Goal: Task Accomplishment & Management: Use online tool/utility

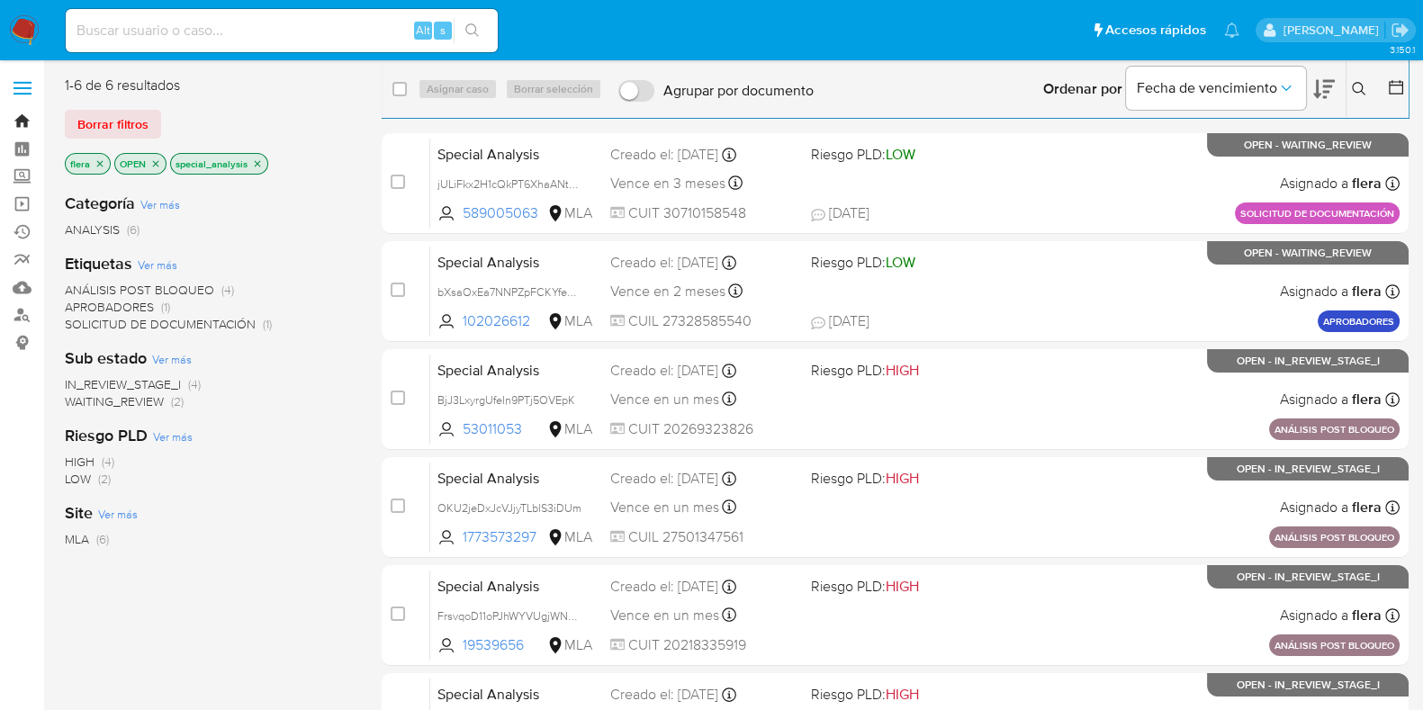
click at [20, 119] on link "Bandeja" at bounding box center [107, 121] width 214 height 28
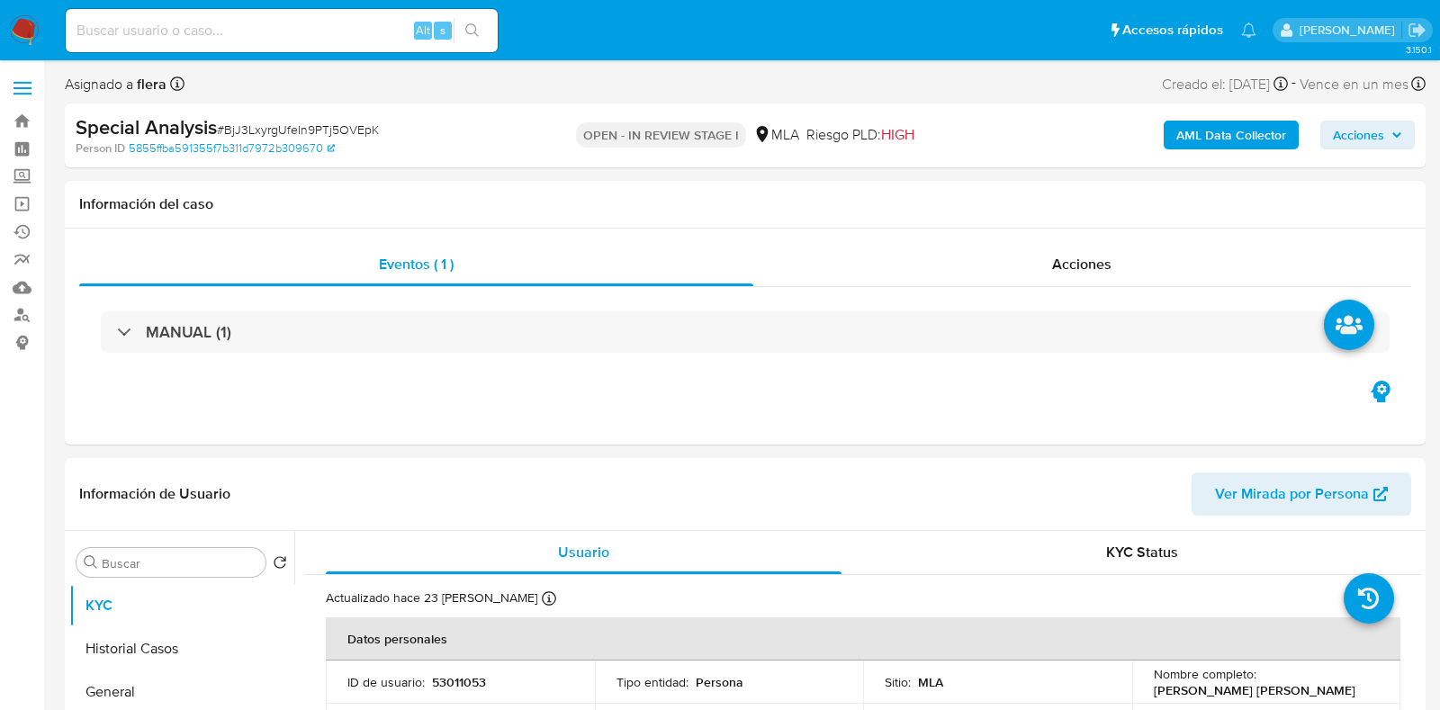
select select "10"
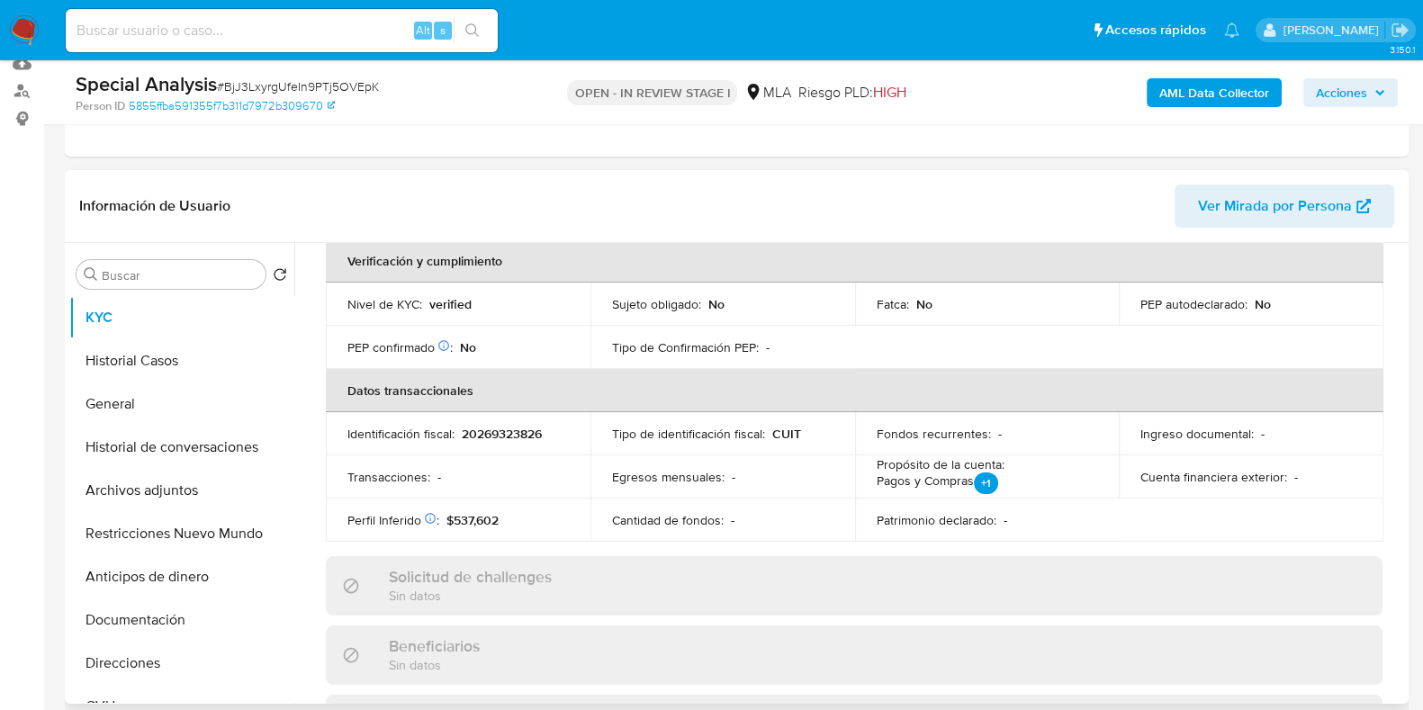
scroll to position [449, 0]
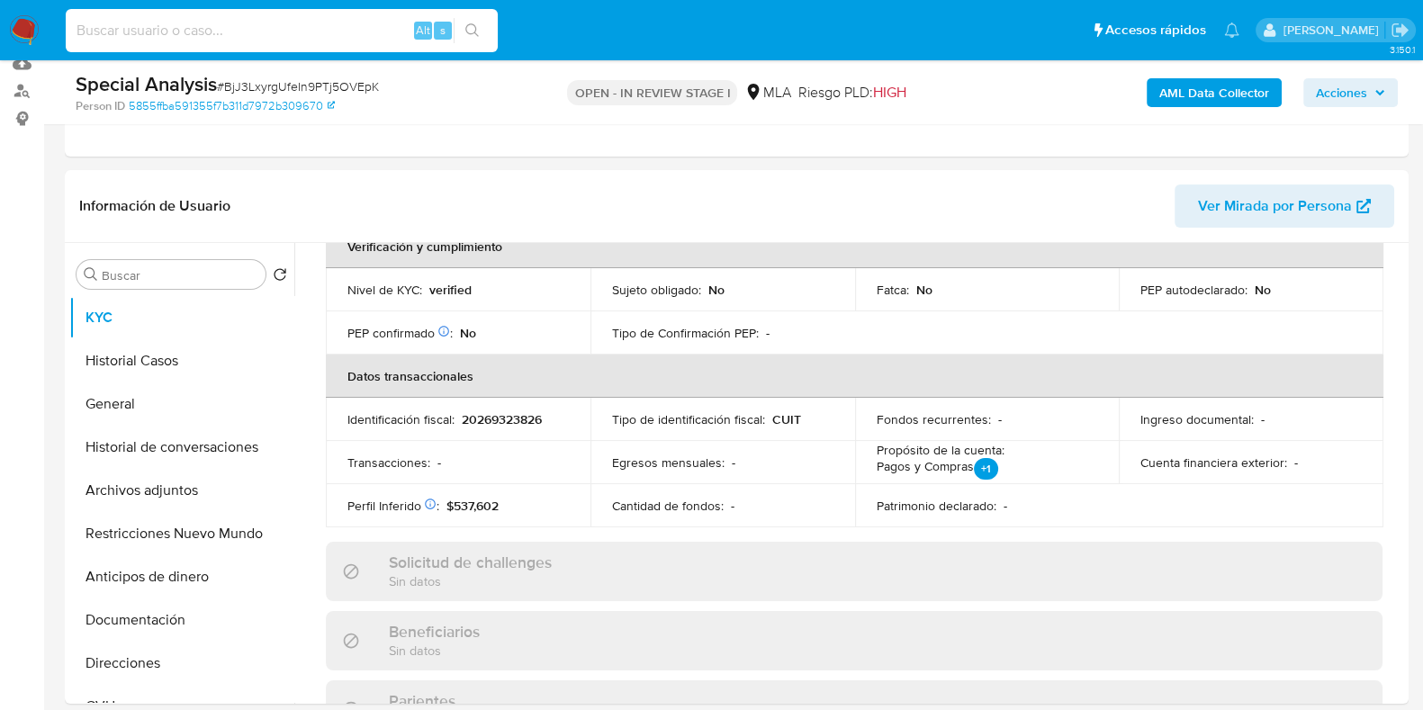
click at [203, 26] on input at bounding box center [282, 30] width 432 height 23
paste input "132949053"
type input "132949053"
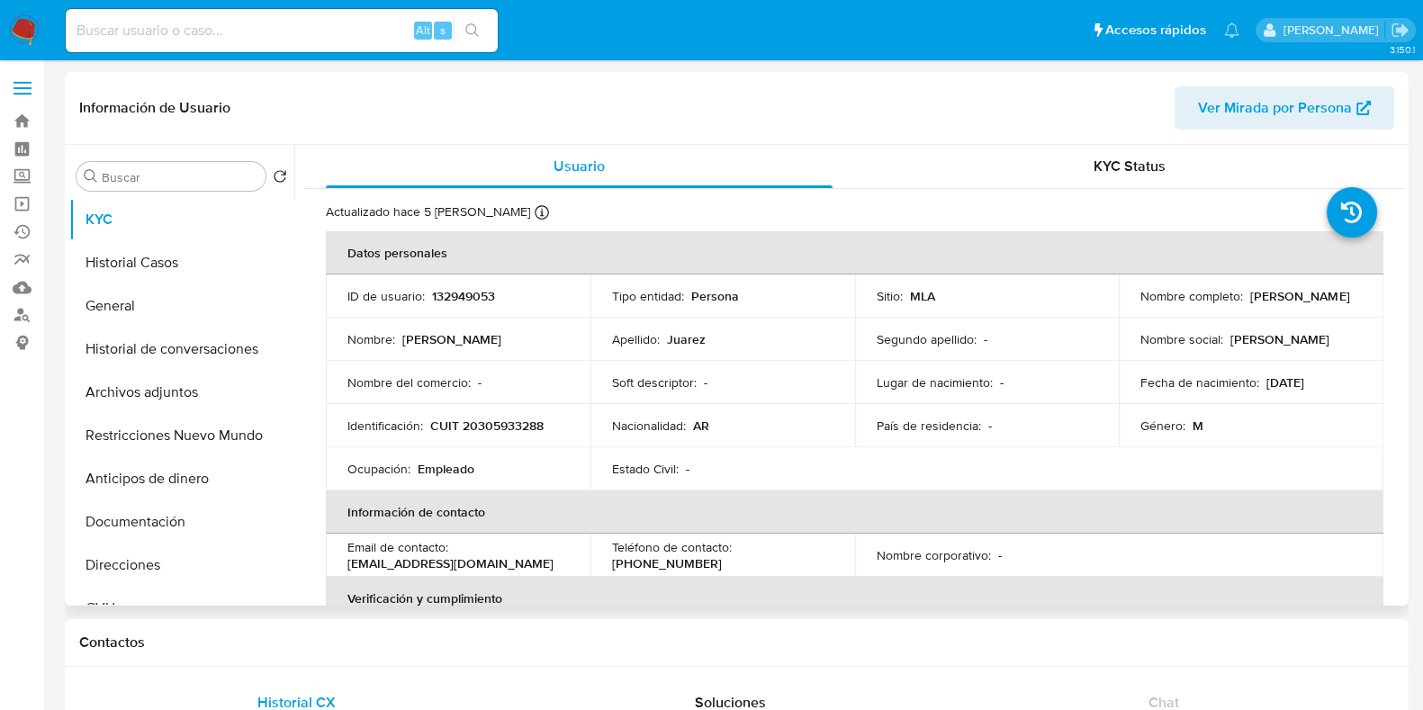
select select "10"
click at [171, 276] on button "Historial Casos" at bounding box center [174, 262] width 211 height 43
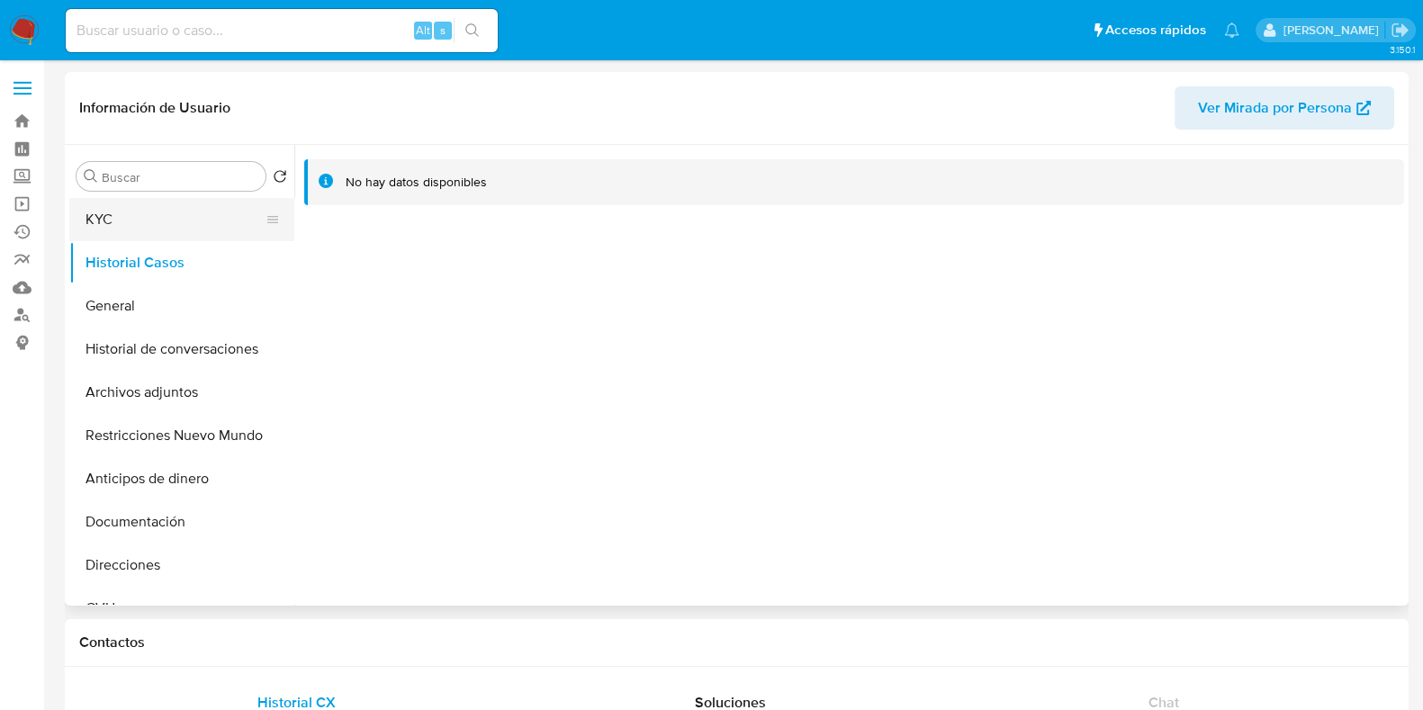
click at [148, 232] on button "KYC" at bounding box center [174, 219] width 211 height 43
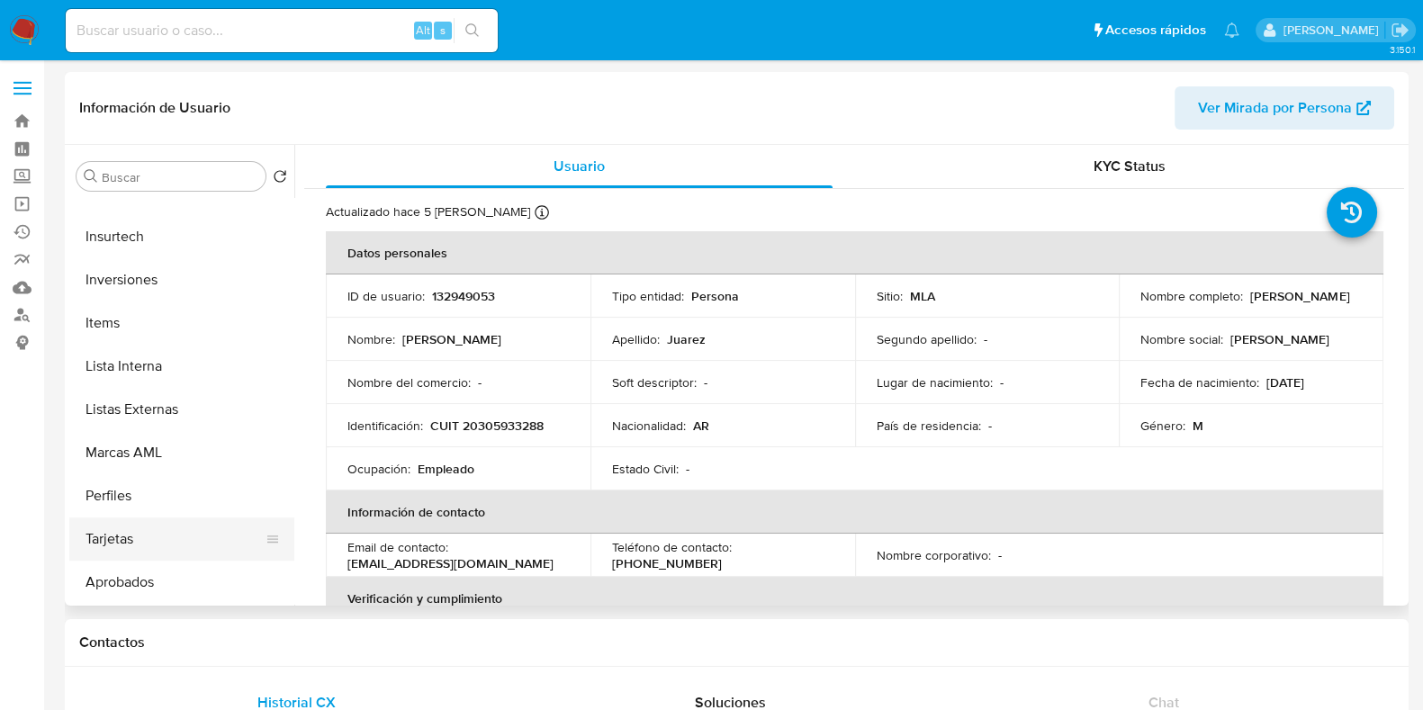
scroll to position [224, 0]
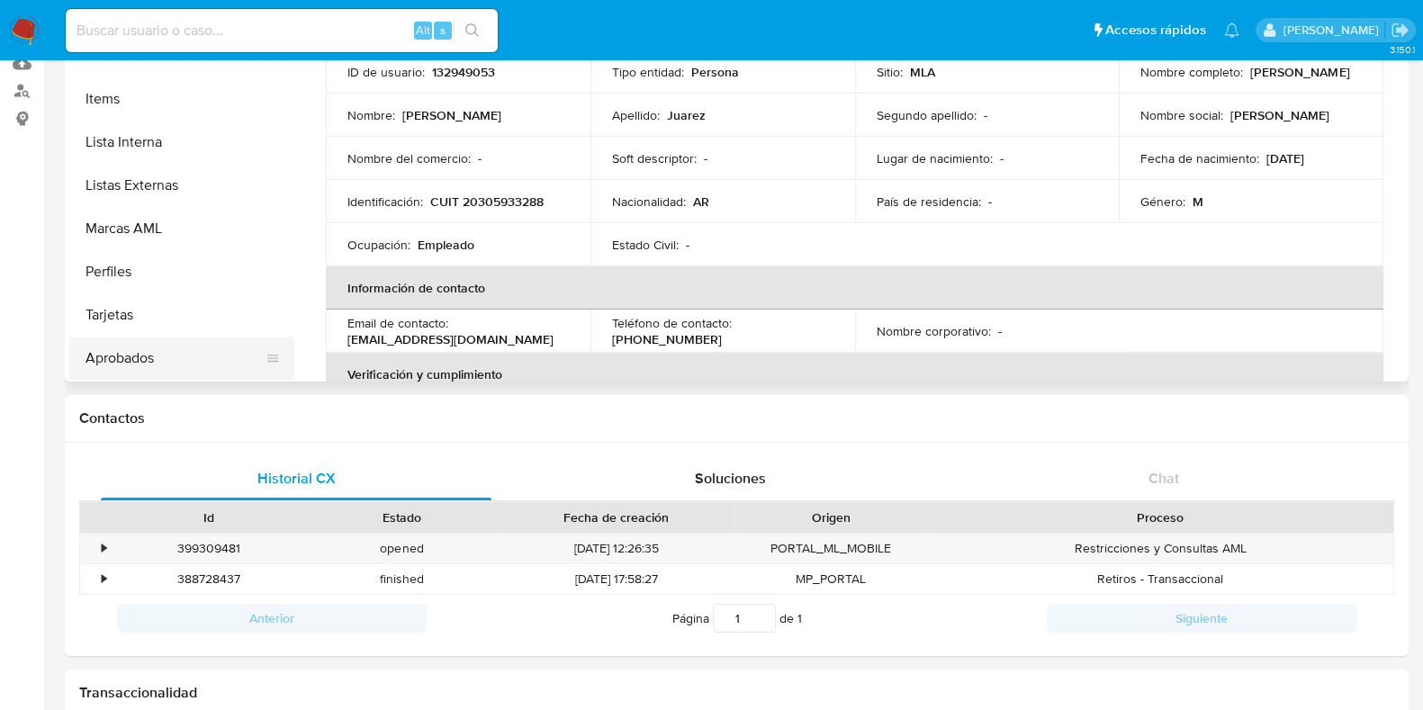
click at [141, 350] on button "Aprobados" at bounding box center [174, 358] width 211 height 43
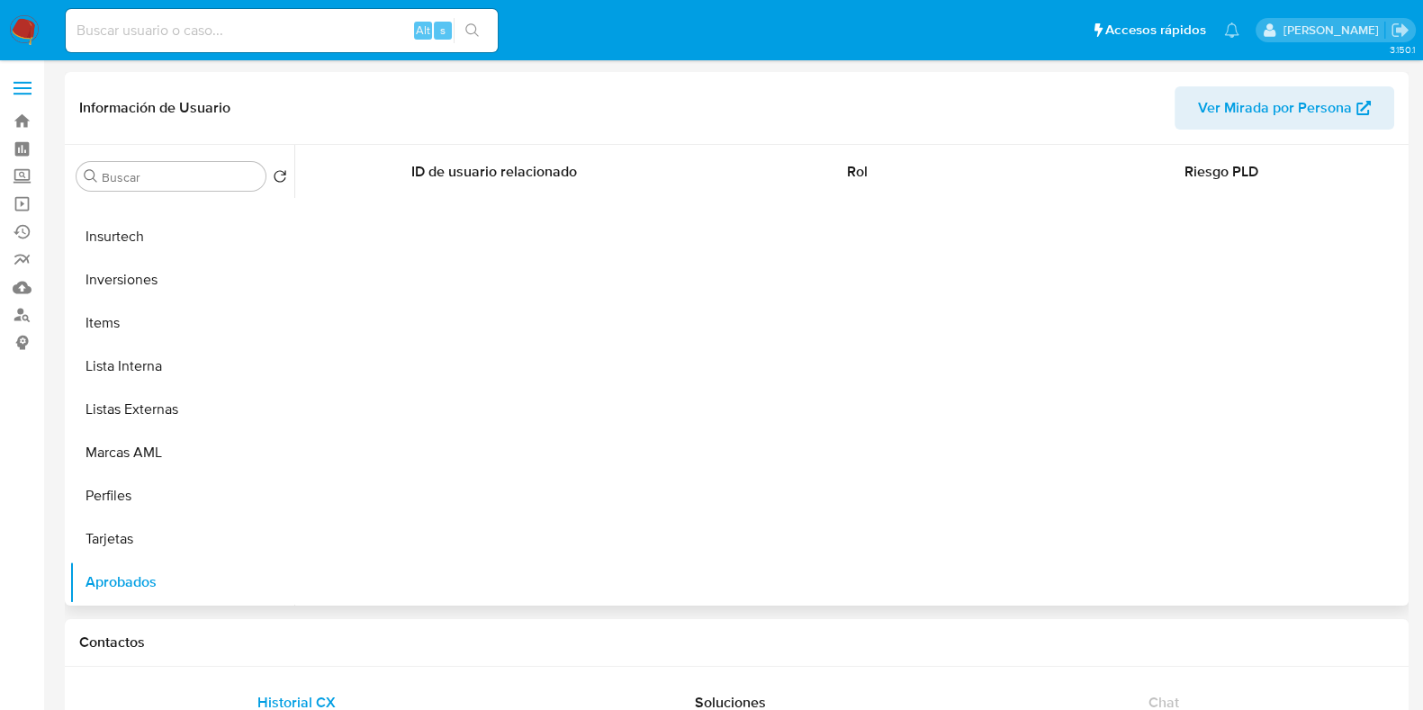
scroll to position [846, 0]
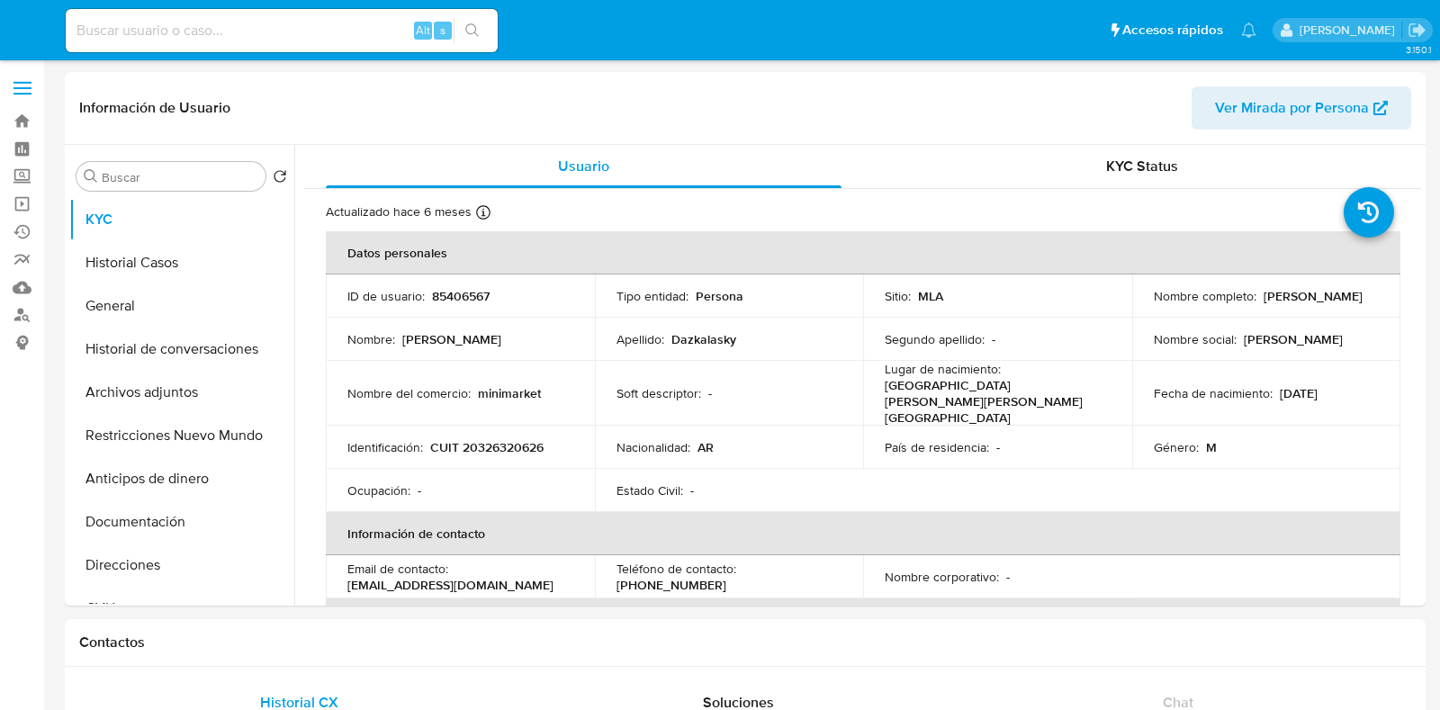
select select "10"
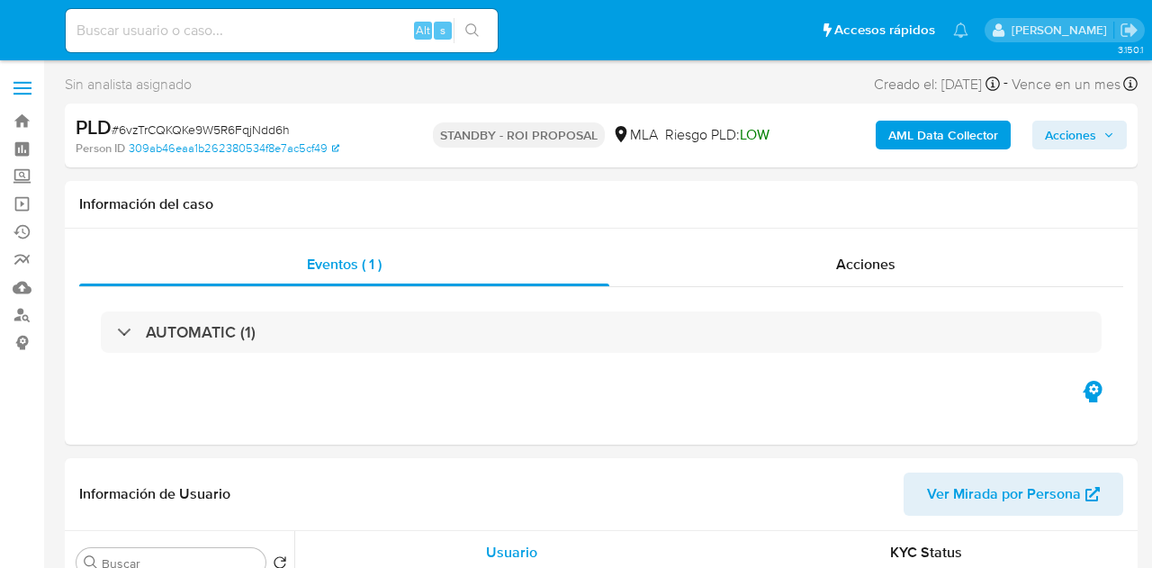
select select "10"
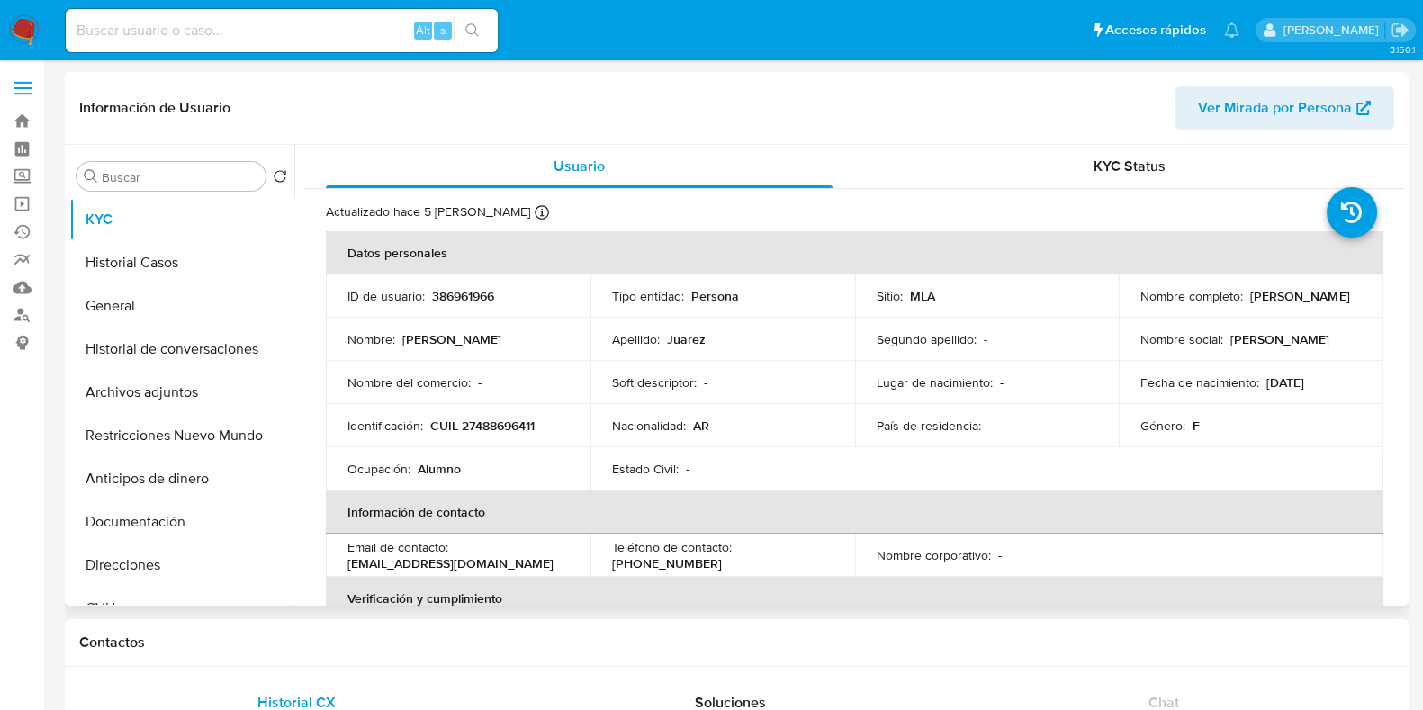
select select "10"
click at [177, 253] on button "Historial Casos" at bounding box center [174, 262] width 211 height 43
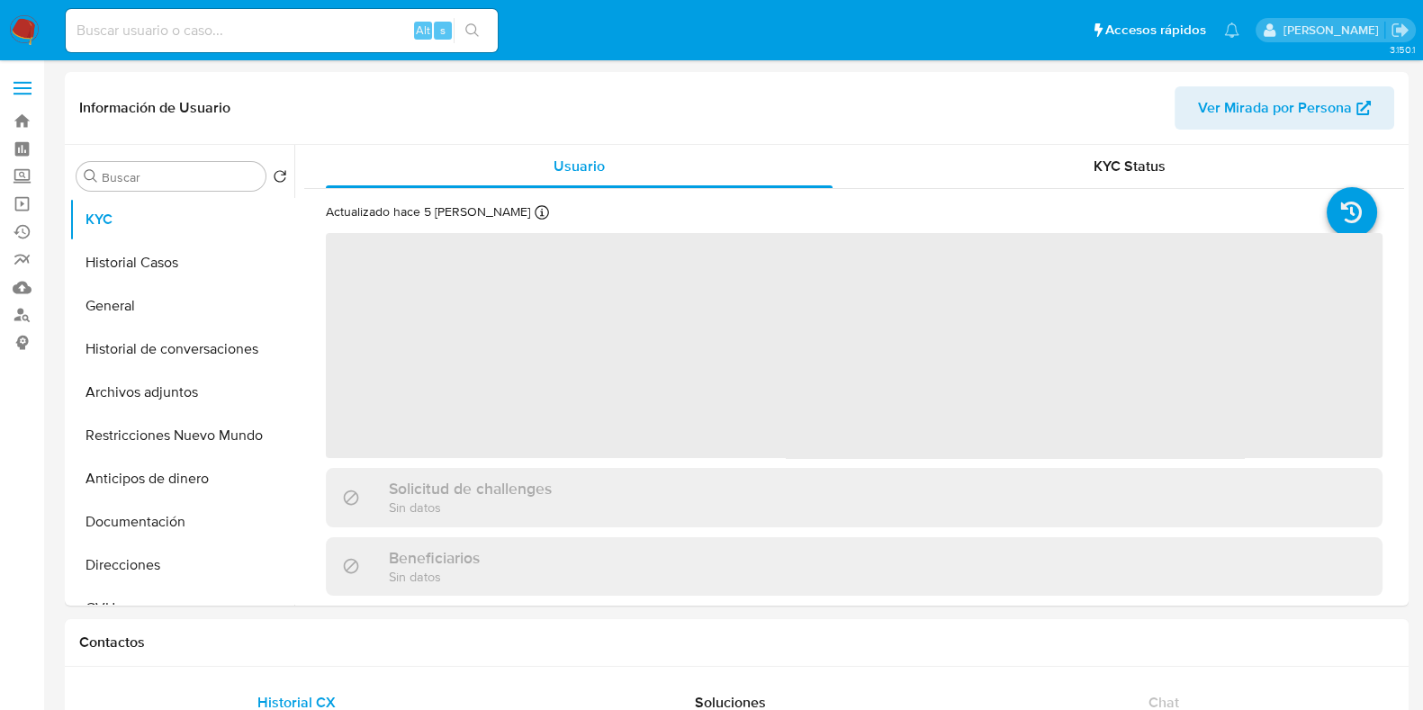
click at [162, 250] on button "Historial Casos" at bounding box center [181, 262] width 225 height 43
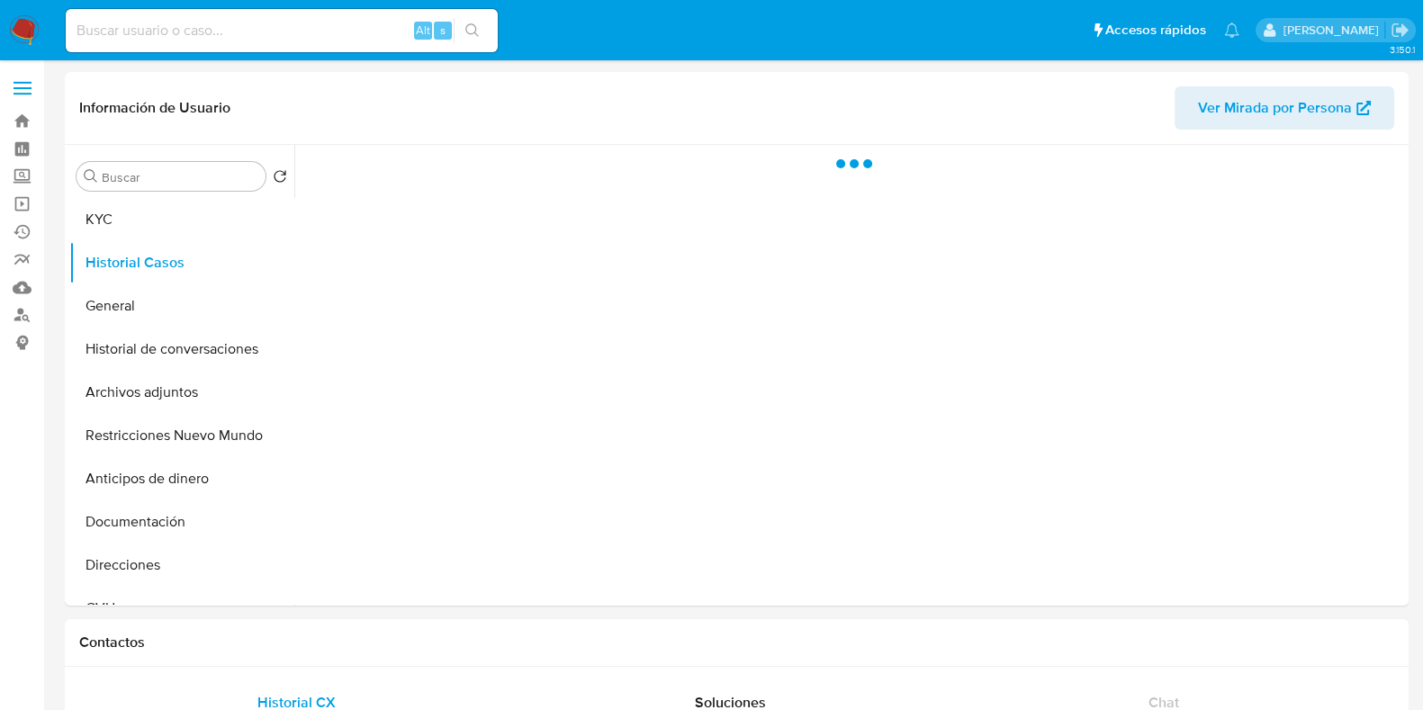
select select "10"
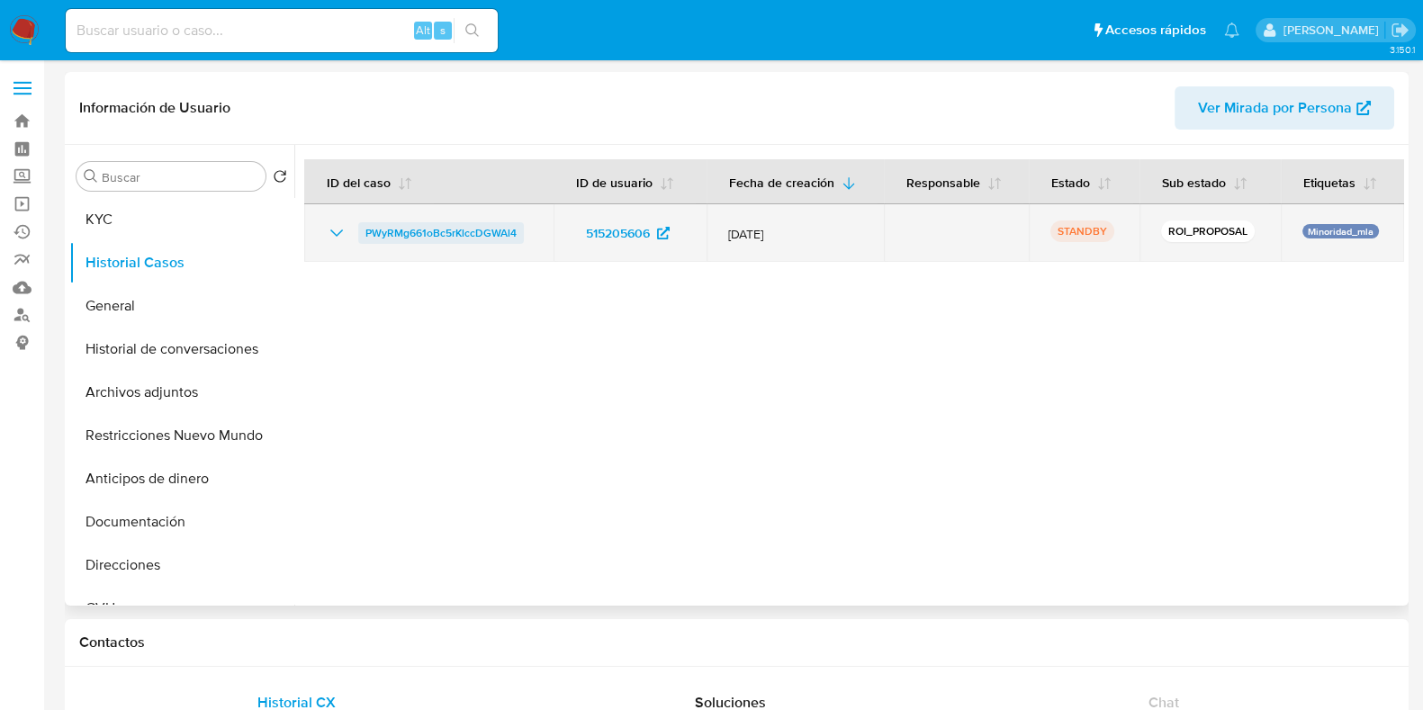
click at [455, 229] on span "PWyRMg661oBc5rKlccDGWAl4" at bounding box center [440, 233] width 151 height 22
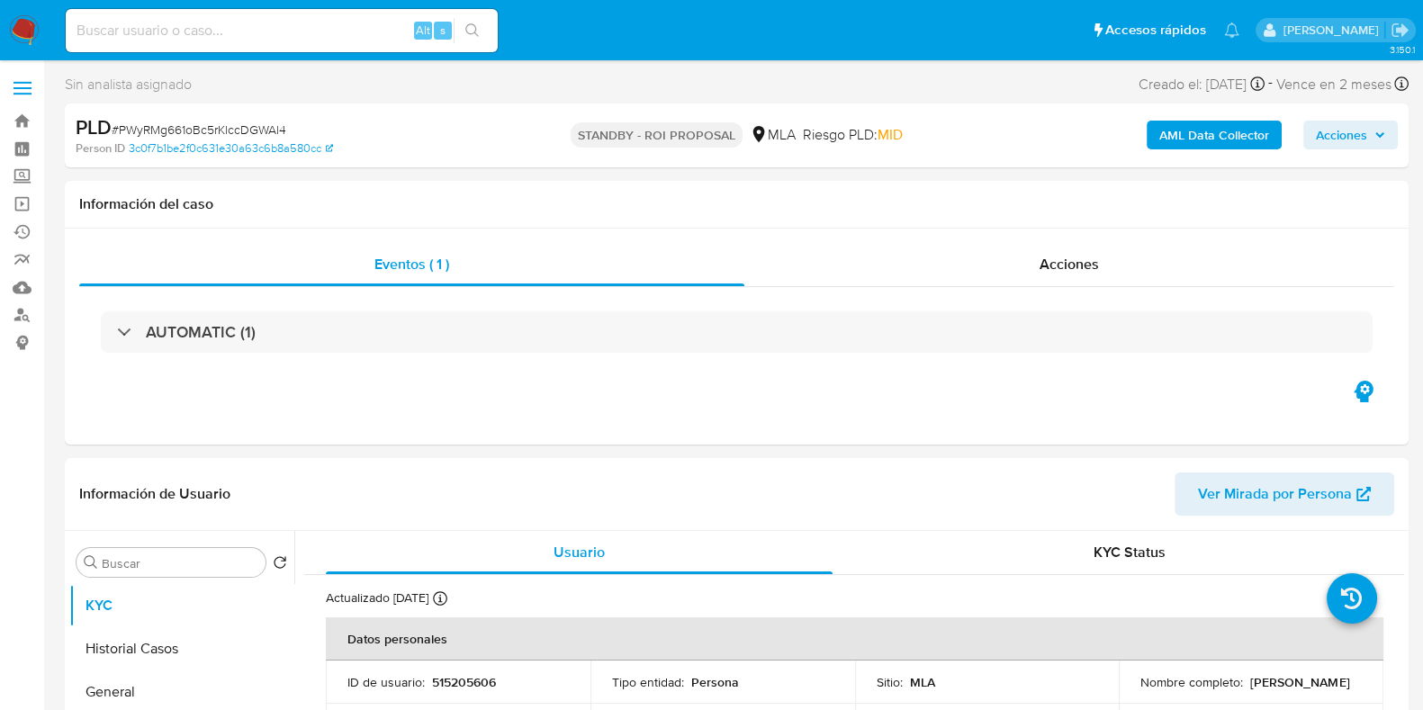
select select "10"
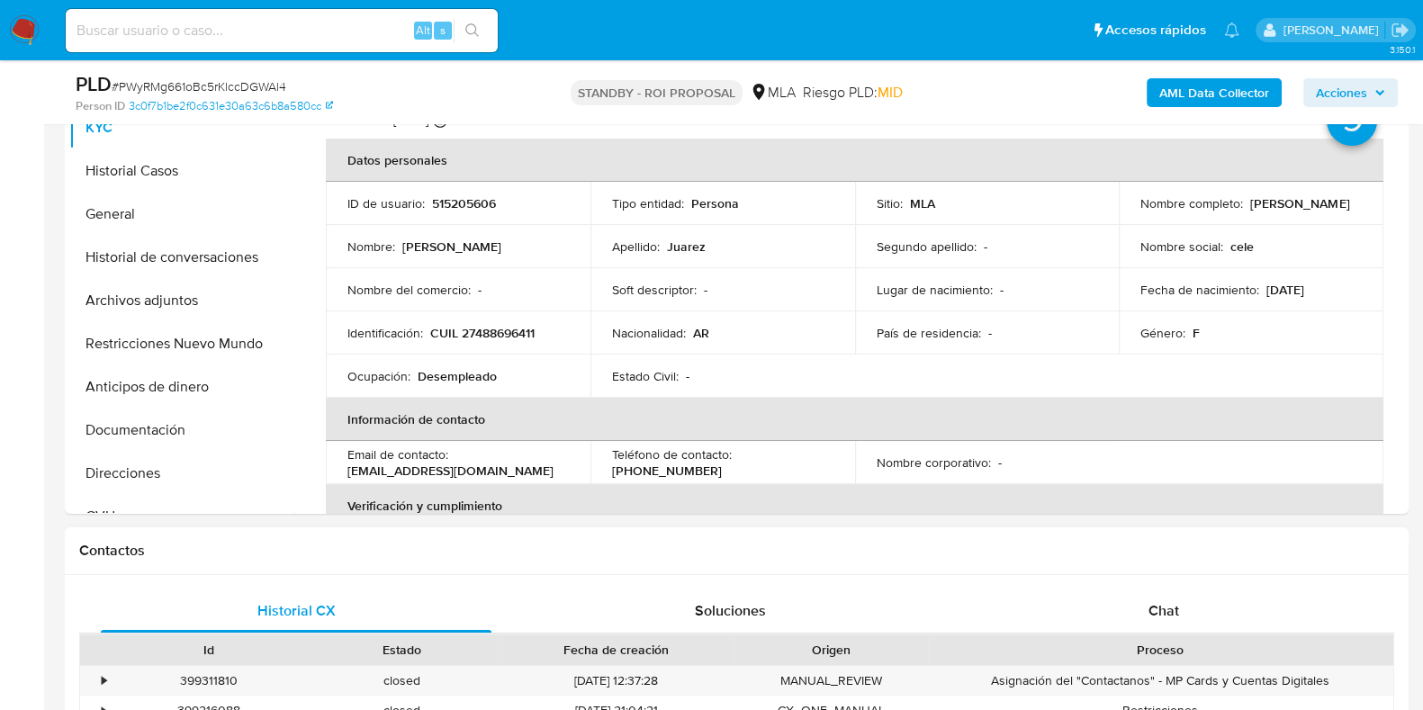
scroll to position [449, 0]
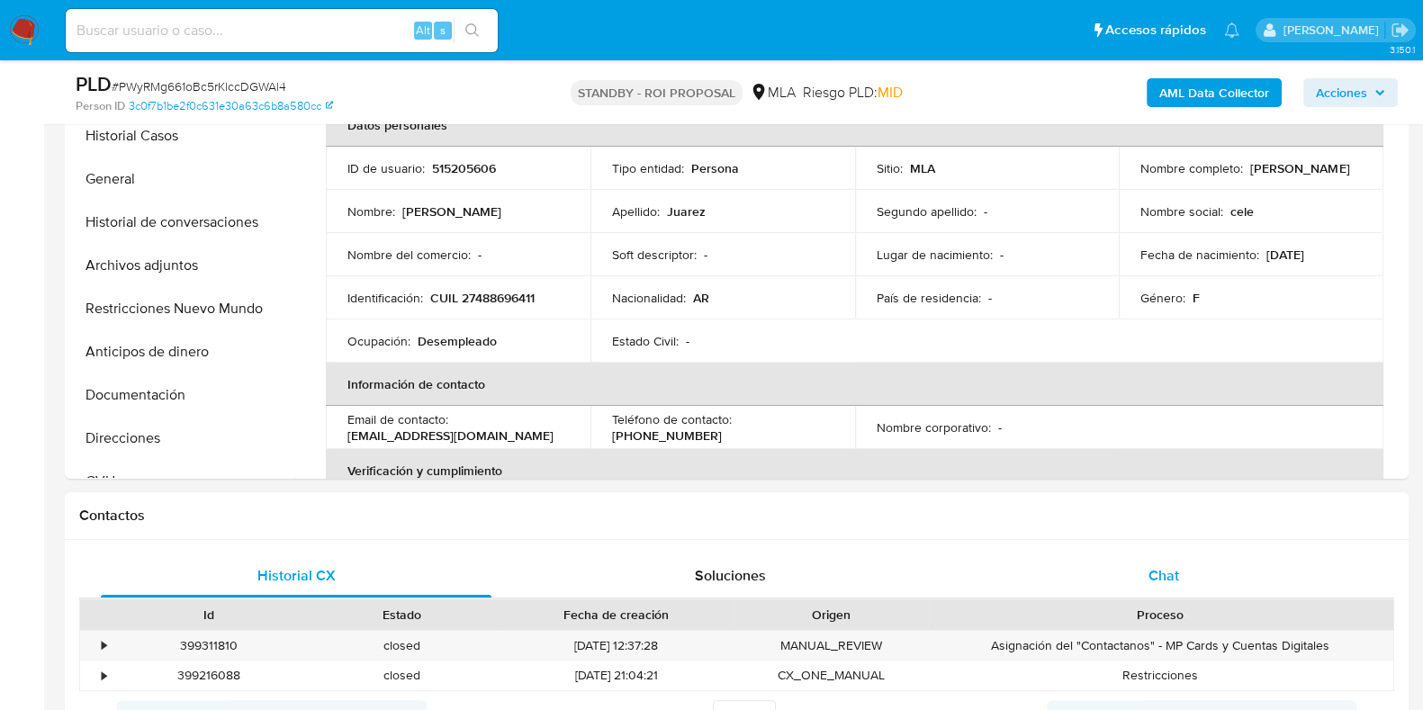
click at [1179, 570] on span "Chat" at bounding box center [1163, 575] width 31 height 21
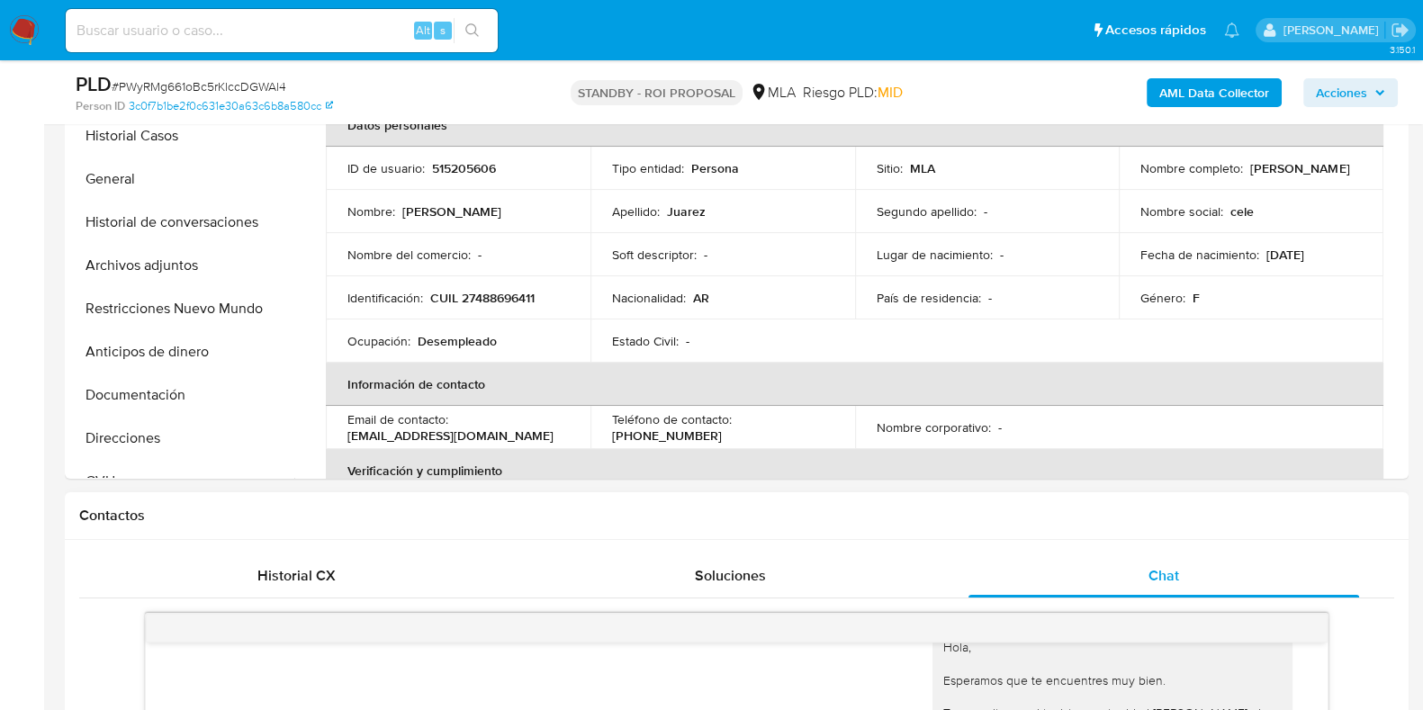
scroll to position [112, 0]
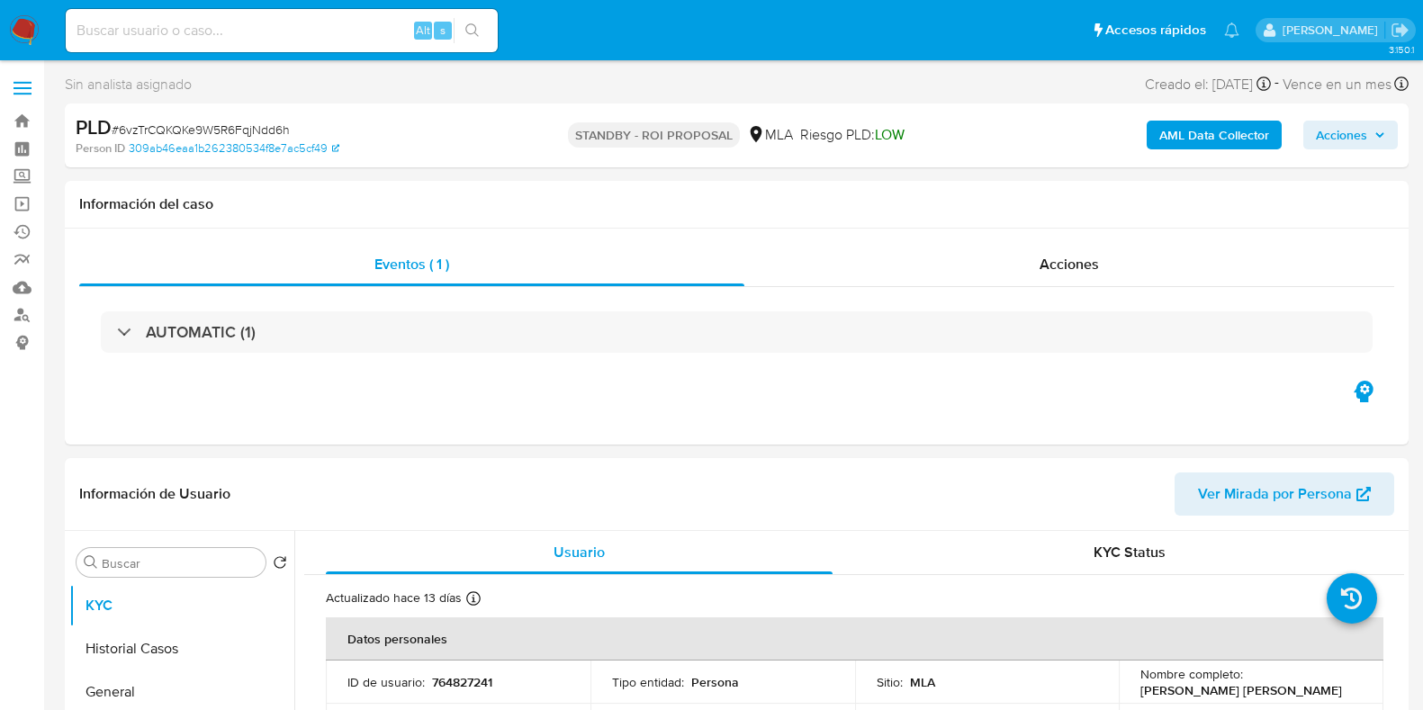
select select "10"
click at [211, 41] on input at bounding box center [282, 30] width 432 height 23
paste input "6Kb8y1CYkwjDUzmGkO3ZLwsd"
type input "6Kb8y1CYkwjDUzmGkO3ZLwsd"
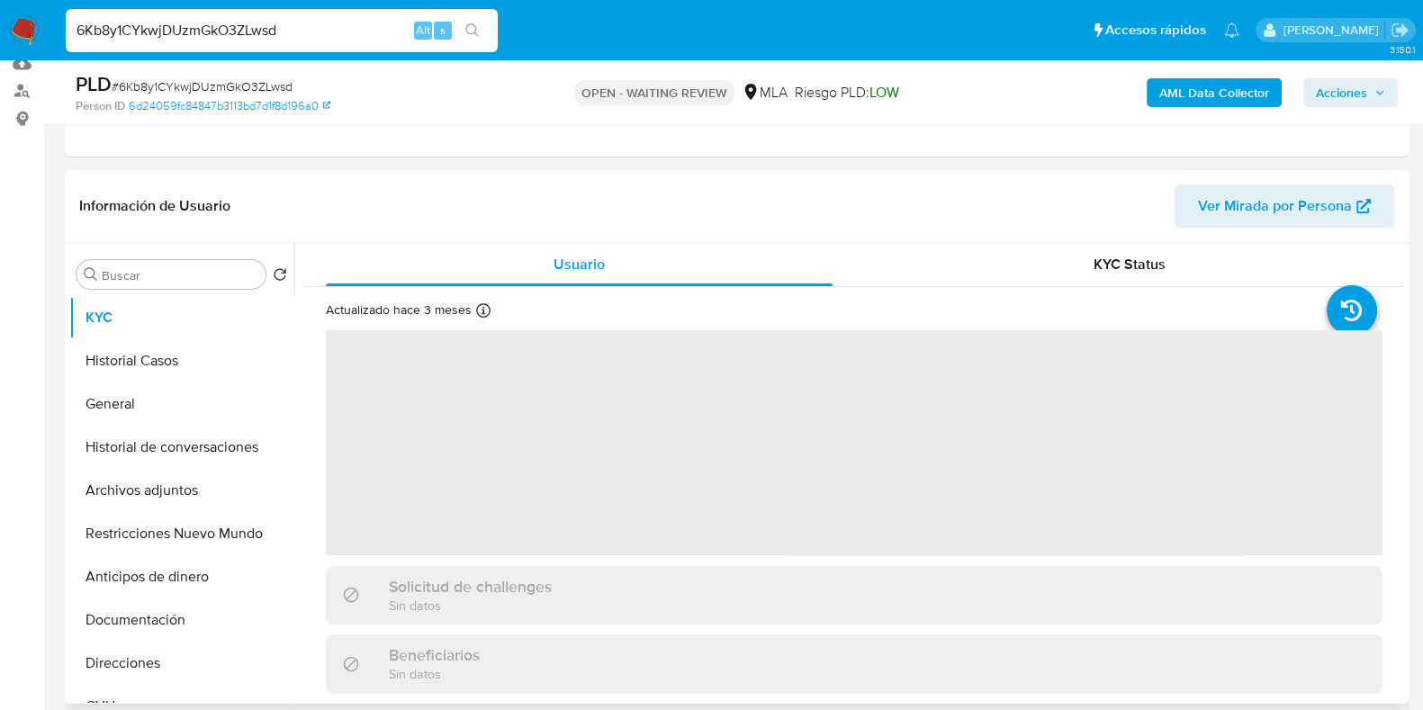
scroll to position [224, 0]
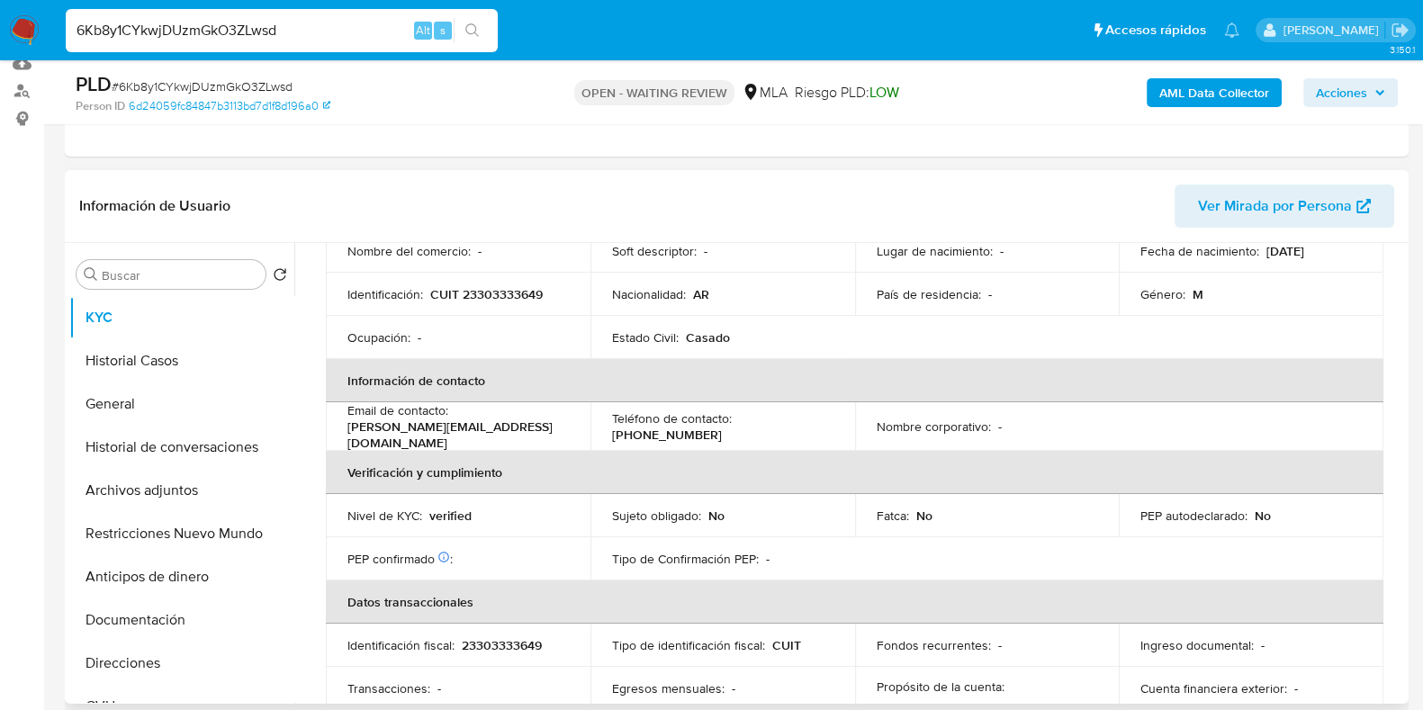
select select "10"
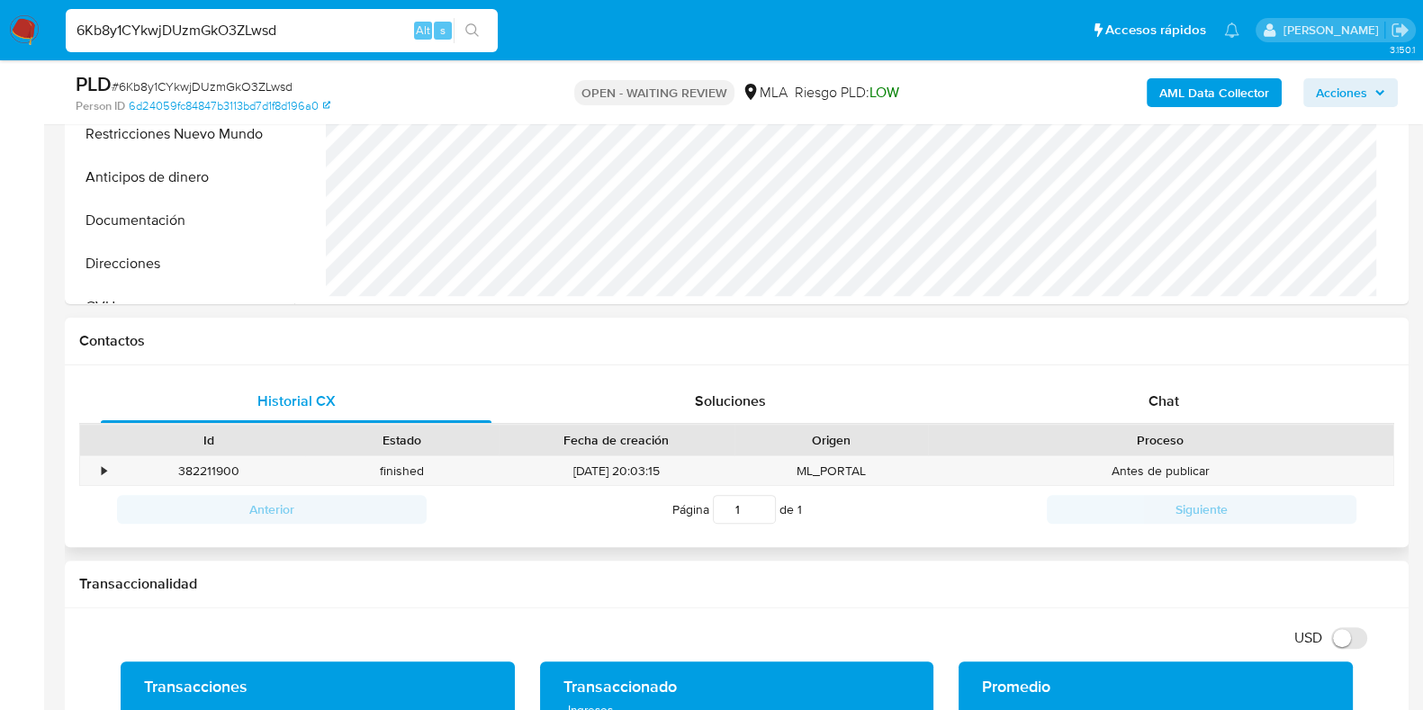
scroll to position [675, 0]
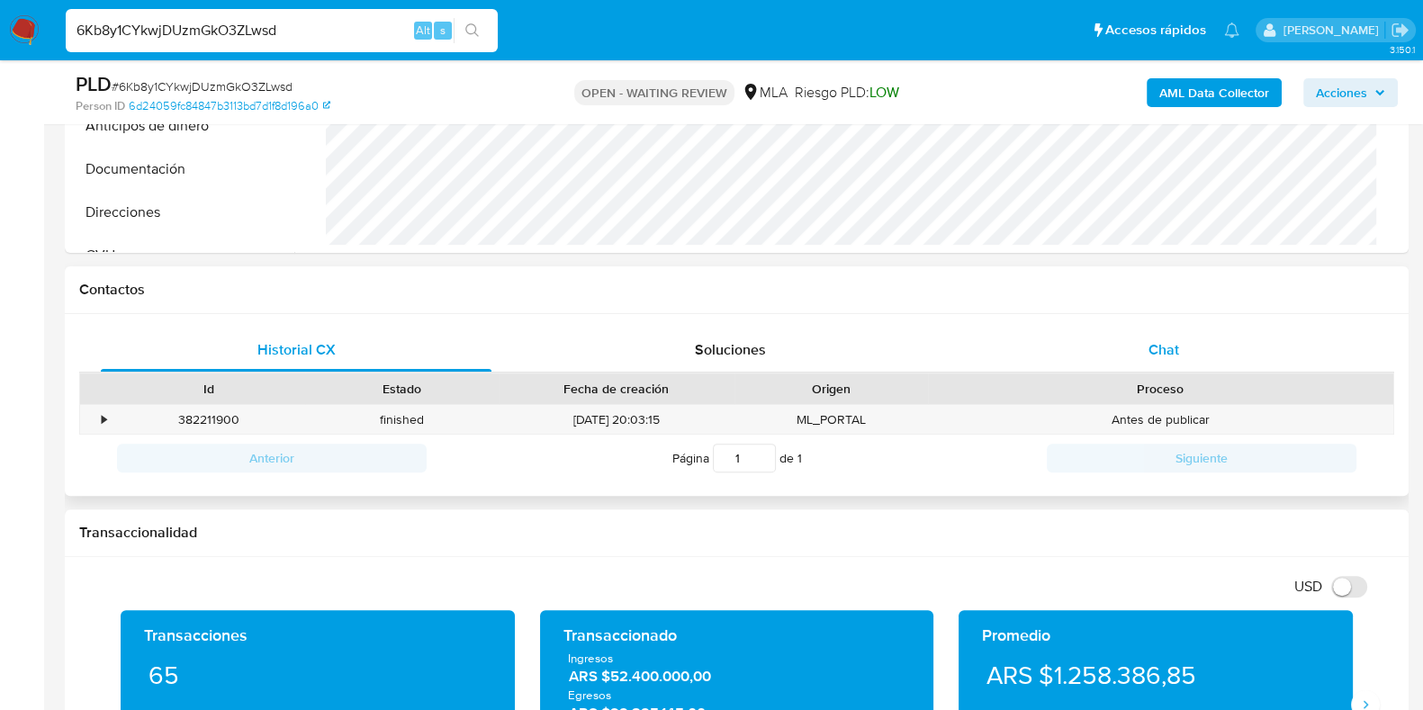
click at [1184, 344] on div "Chat" at bounding box center [1163, 350] width 391 height 43
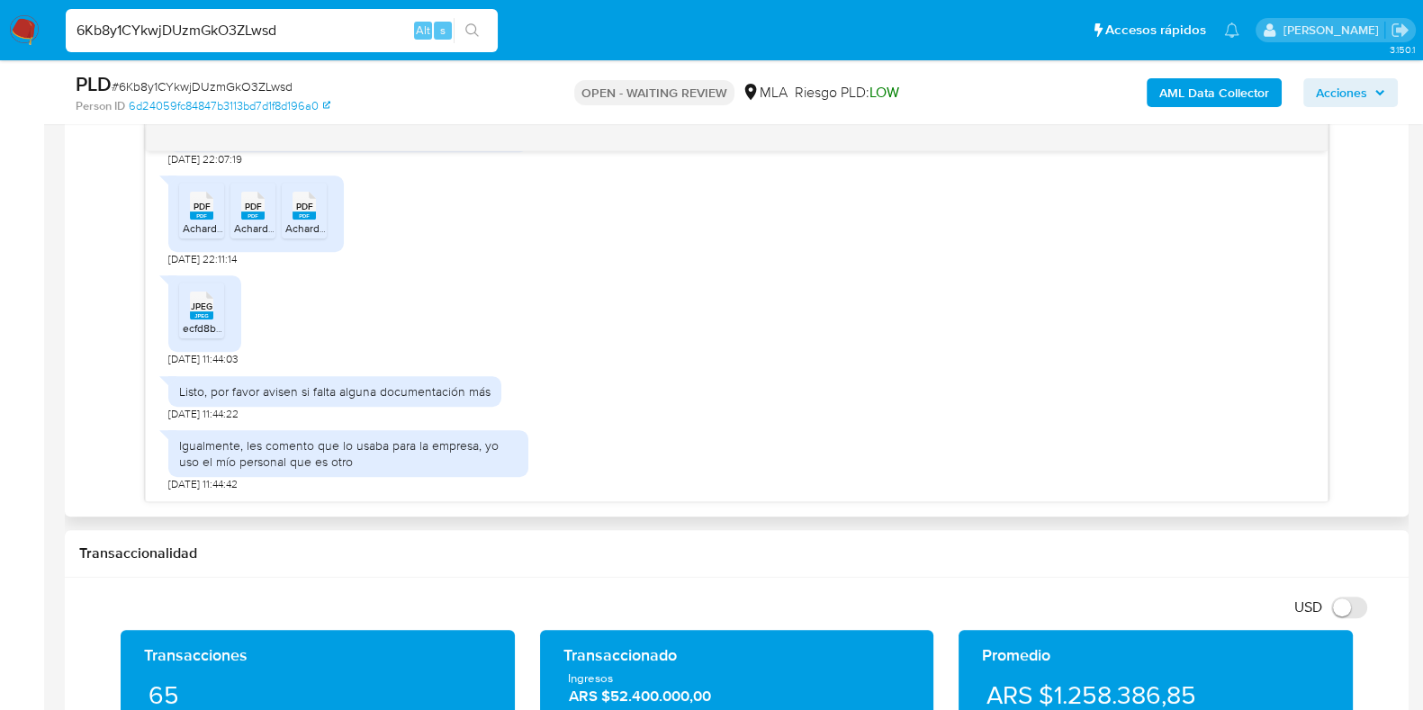
scroll to position [1013, 0]
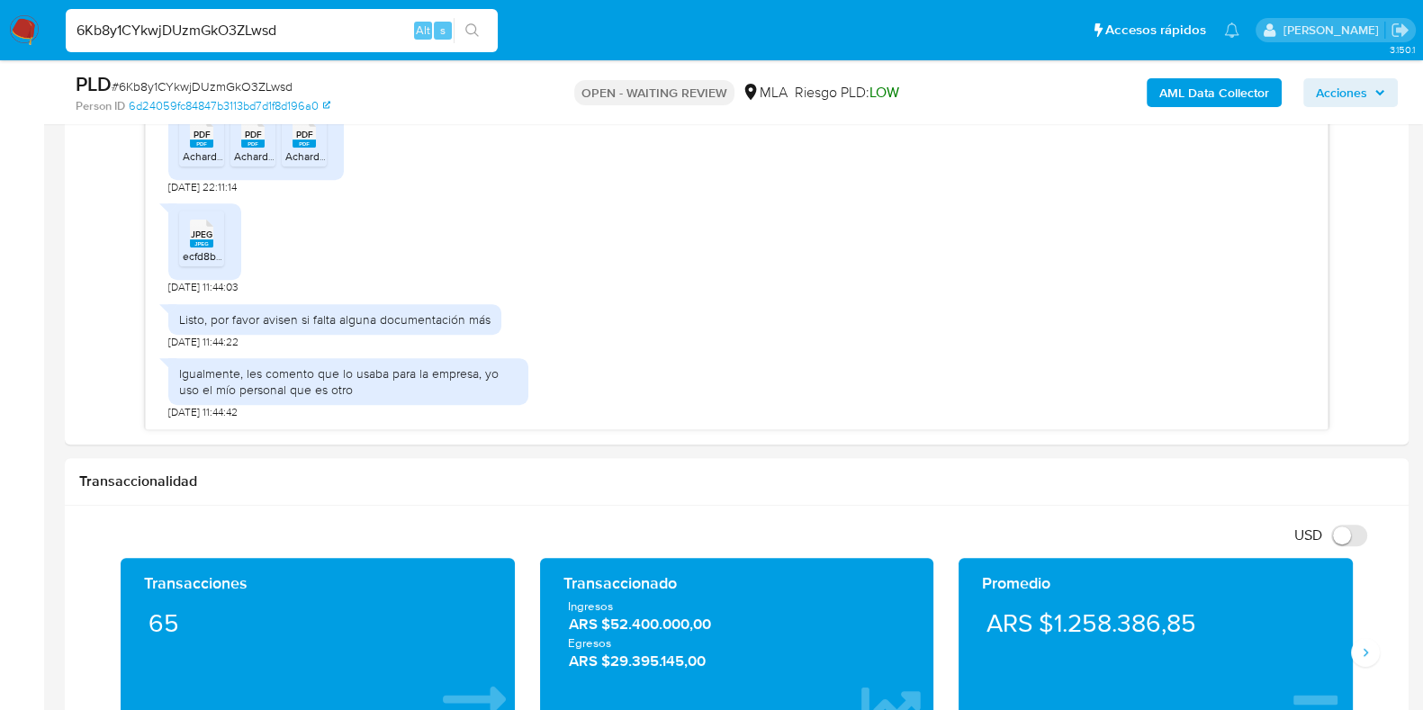
click at [254, 87] on span "# 6Kb8y1CYkwjDUzmGkO3ZLwsd" at bounding box center [202, 86] width 181 height 18
copy span "6Kb8y1CYkwjDUzmGkO3ZLwsd"
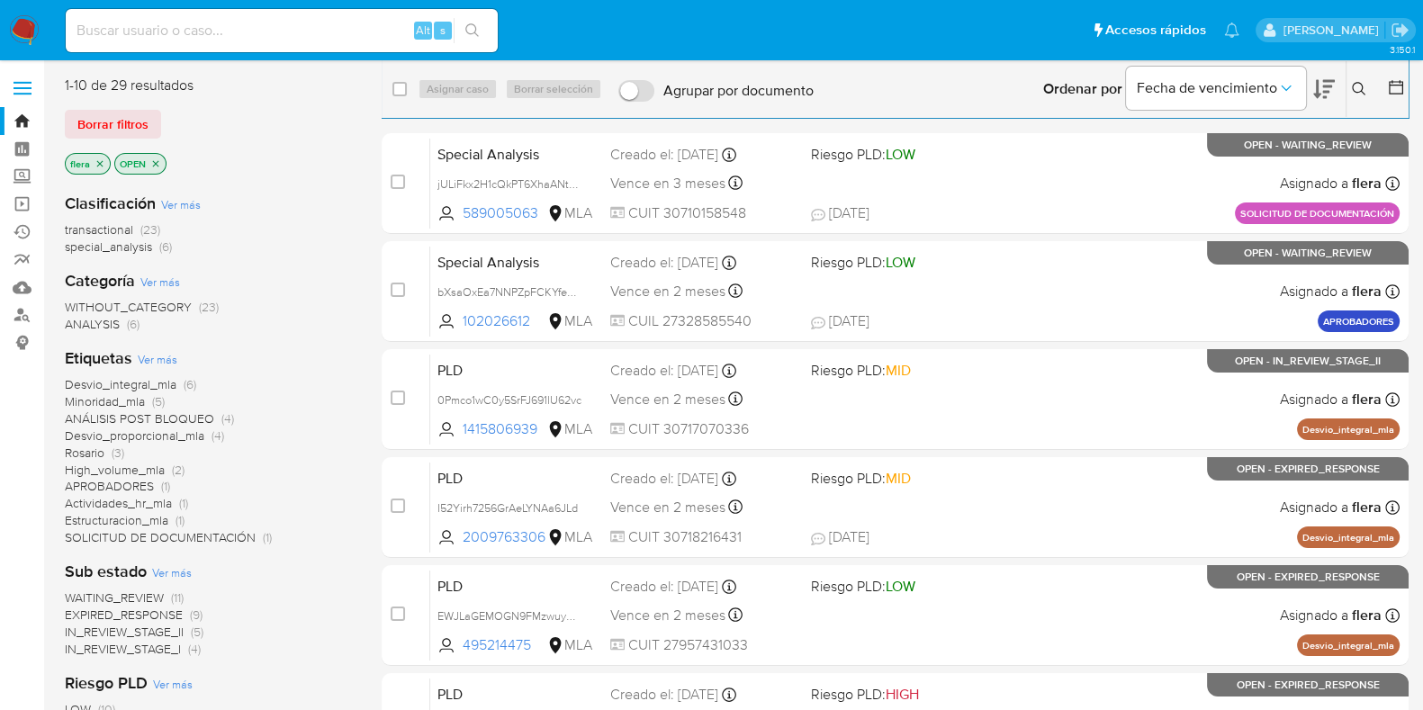
click at [1350, 93] on button at bounding box center [1361, 89] width 30 height 22
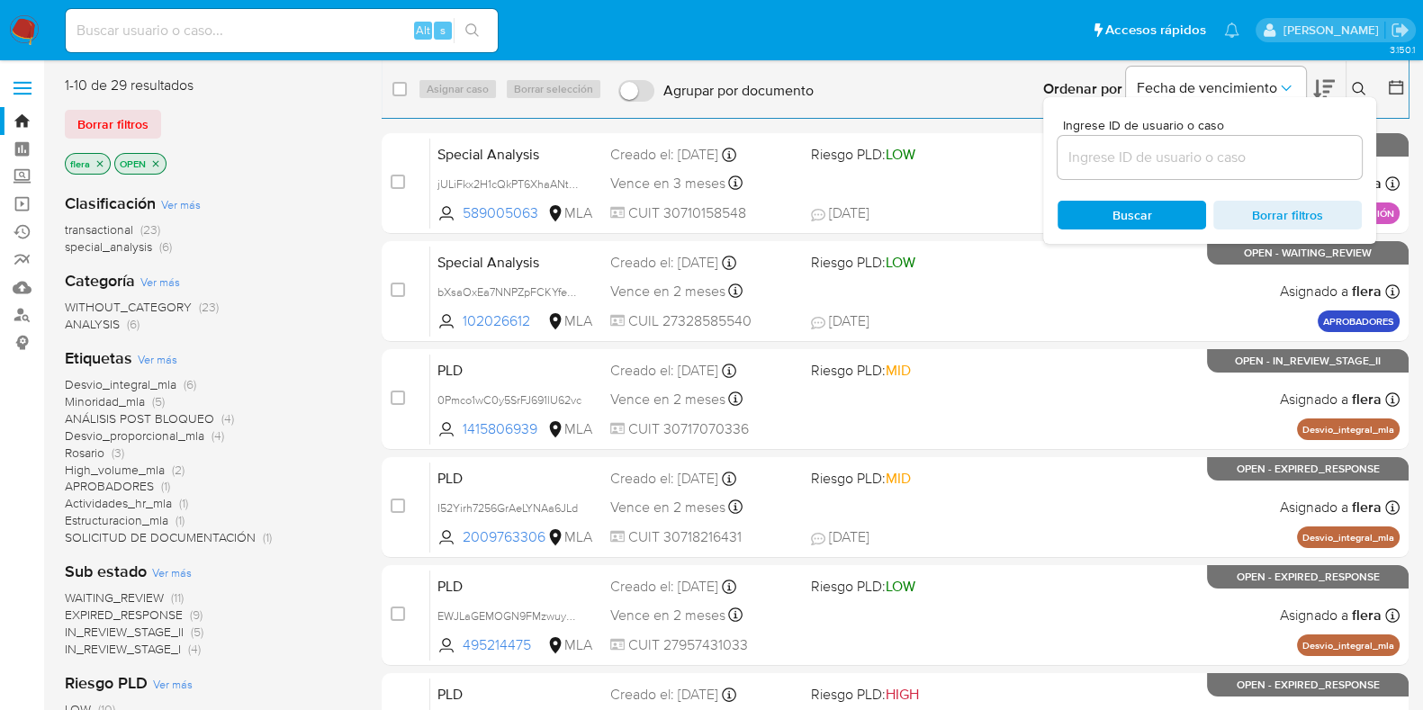
click at [1235, 144] on div at bounding box center [1210, 157] width 304 height 43
click at [1226, 155] on input at bounding box center [1210, 157] width 304 height 23
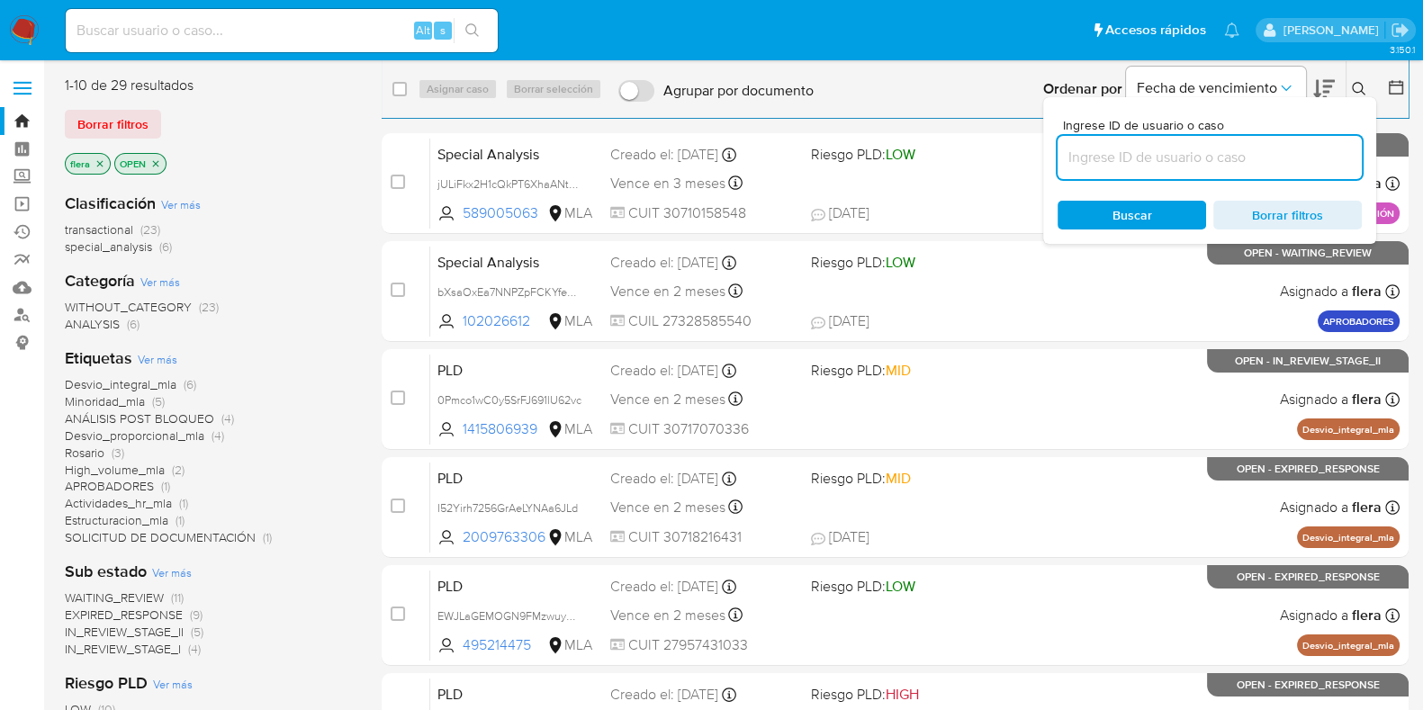
paste input "6Kb8y1CYkwjDUzmGkO3ZLwsd"
type input "6Kb8y1CYkwjDUzmGkO3ZLwsd"
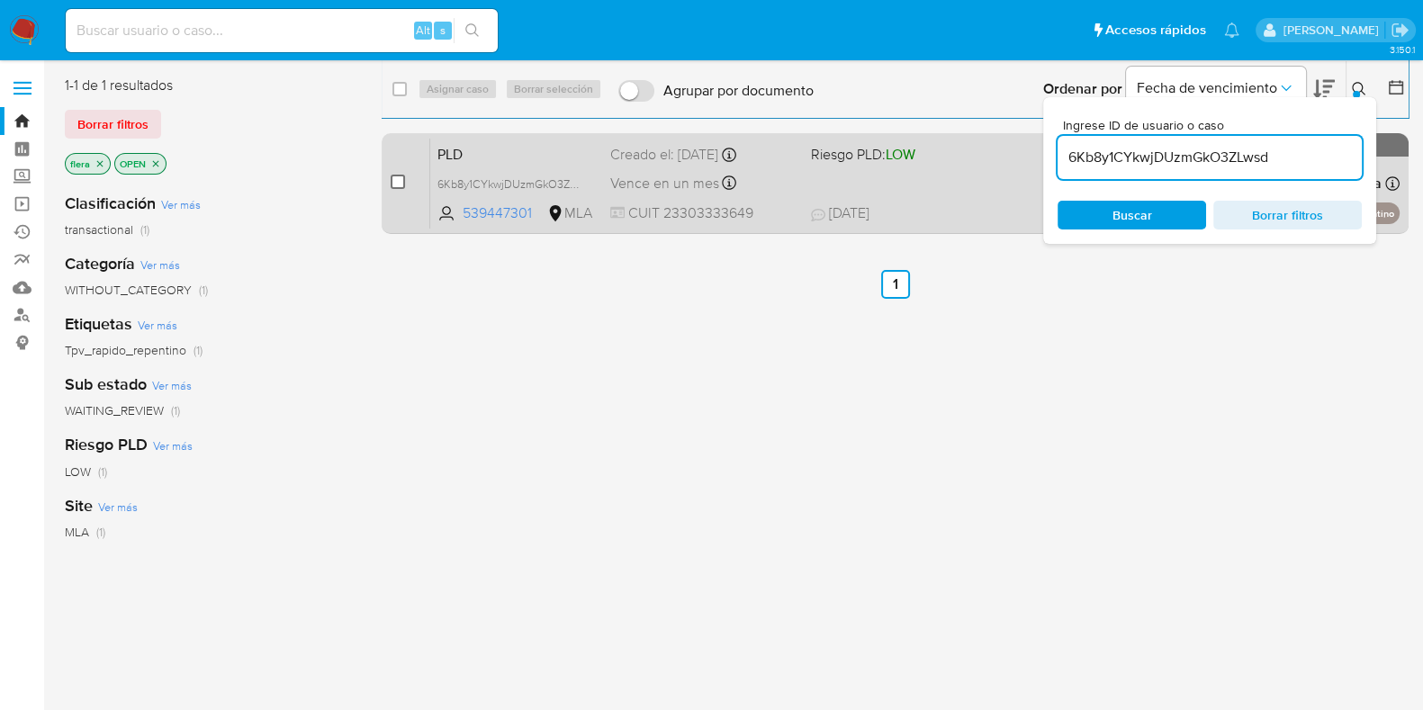
click at [398, 177] on input "checkbox" at bounding box center [398, 182] width 14 height 14
checkbox input "true"
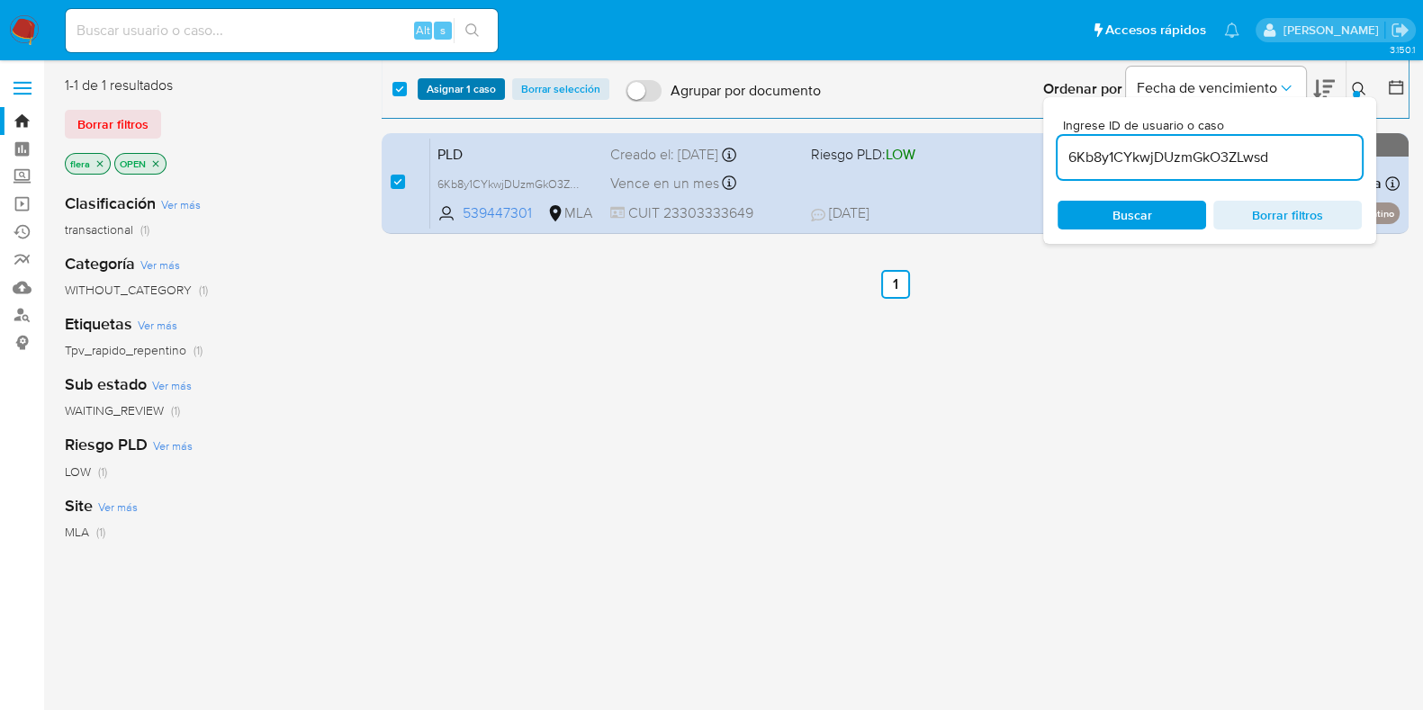
click at [431, 87] on span "Asignar 1 caso" at bounding box center [461, 89] width 69 height 18
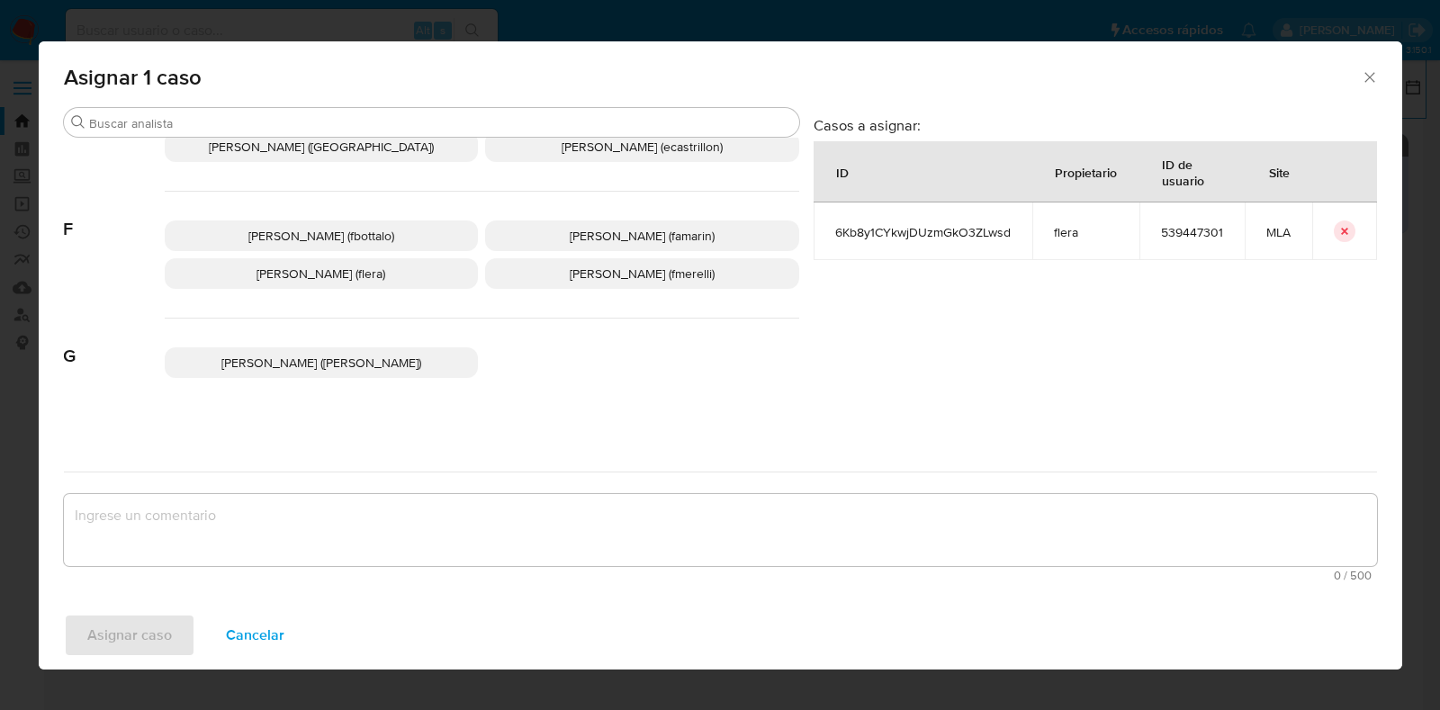
scroll to position [449, 0]
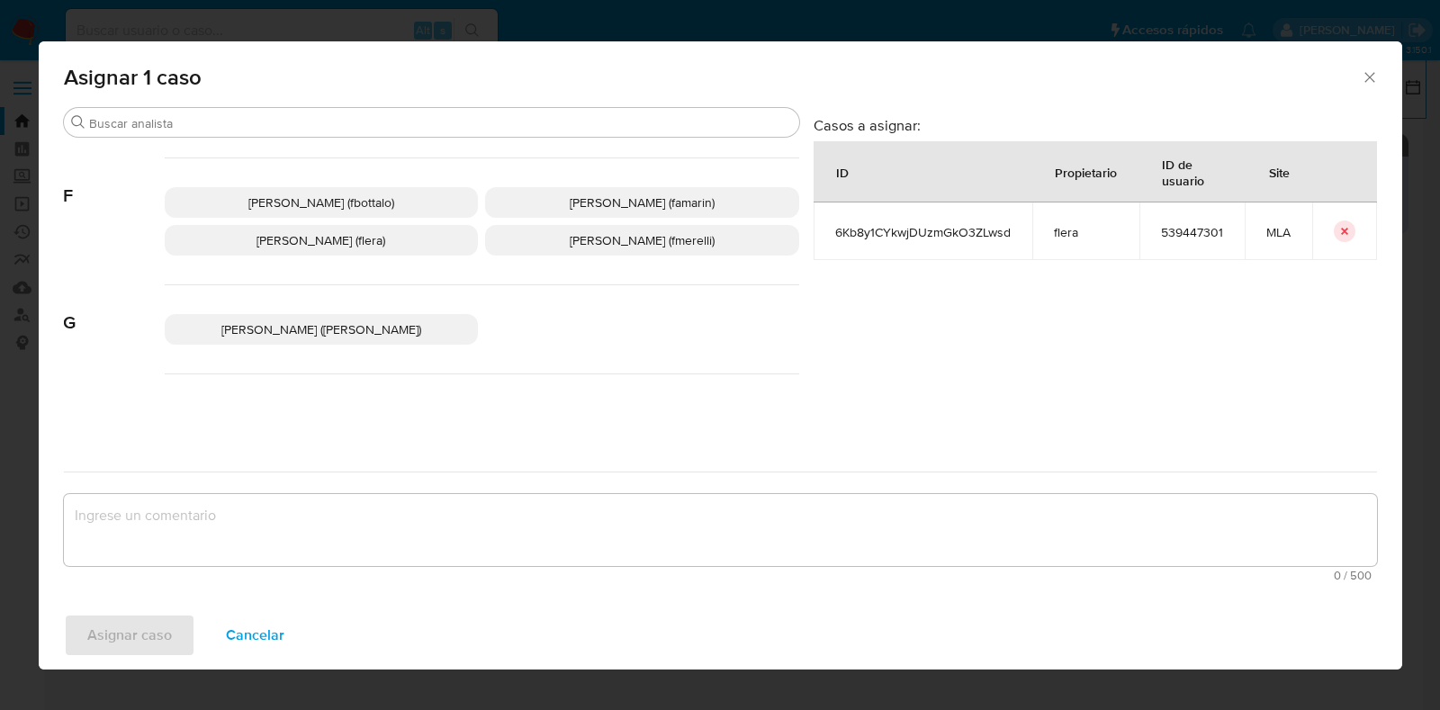
click at [336, 233] on span "Florencia Cecilia Lera (flera)" at bounding box center [321, 240] width 129 height 18
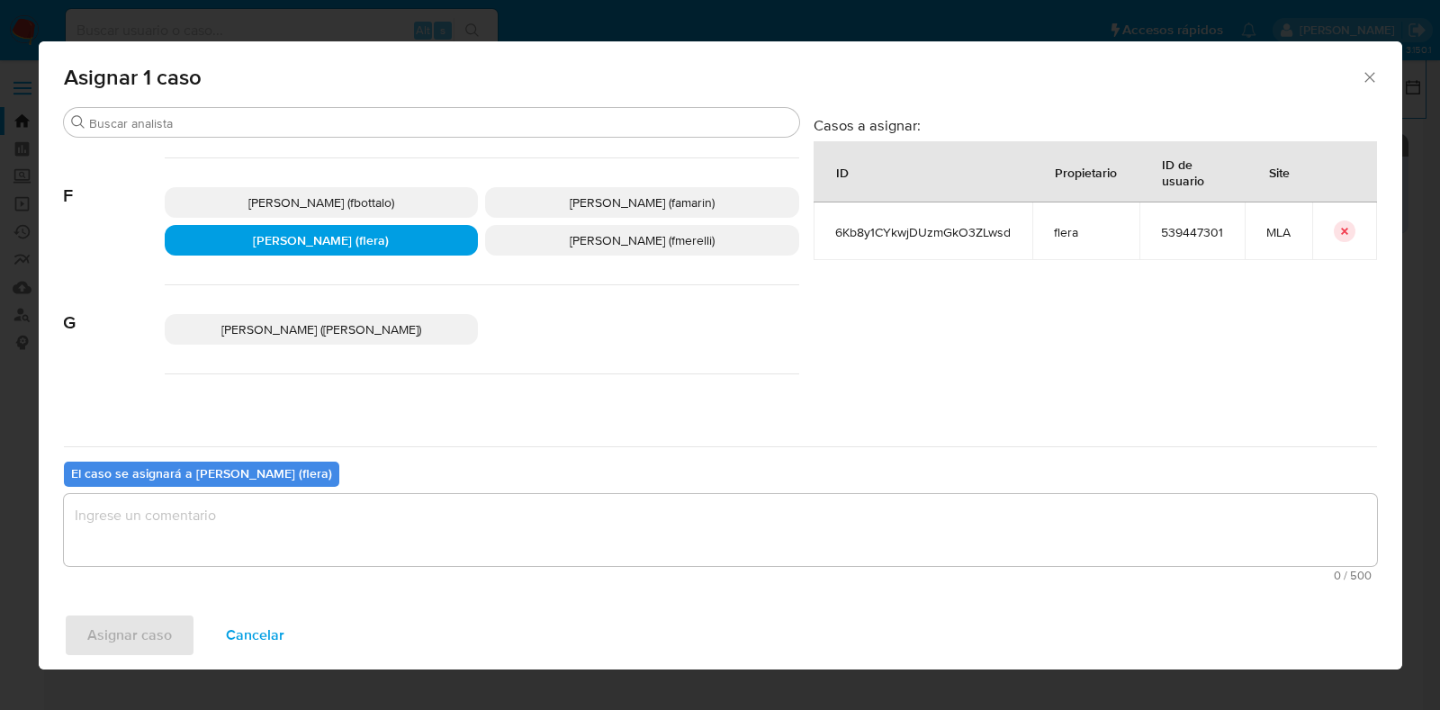
click at [343, 516] on textarea "assign-modal" at bounding box center [720, 530] width 1313 height 72
click at [149, 629] on span "Asignar caso" at bounding box center [129, 636] width 85 height 40
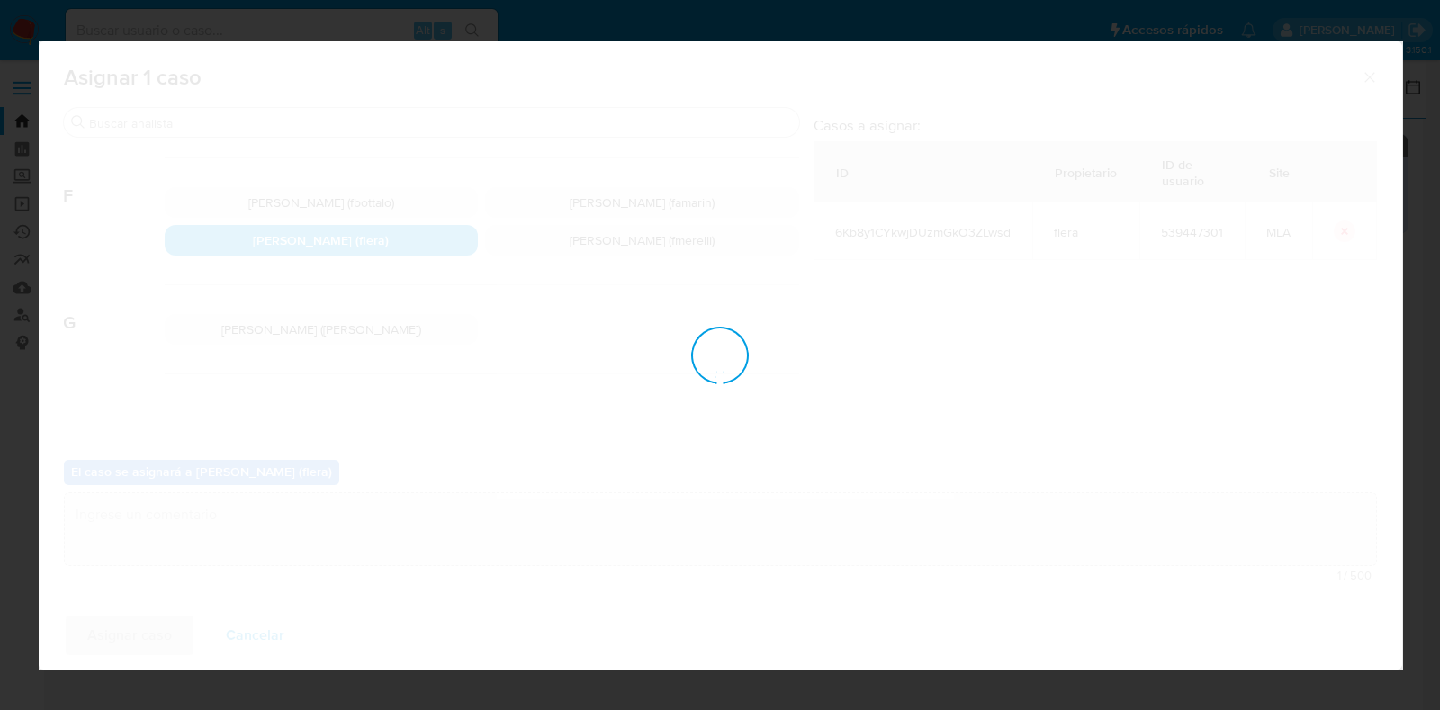
checkbox input "false"
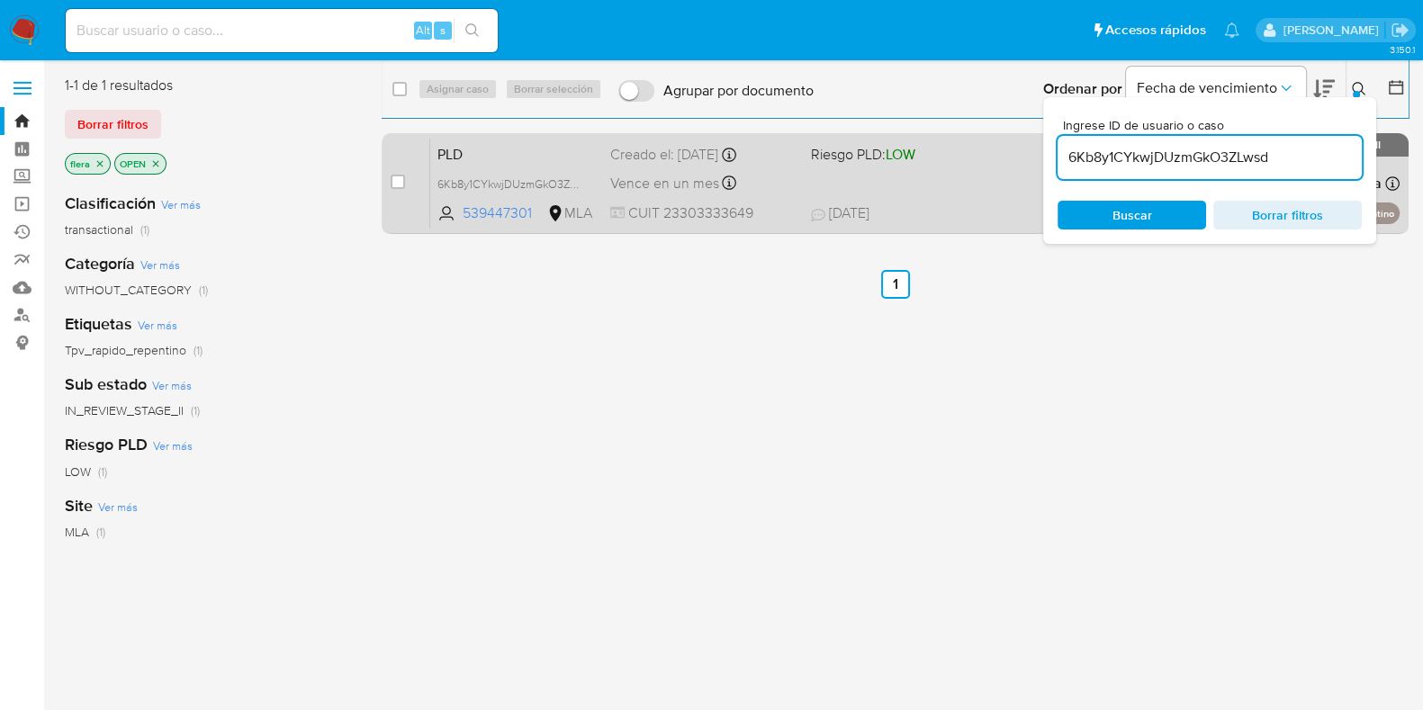
click at [530, 158] on span "PLD" at bounding box center [516, 152] width 158 height 23
click at [398, 183] on input "checkbox" at bounding box center [398, 182] width 14 height 14
checkbox input "true"
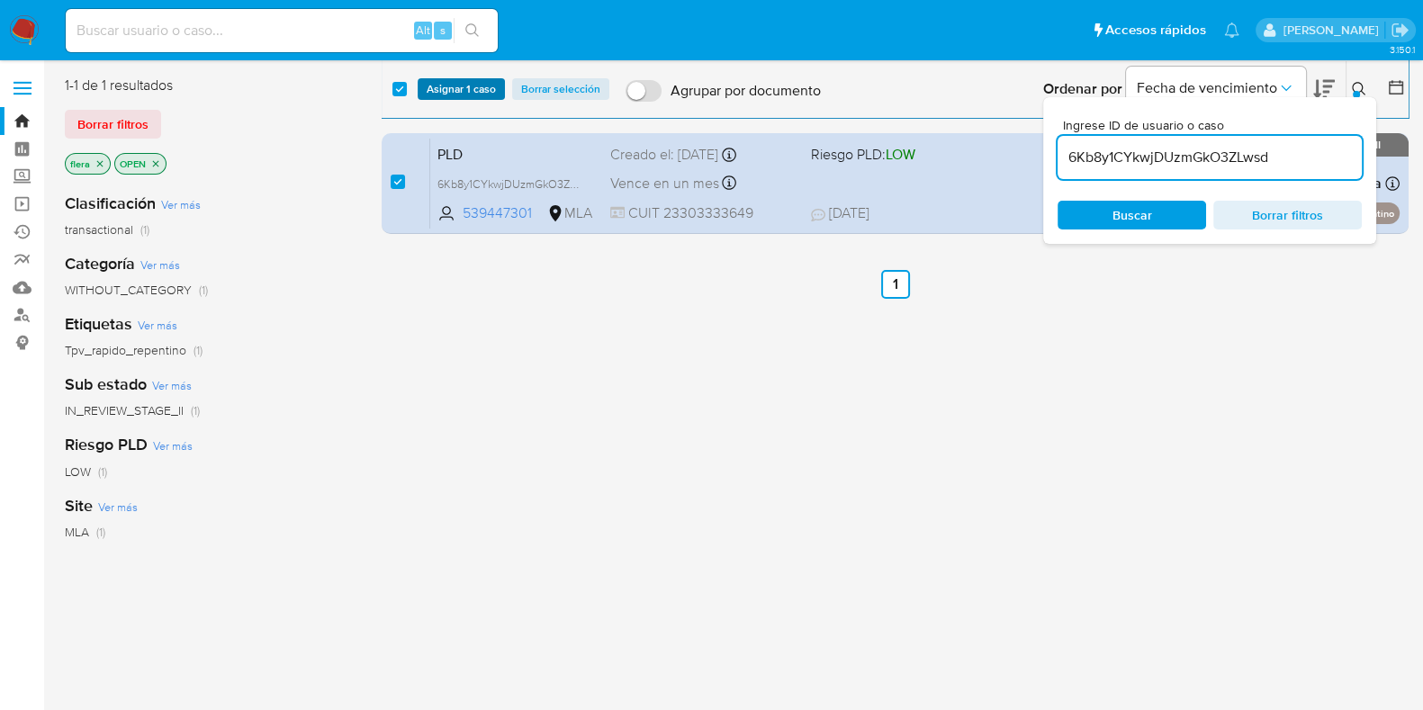
click at [446, 80] on span "Asignar 1 caso" at bounding box center [461, 89] width 69 height 18
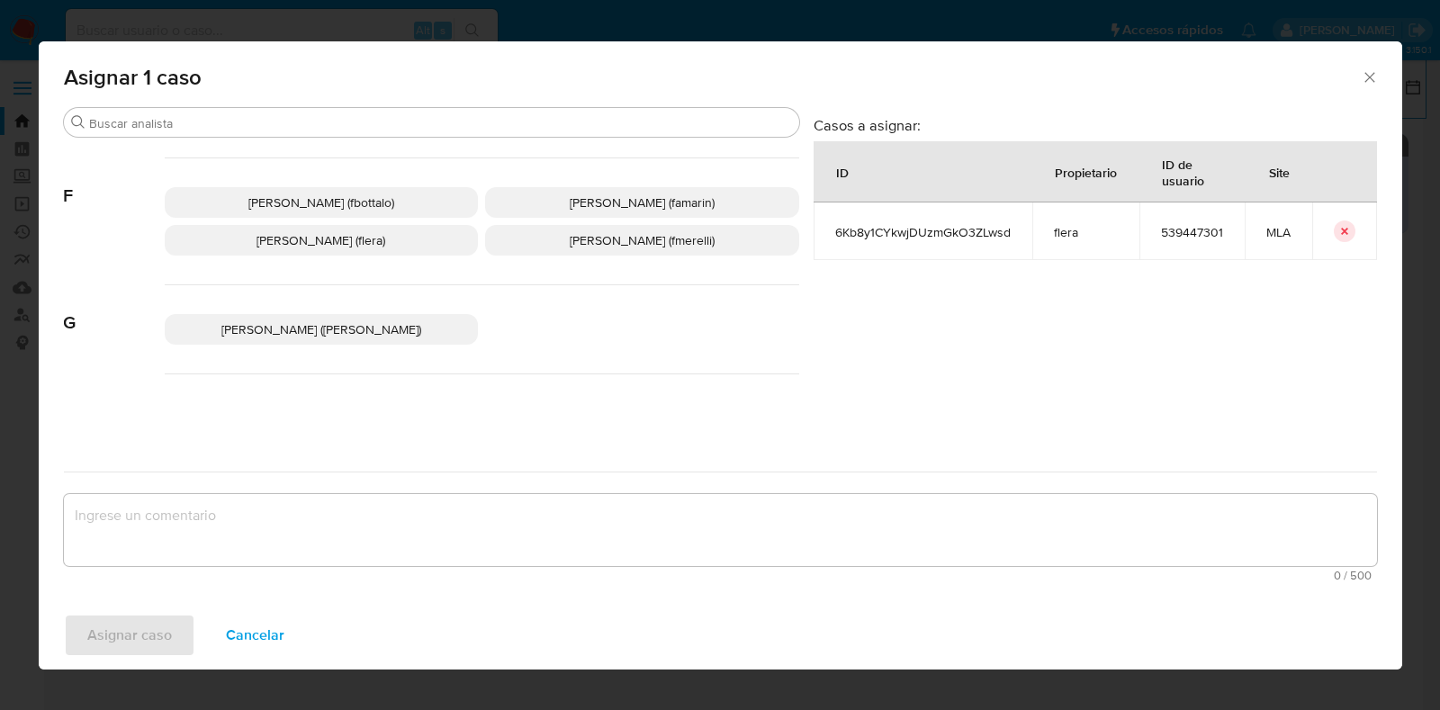
click at [374, 242] on span "Florencia Cecilia Lera (flera)" at bounding box center [321, 240] width 129 height 18
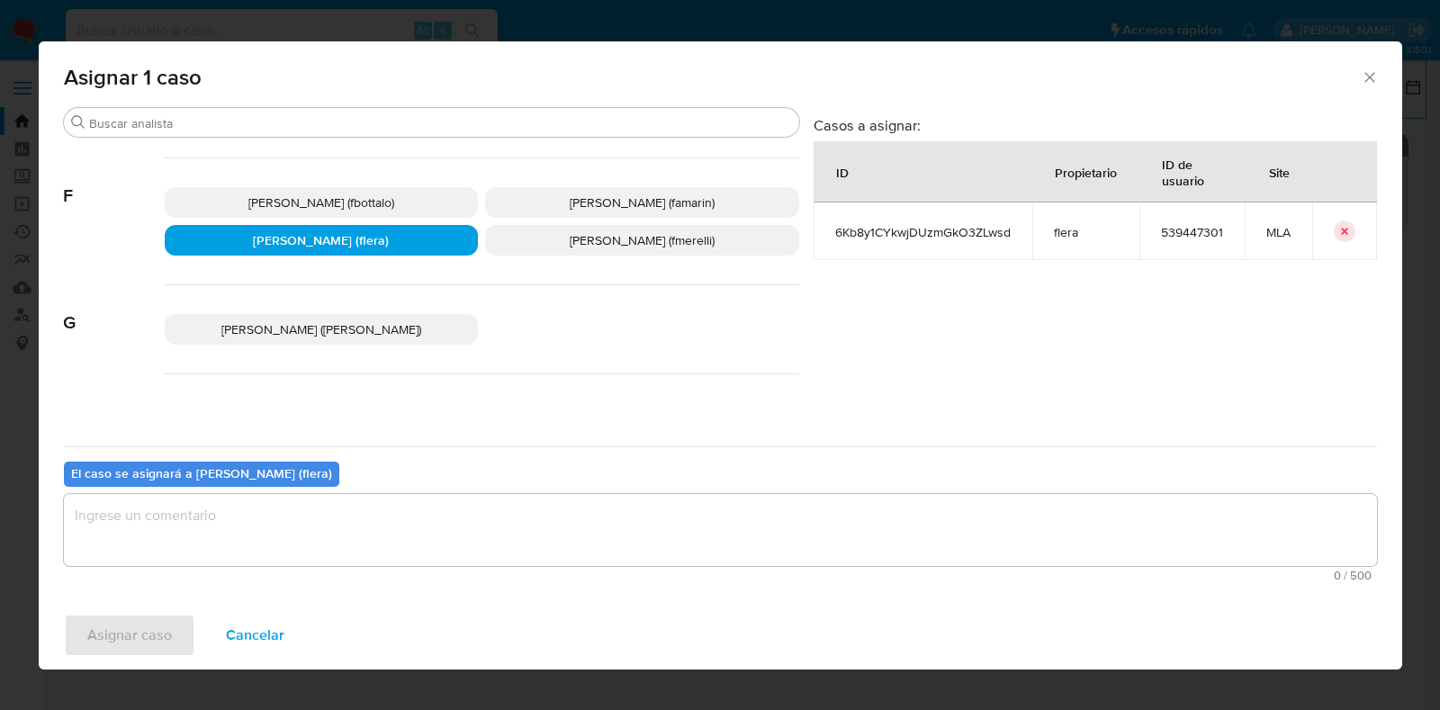
click at [348, 546] on textarea "assign-modal" at bounding box center [720, 530] width 1313 height 72
click at [141, 618] on span "Asignar caso" at bounding box center [129, 636] width 85 height 40
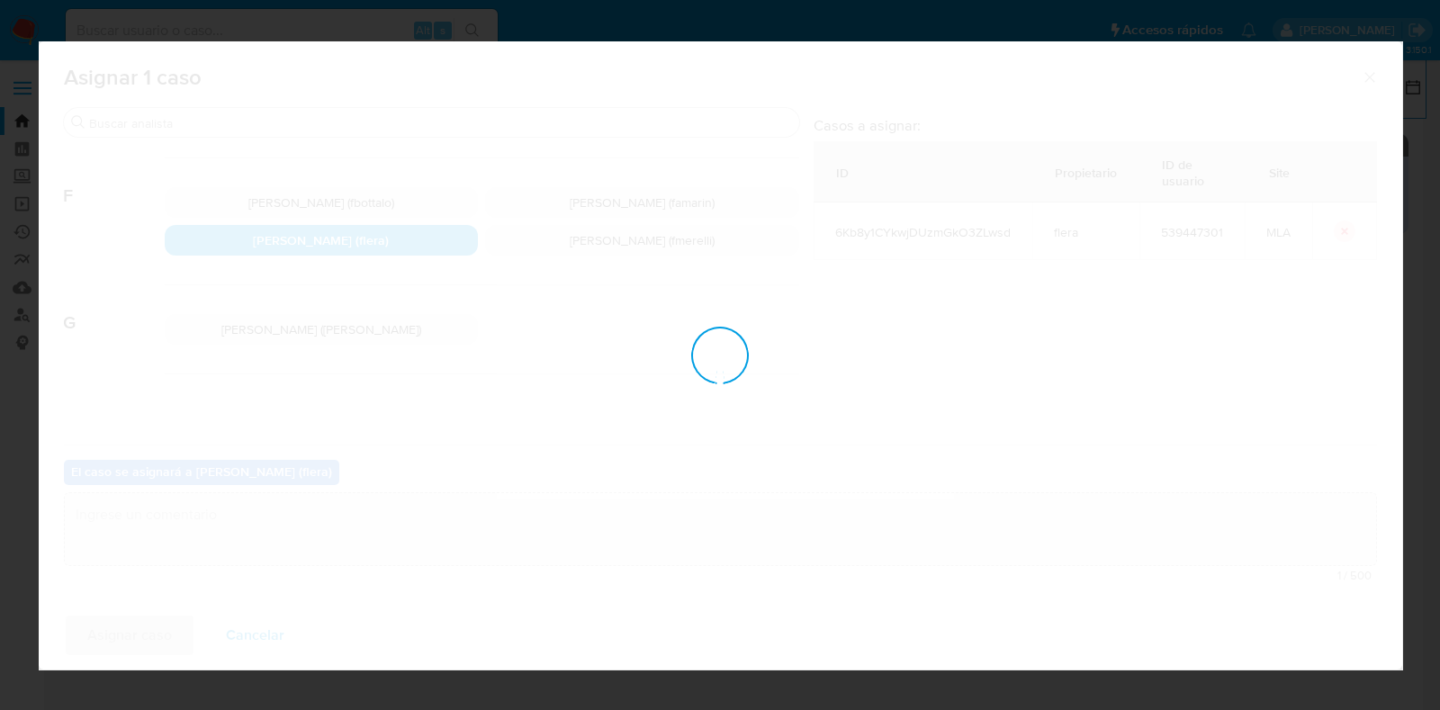
checkbox input "false"
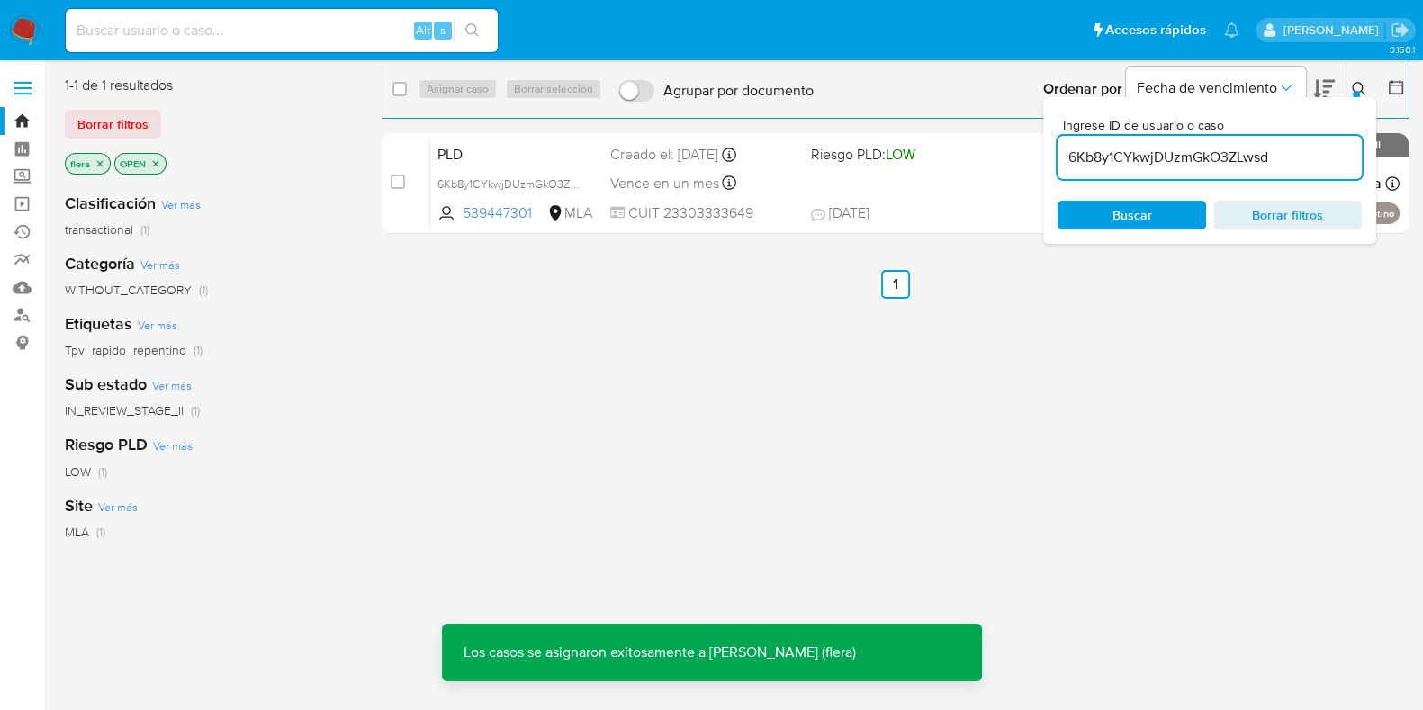
click at [518, 155] on span "PLD" at bounding box center [516, 152] width 158 height 23
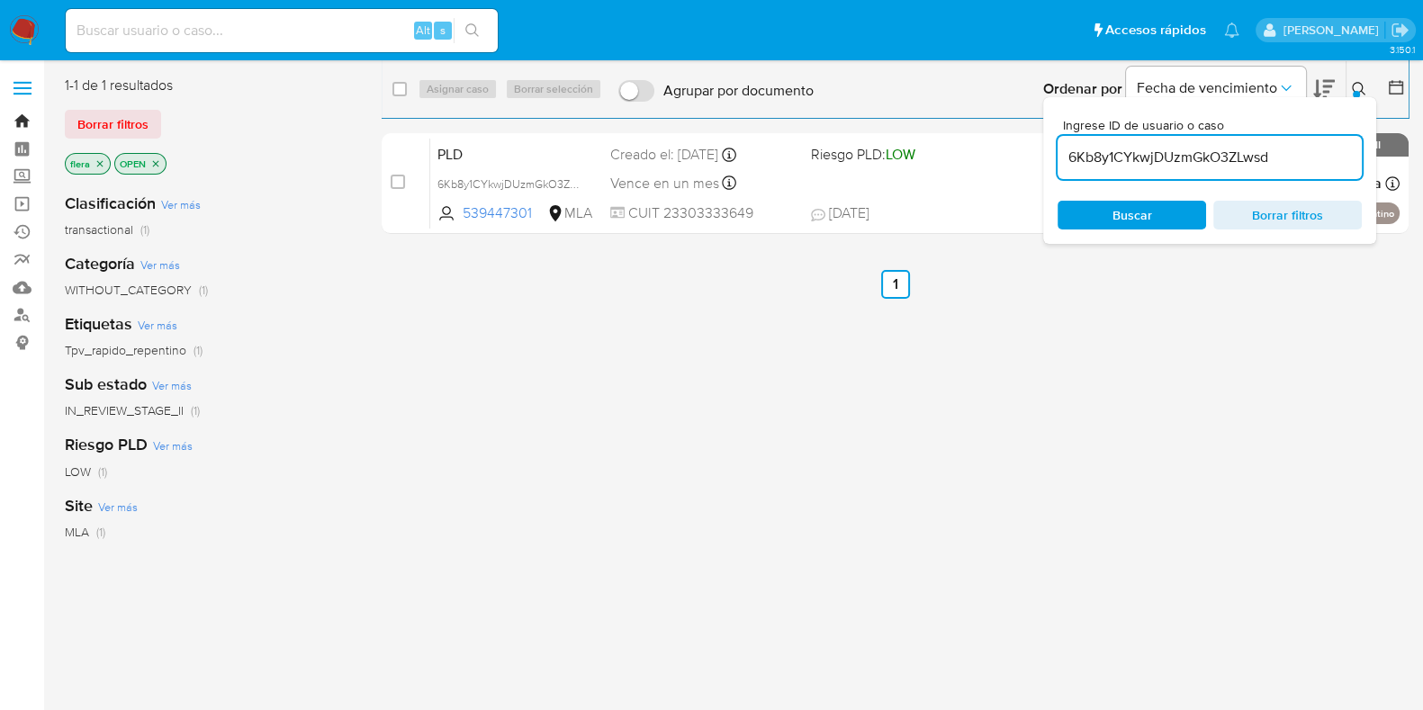
click at [16, 114] on link "Bandeja" at bounding box center [107, 121] width 214 height 28
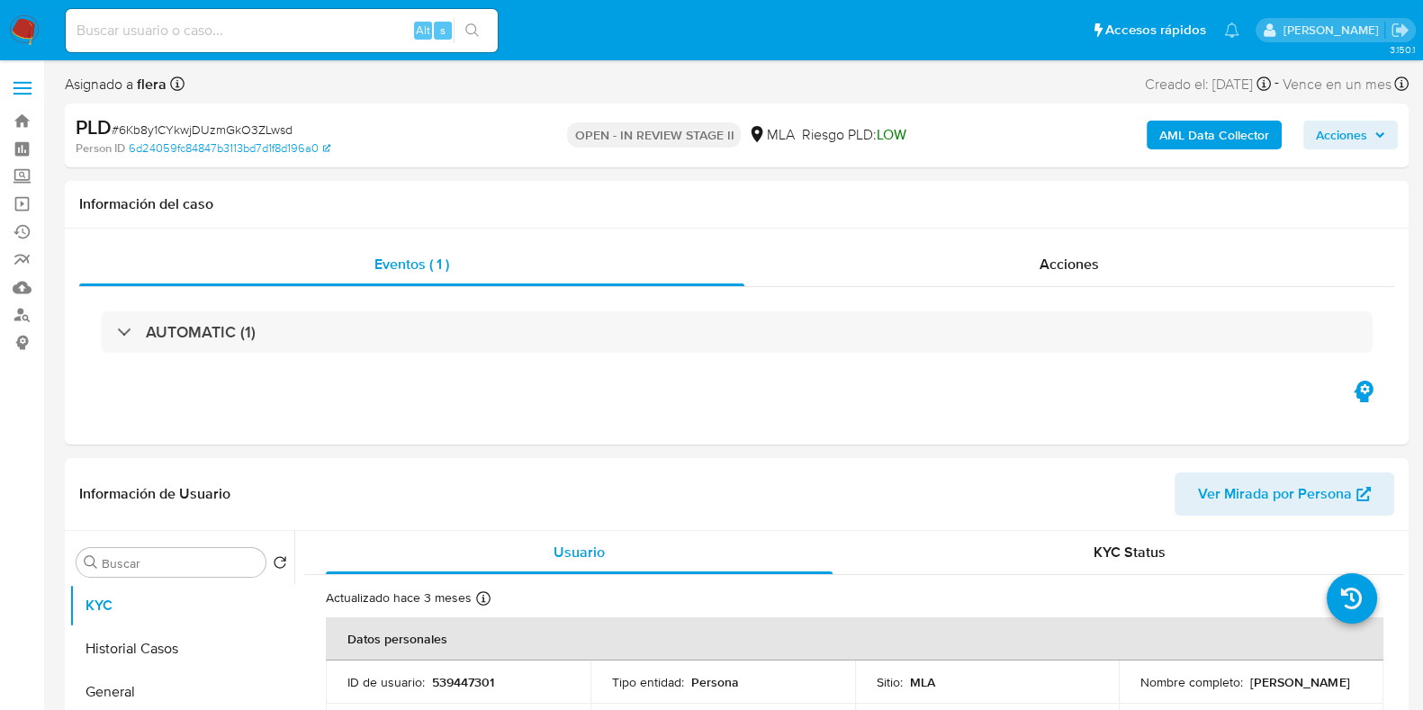
select select "10"
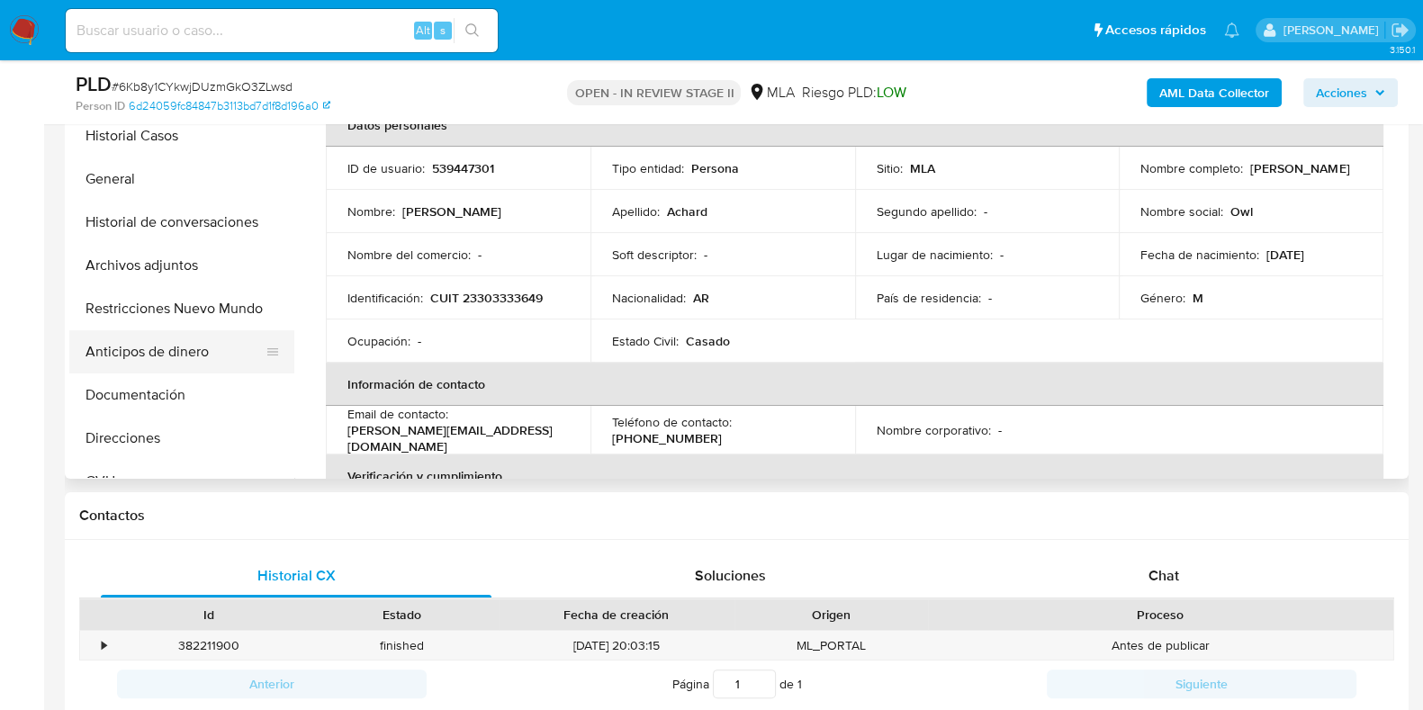
scroll to position [224, 0]
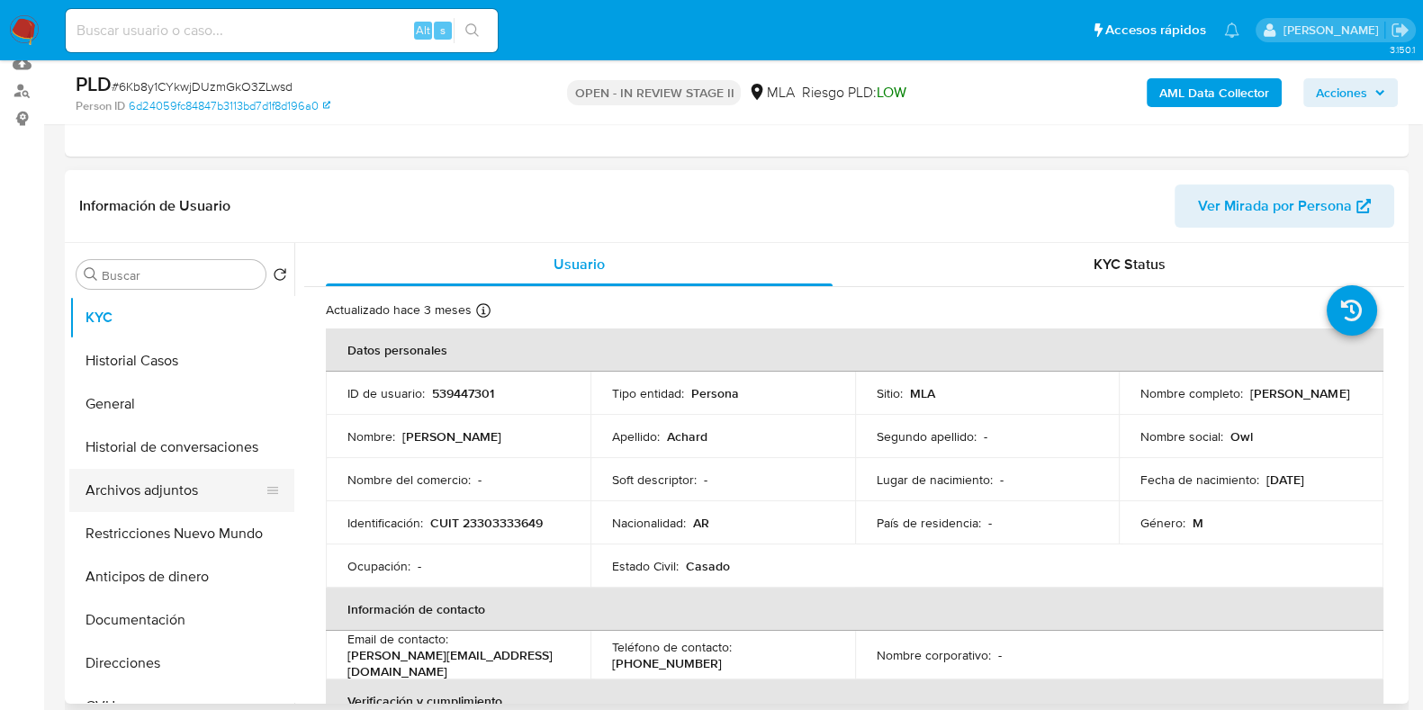
click at [168, 497] on button "Archivos adjuntos" at bounding box center [174, 490] width 211 height 43
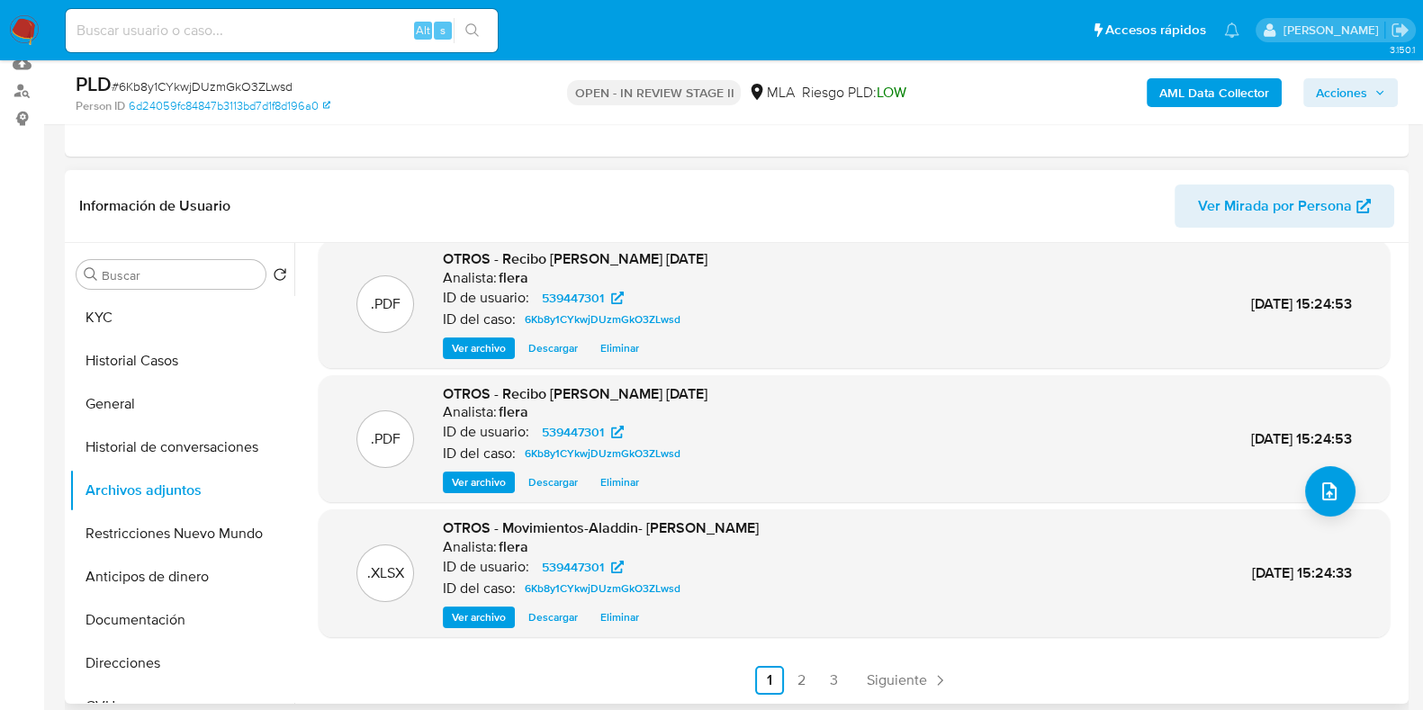
scroll to position [338, 0]
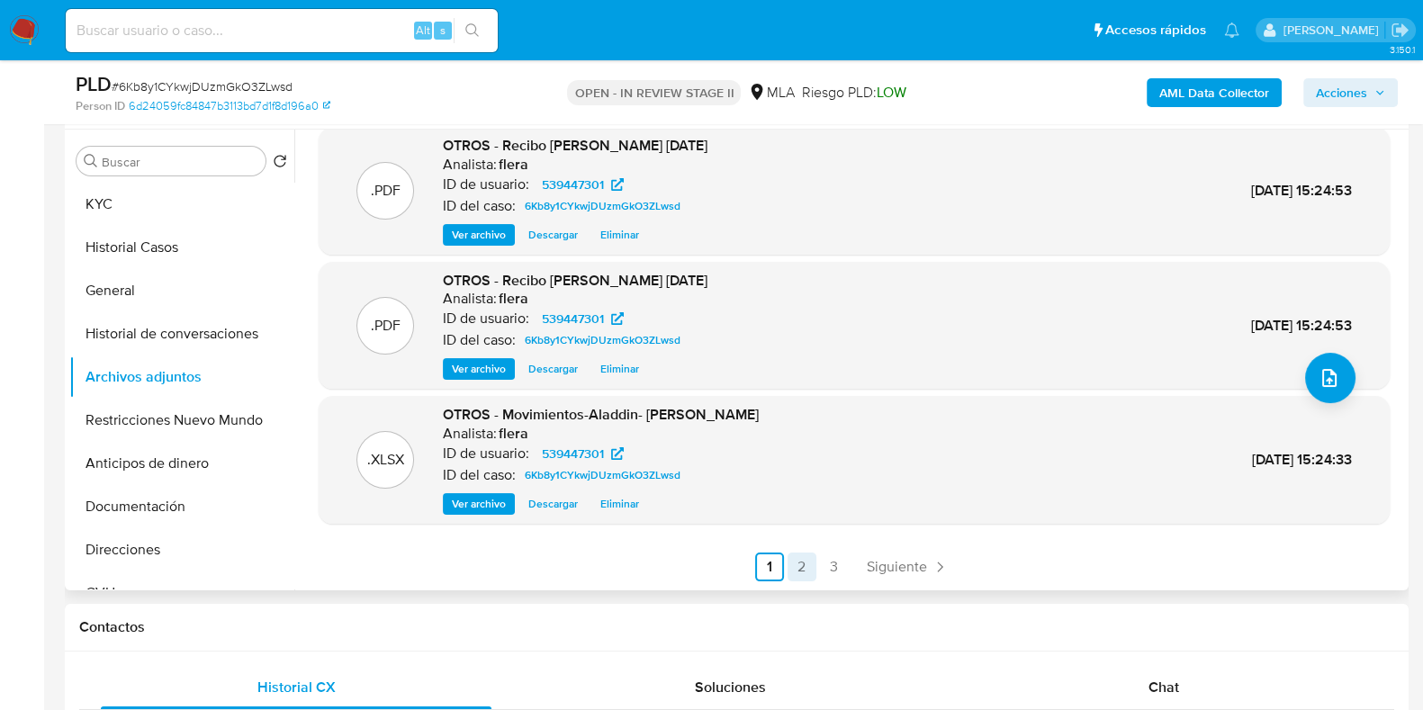
click at [797, 577] on link "2" at bounding box center [802, 567] width 29 height 29
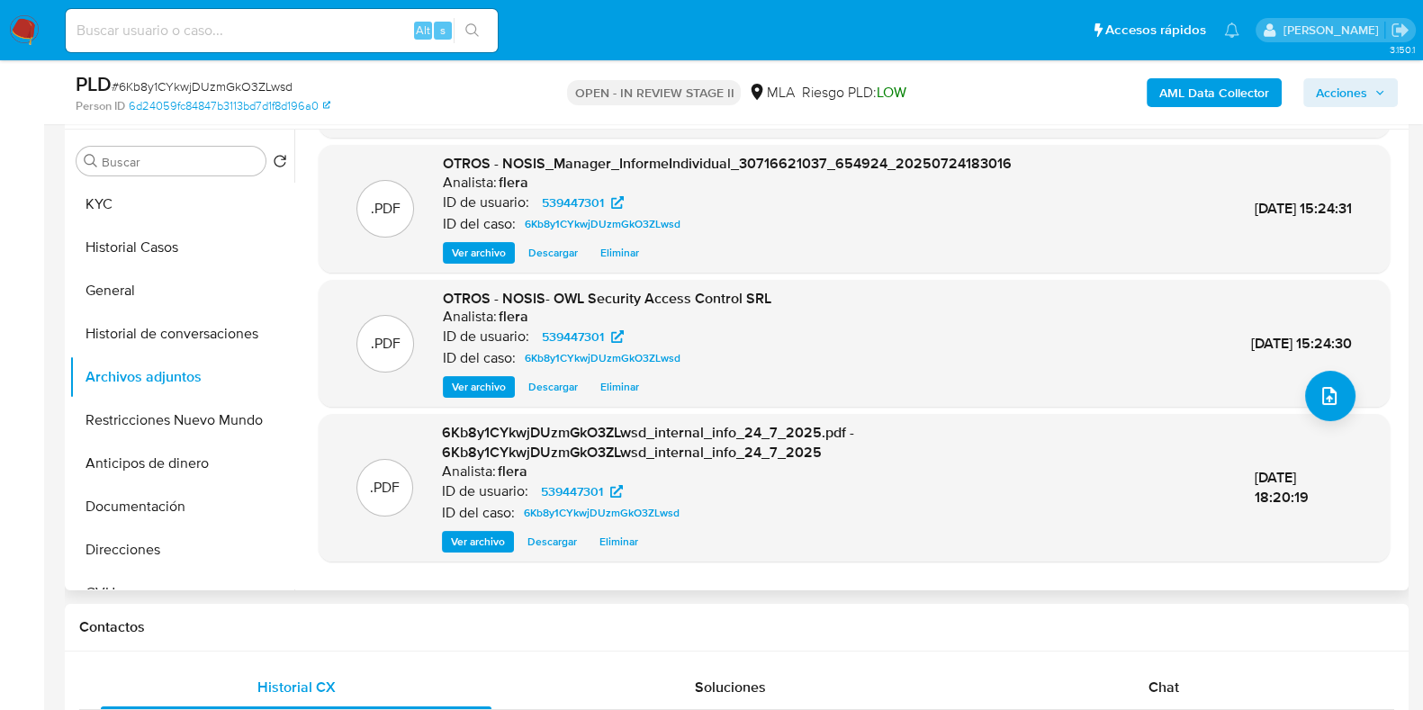
scroll to position [171, 0]
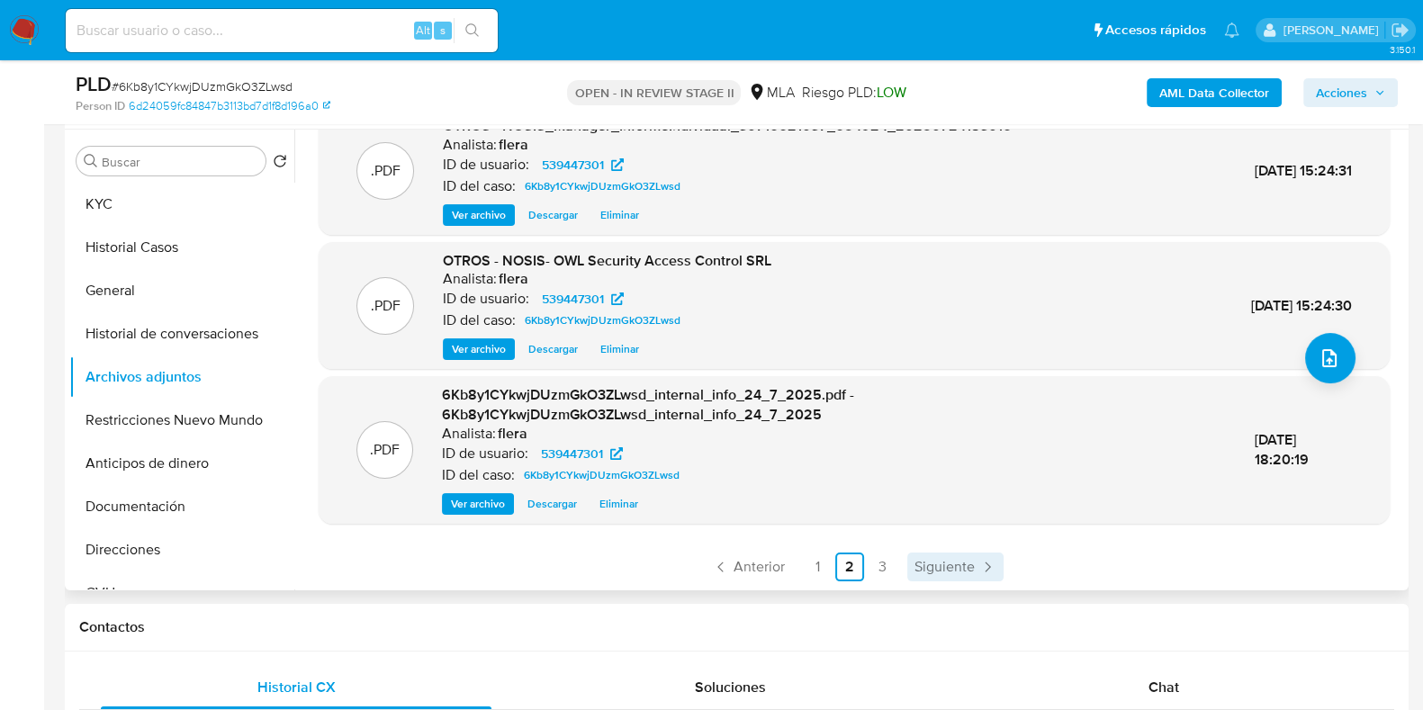
click at [936, 563] on span "Siguiente" at bounding box center [944, 567] width 60 height 14
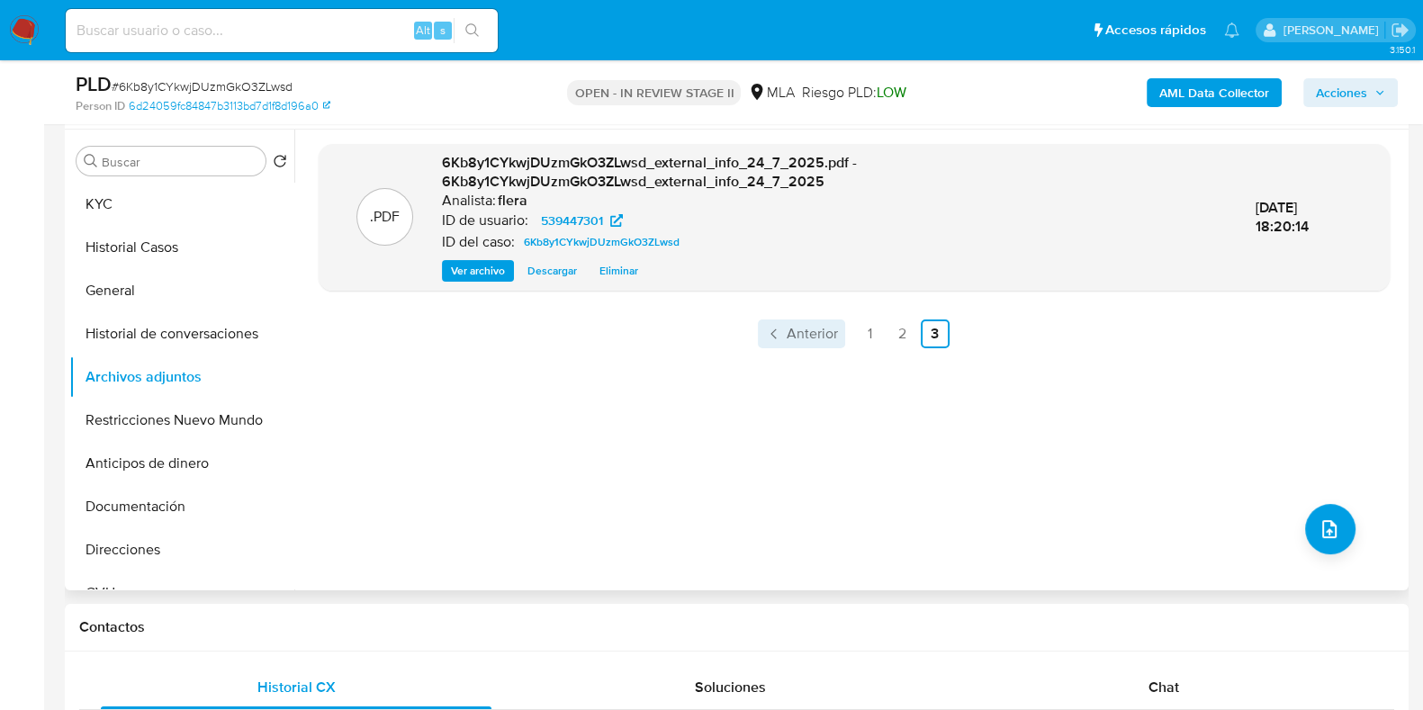
click at [805, 340] on span "Anterior" at bounding box center [812, 334] width 51 height 14
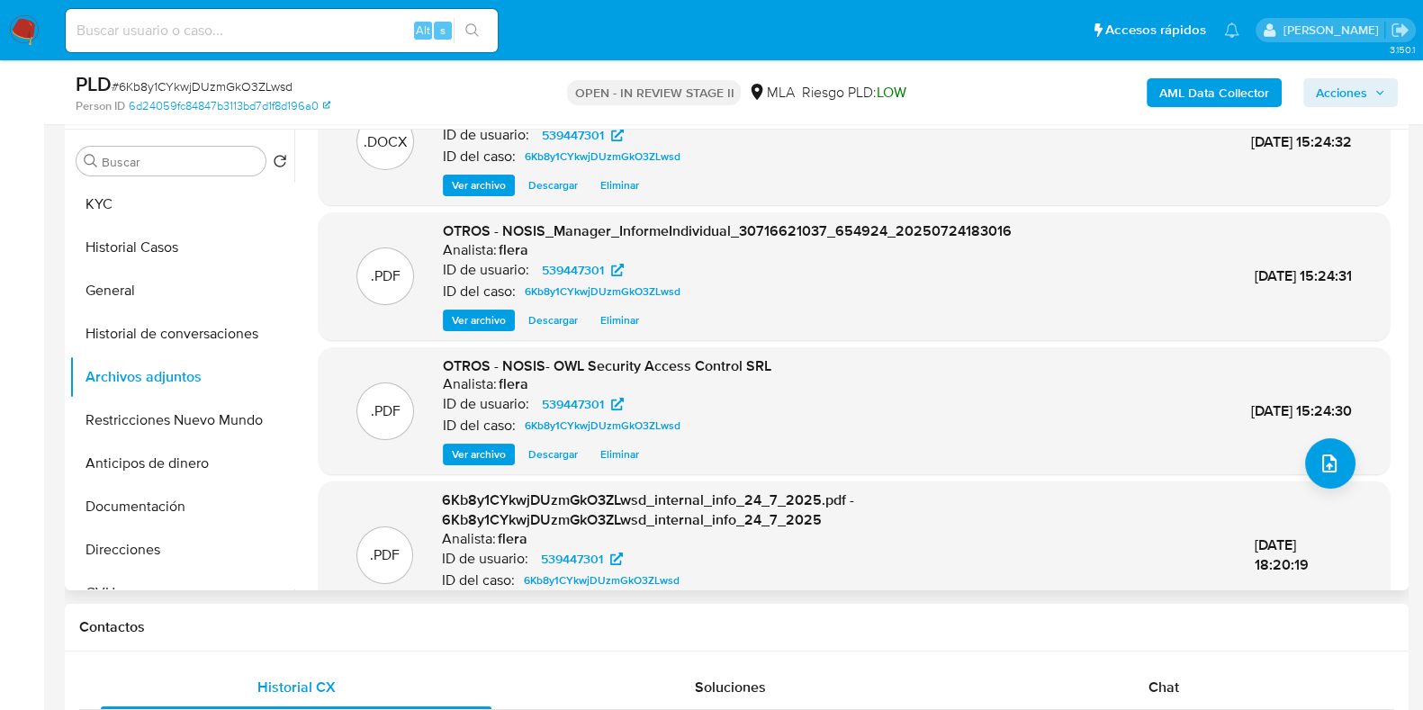
scroll to position [171, 0]
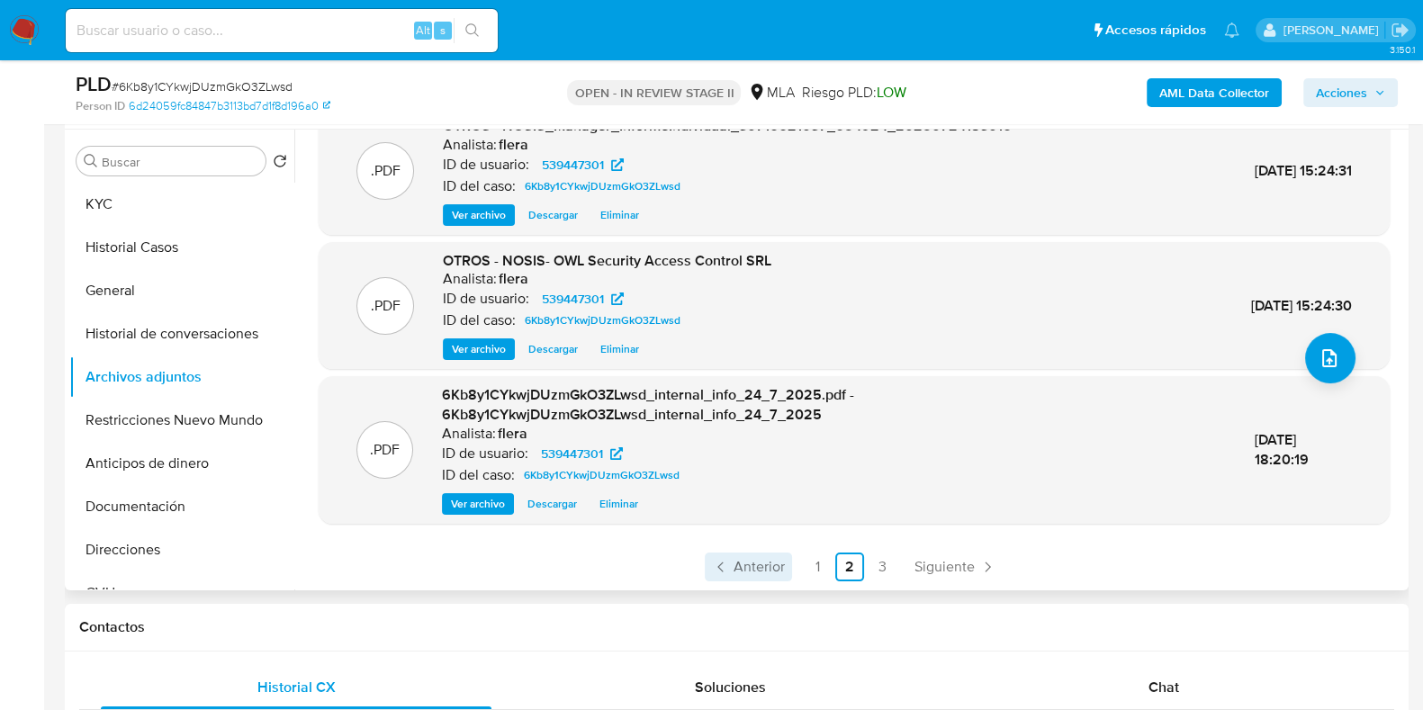
click at [734, 564] on span "Anterior" at bounding box center [759, 567] width 51 height 14
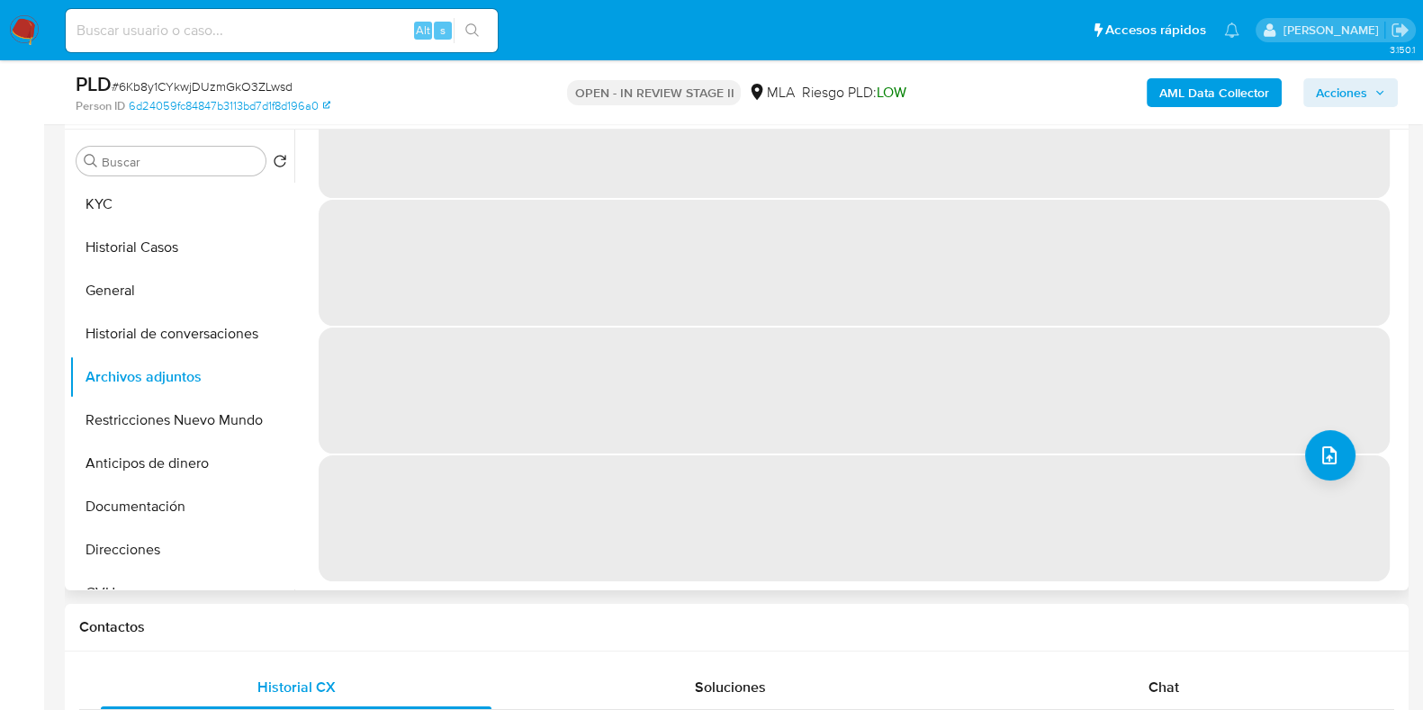
scroll to position [0, 0]
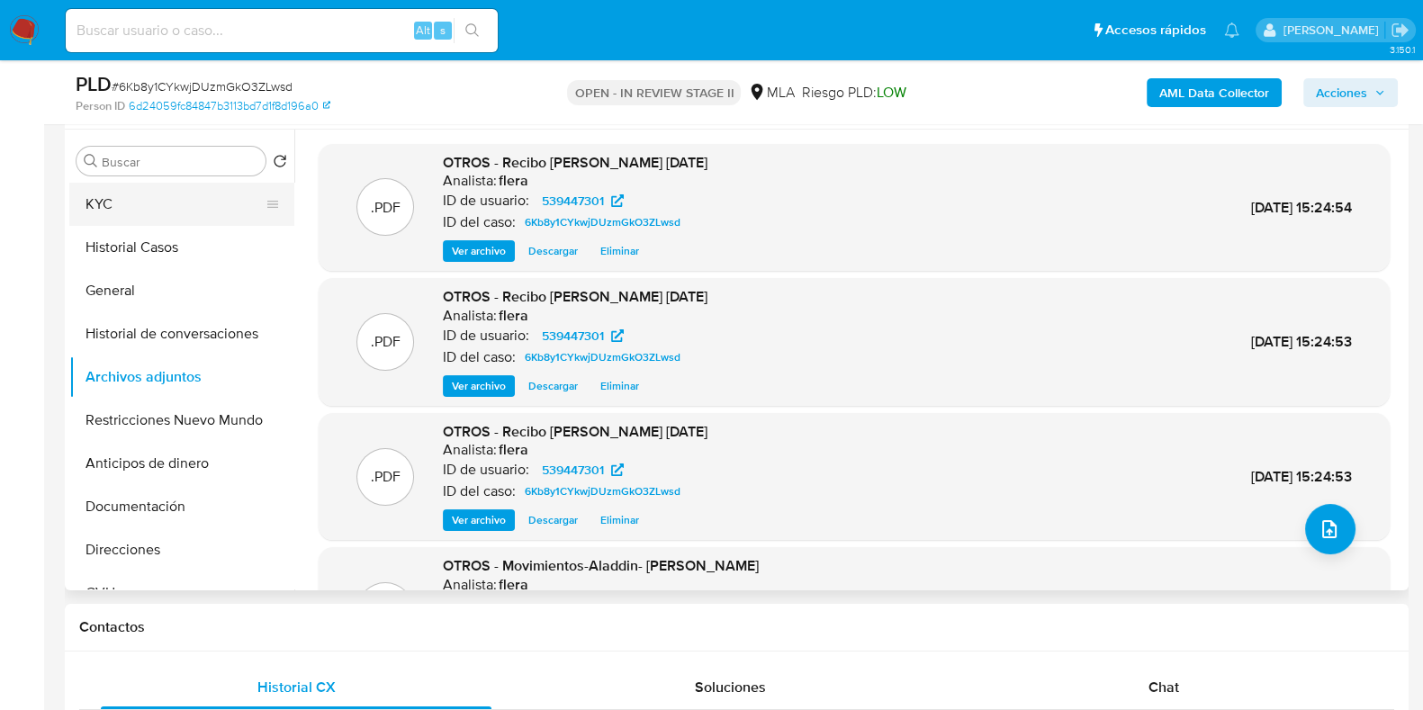
click at [159, 205] on button "KYC" at bounding box center [174, 204] width 211 height 43
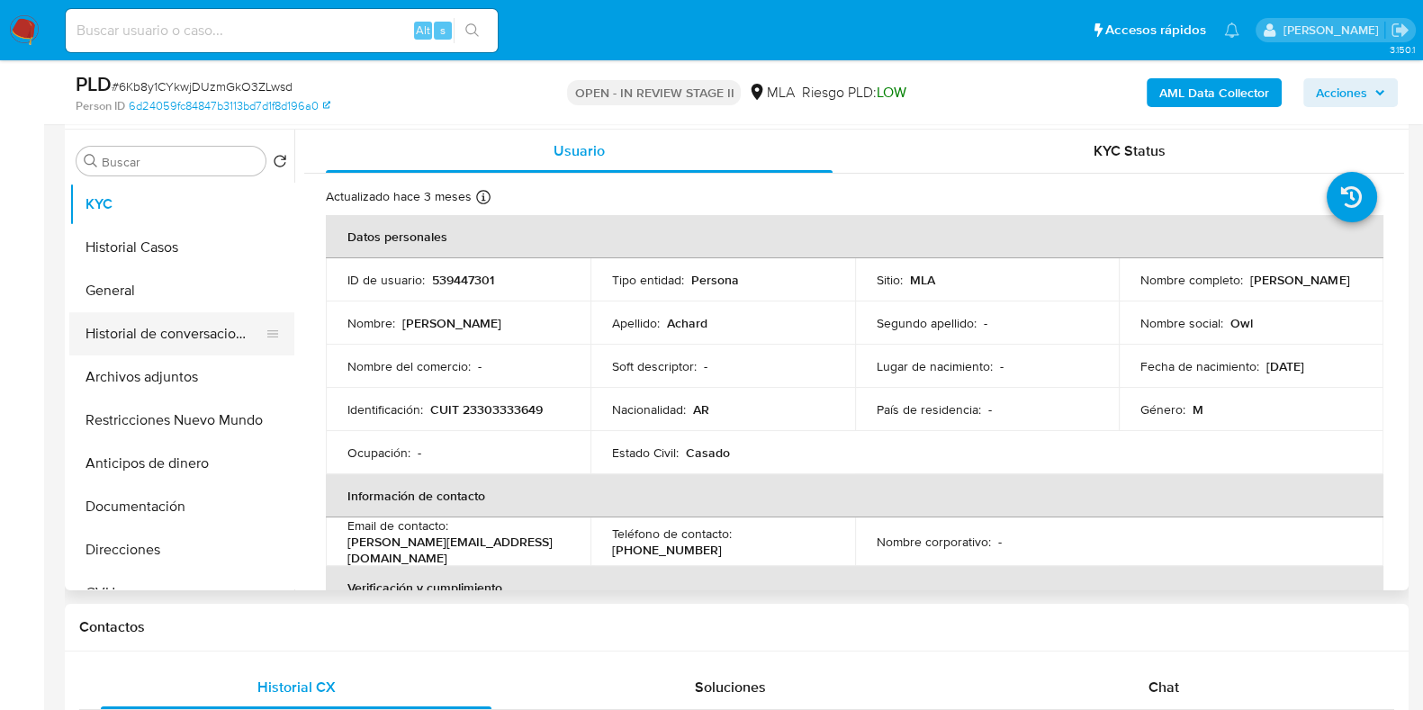
click at [167, 324] on button "Historial de conversaciones" at bounding box center [174, 333] width 211 height 43
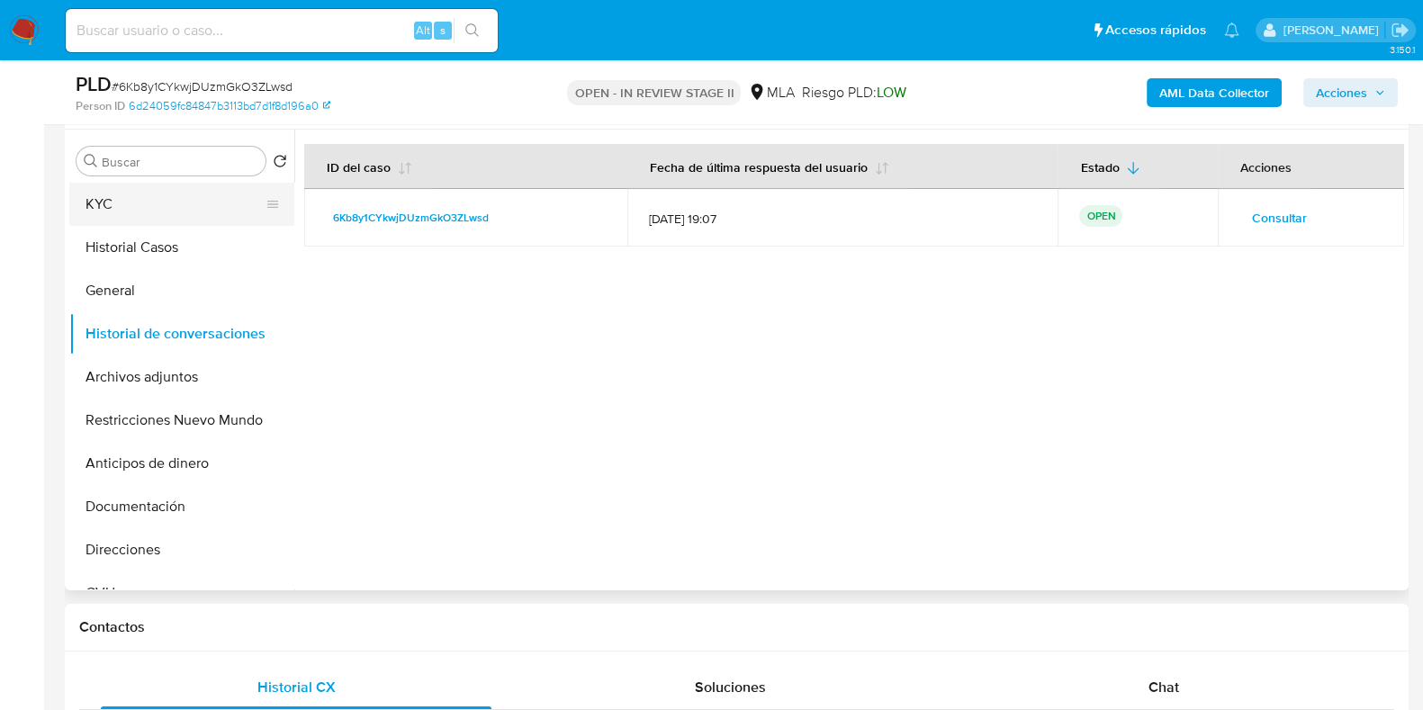
click at [145, 212] on button "KYC" at bounding box center [174, 204] width 211 height 43
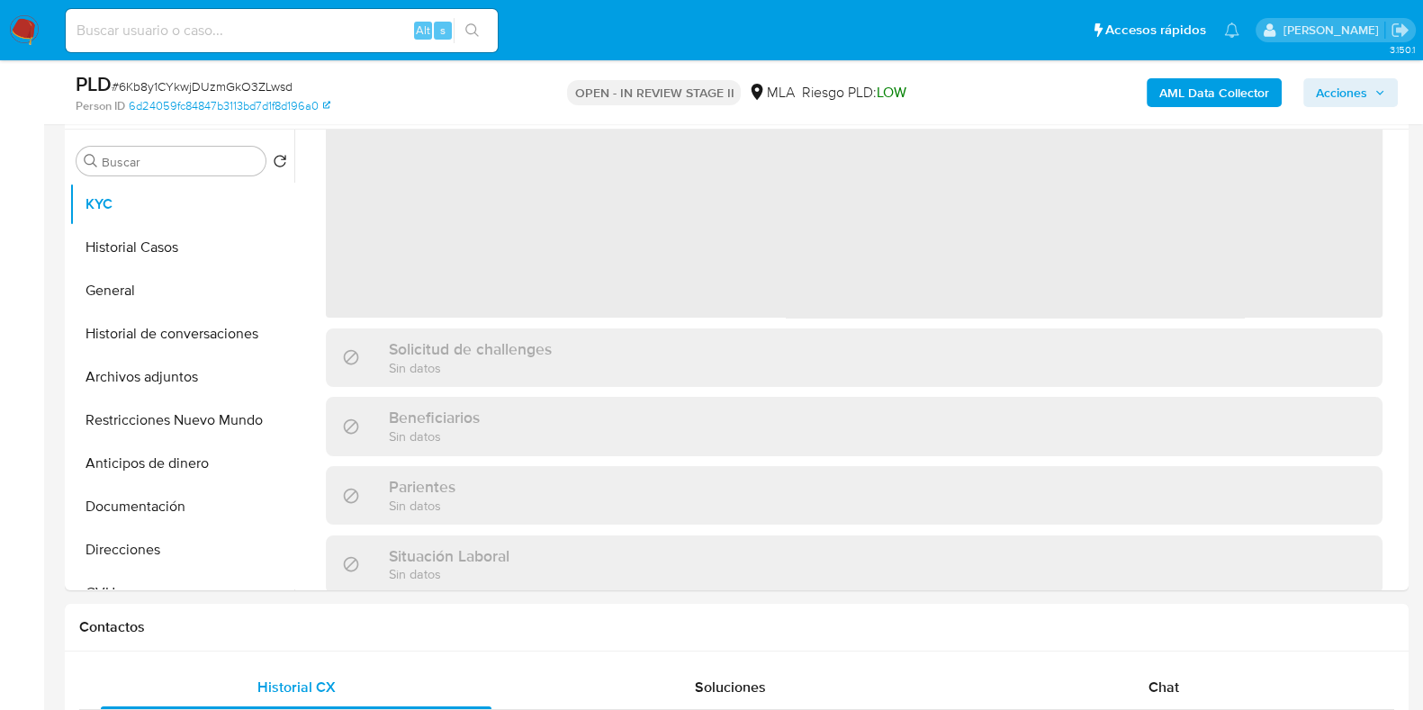
scroll to position [224, 0]
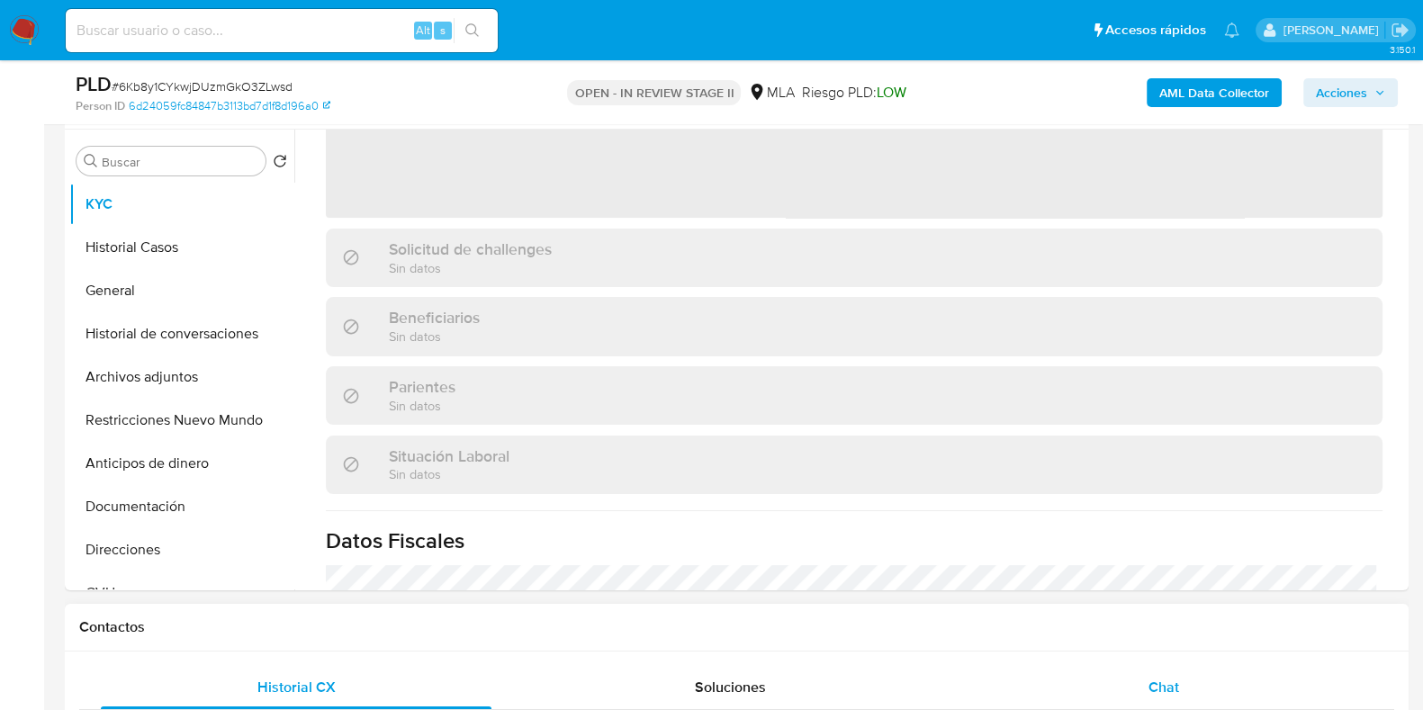
click at [1181, 694] on div "Chat" at bounding box center [1163, 687] width 391 height 43
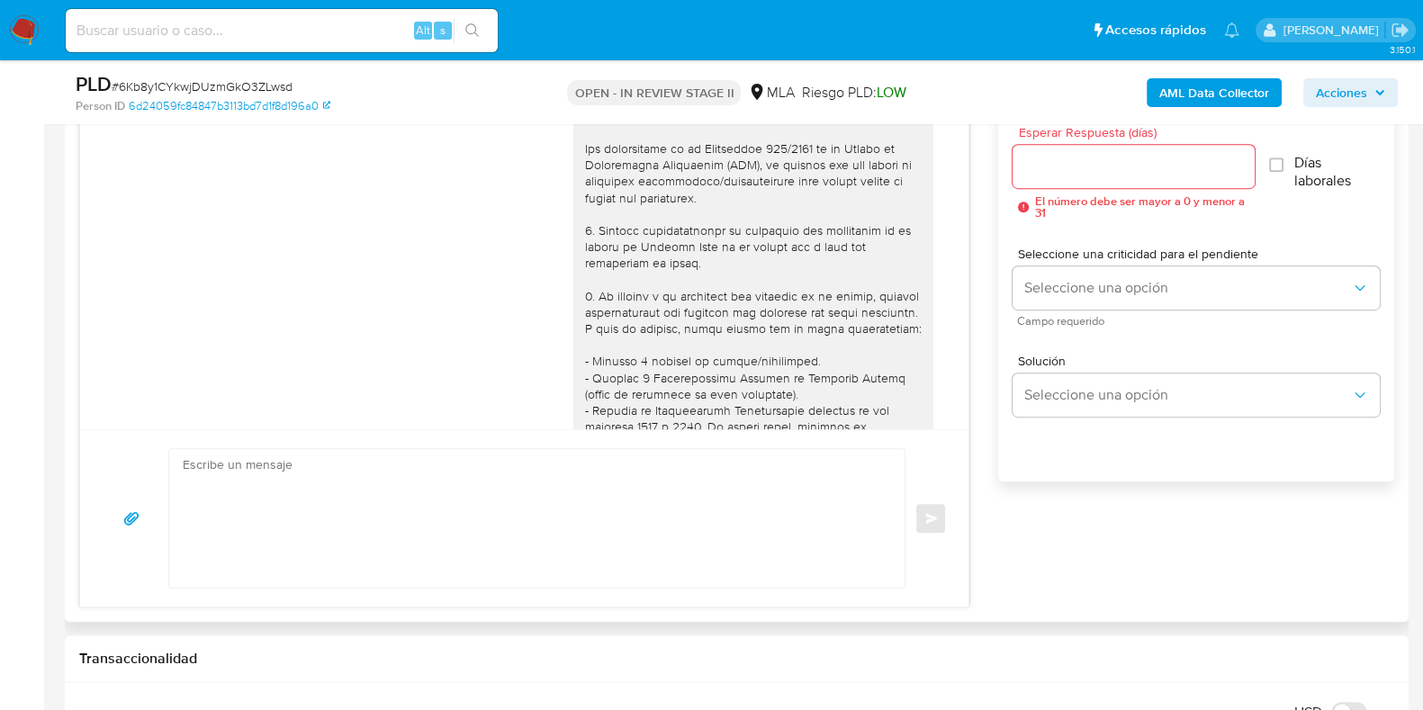
scroll to position [1998, 0]
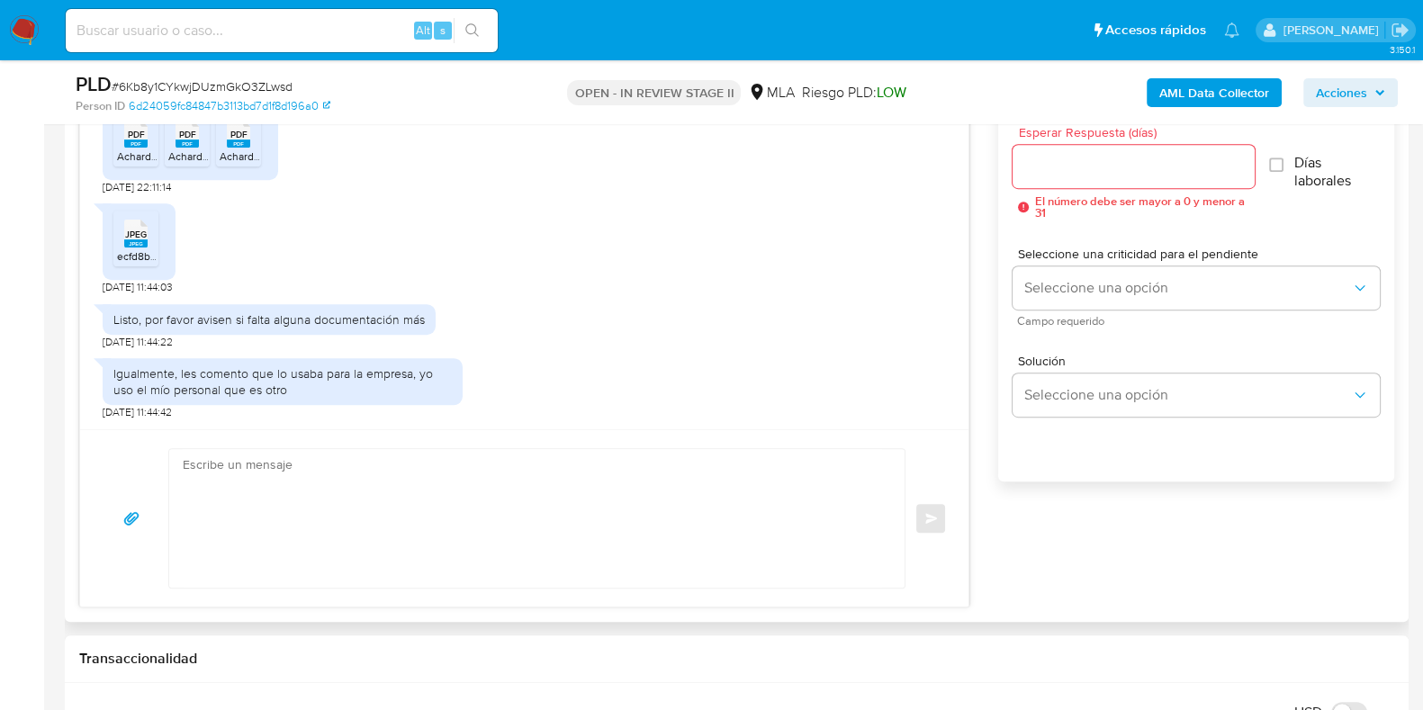
click at [341, 464] on textarea at bounding box center [532, 518] width 699 height 139
paste textarea "Hola, ¡Muchas gracias por tu respuesta! Confirmamos la recepción de la document…"
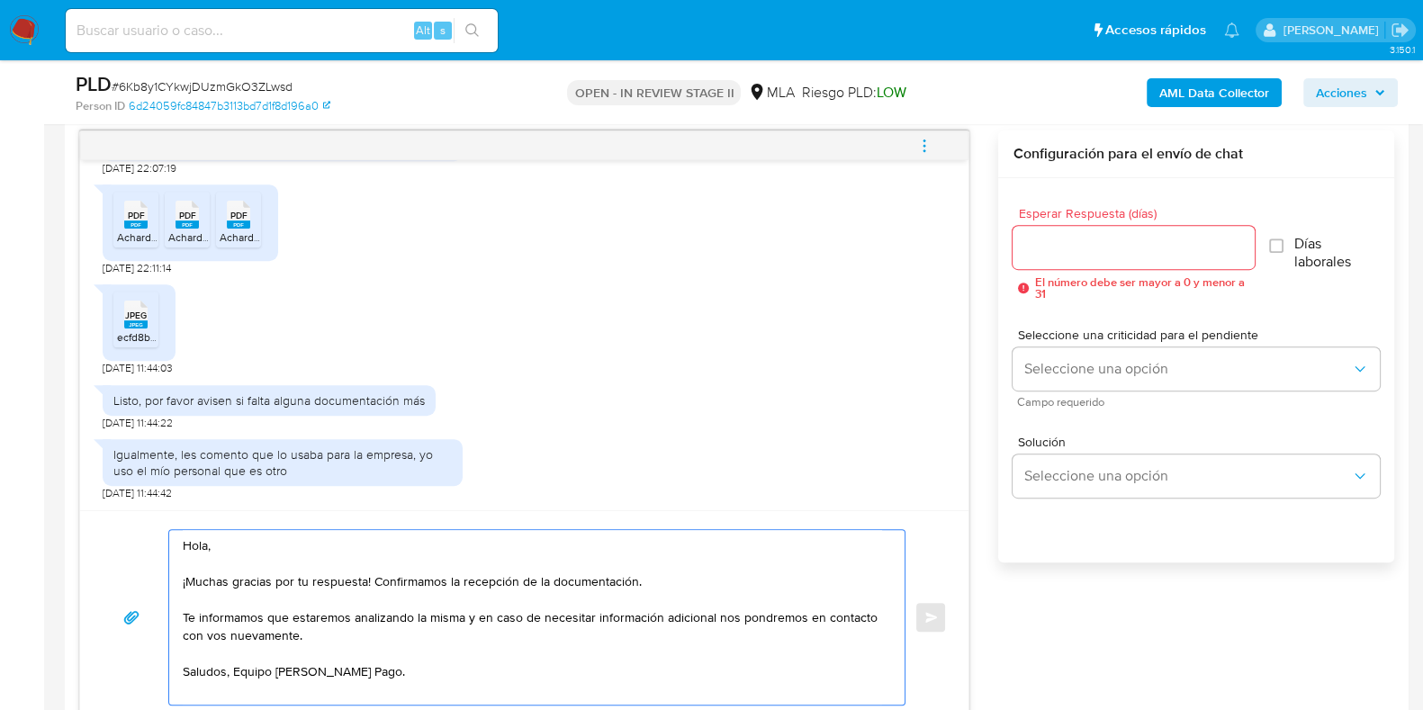
scroll to position [899, 0]
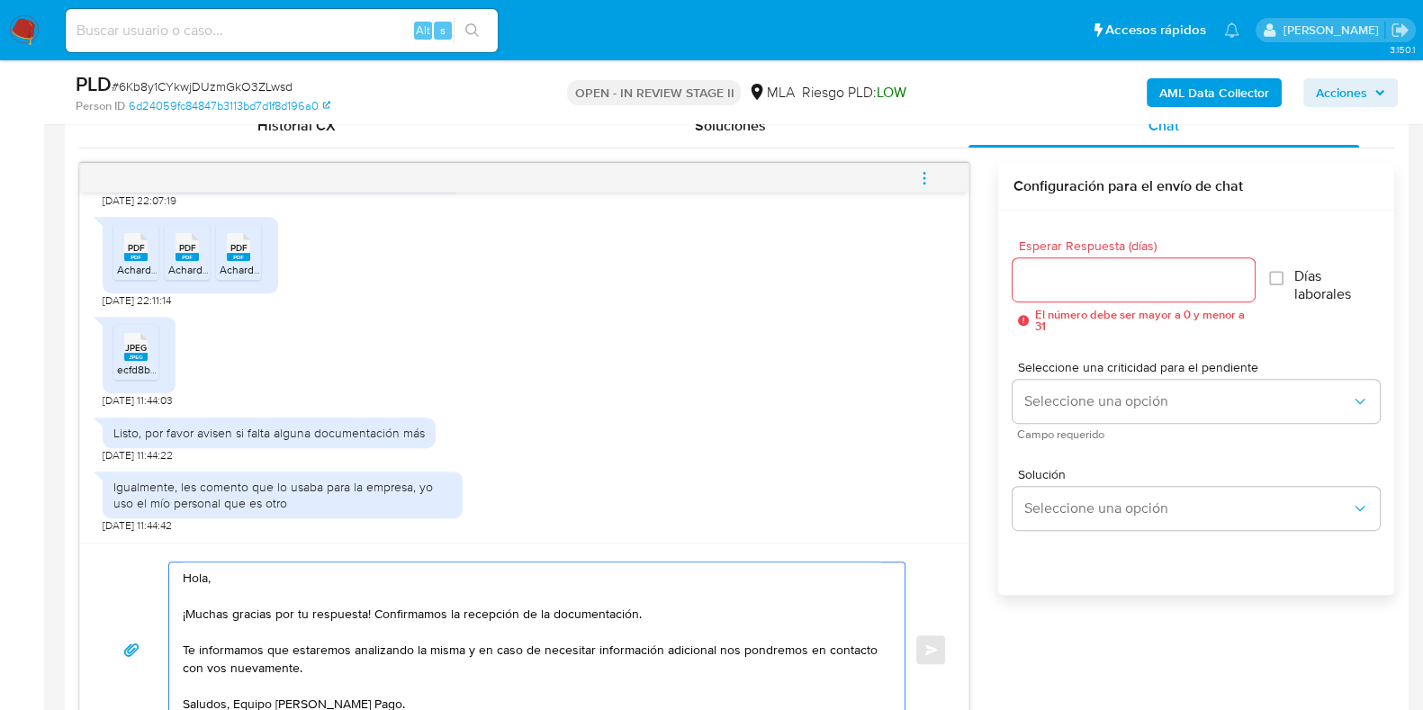
type textarea "Hola, ¡Muchas gracias por tu respuesta! Confirmamos la recepción de la document…"
click at [1085, 282] on input "Esperar Respuesta (días)" at bounding box center [1133, 279] width 241 height 23
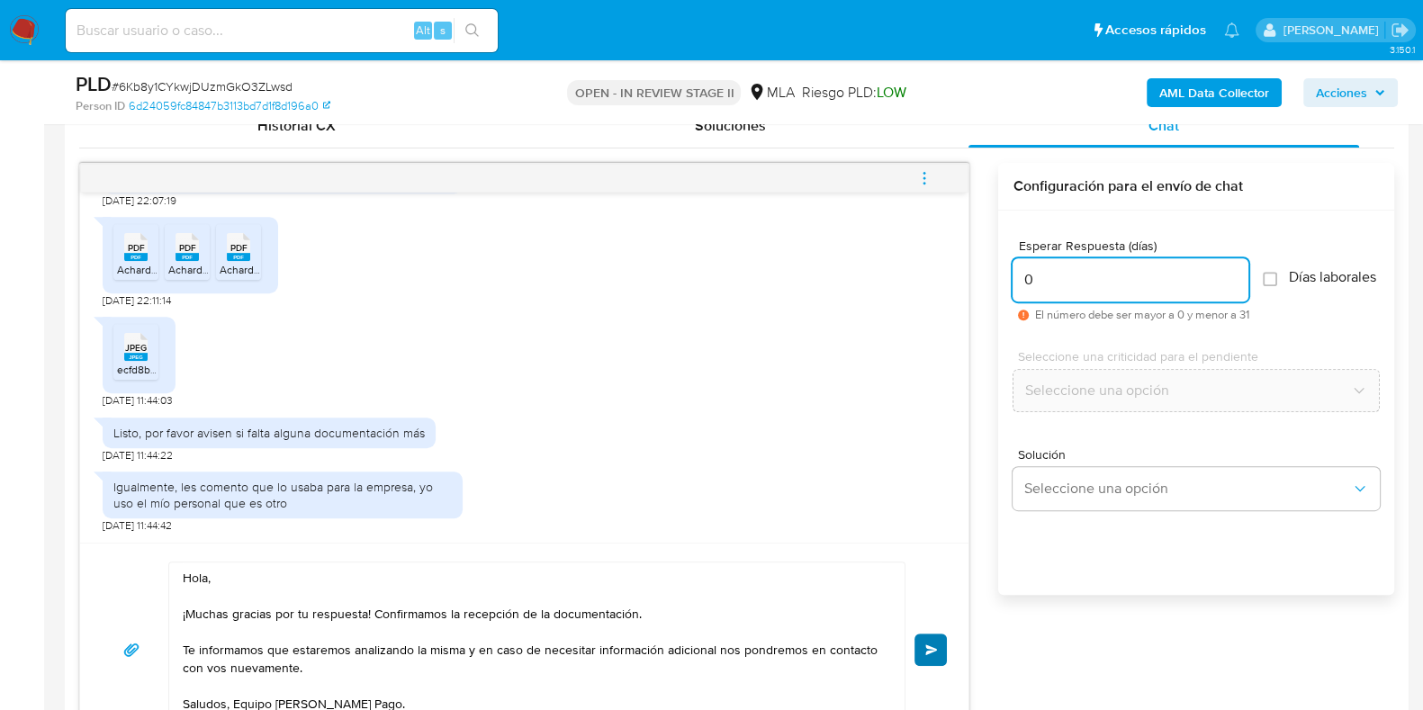
type input "0"
click at [931, 648] on span "Enviar" at bounding box center [931, 649] width 13 height 11
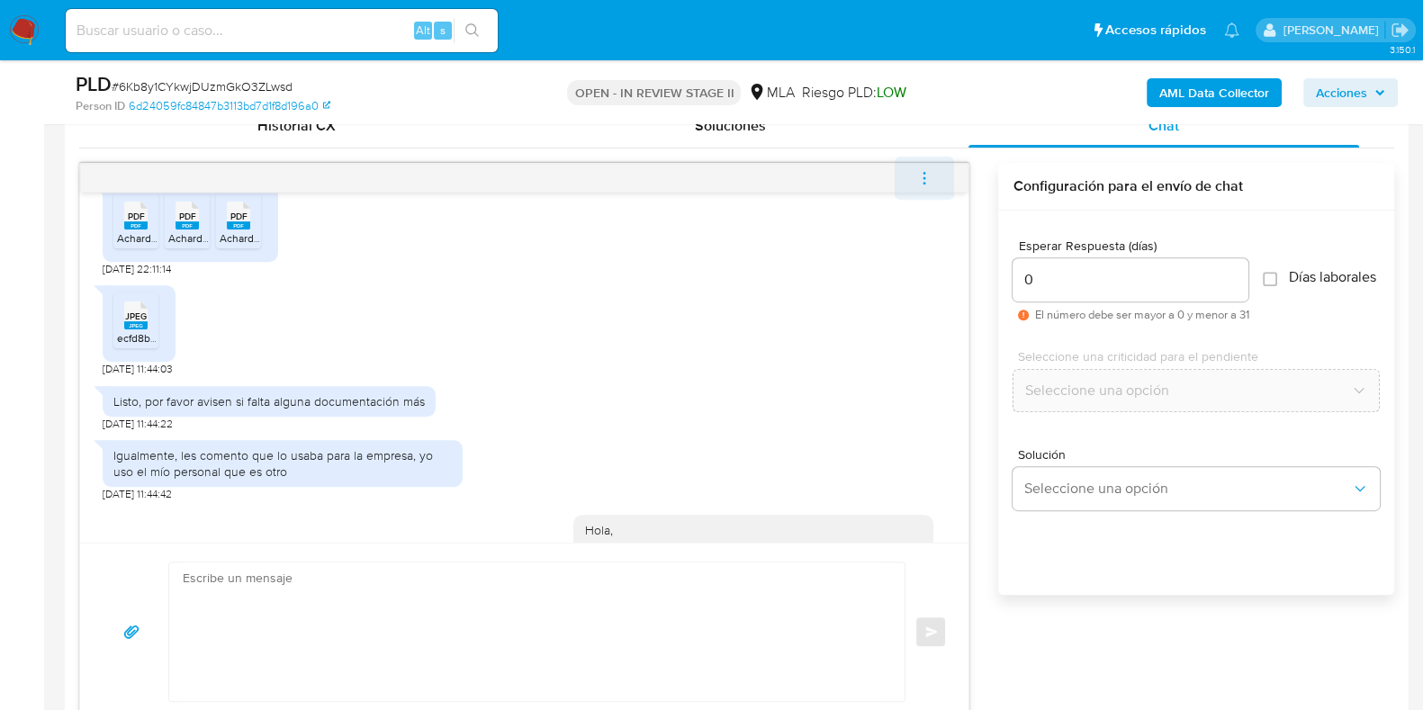
scroll to position [2213, 0]
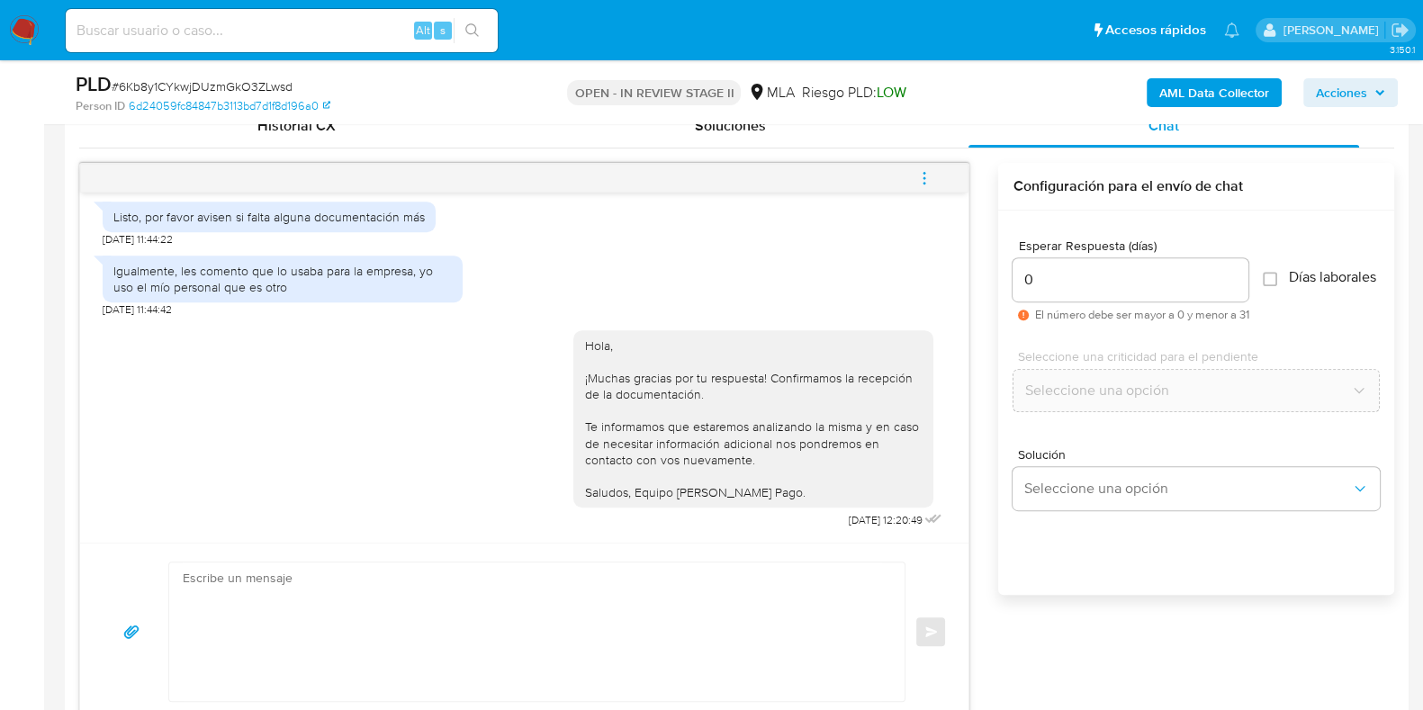
click at [926, 170] on icon "menu-action" at bounding box center [924, 178] width 16 height 16
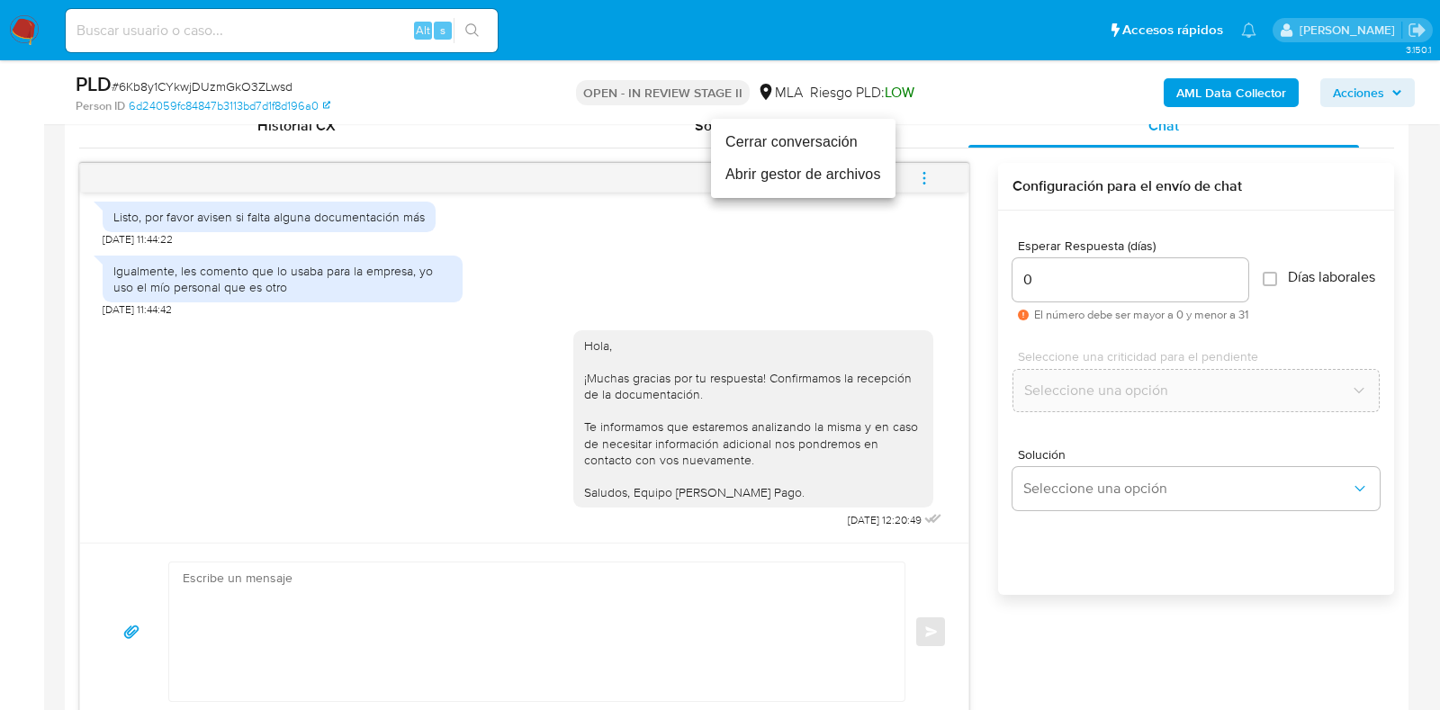
click at [795, 144] on li "Cerrar conversación" at bounding box center [803, 142] width 185 height 32
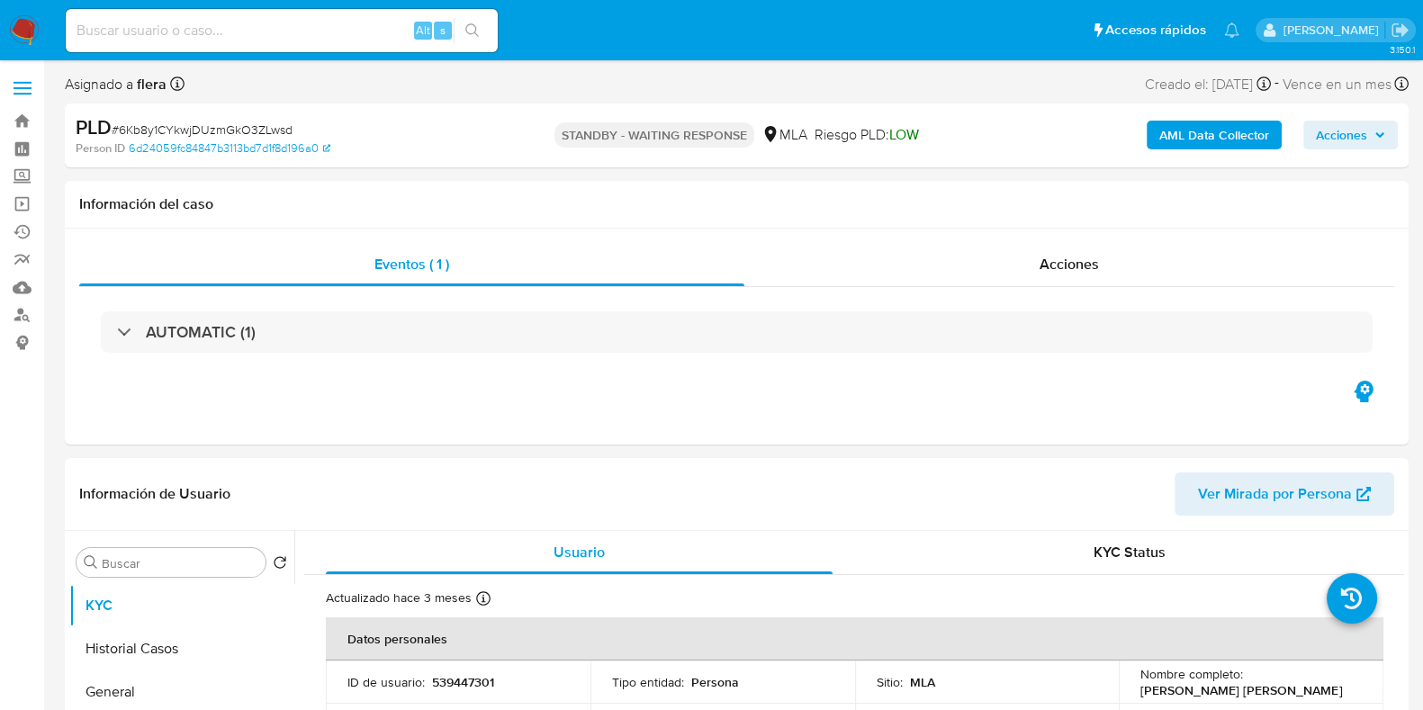
select select "10"
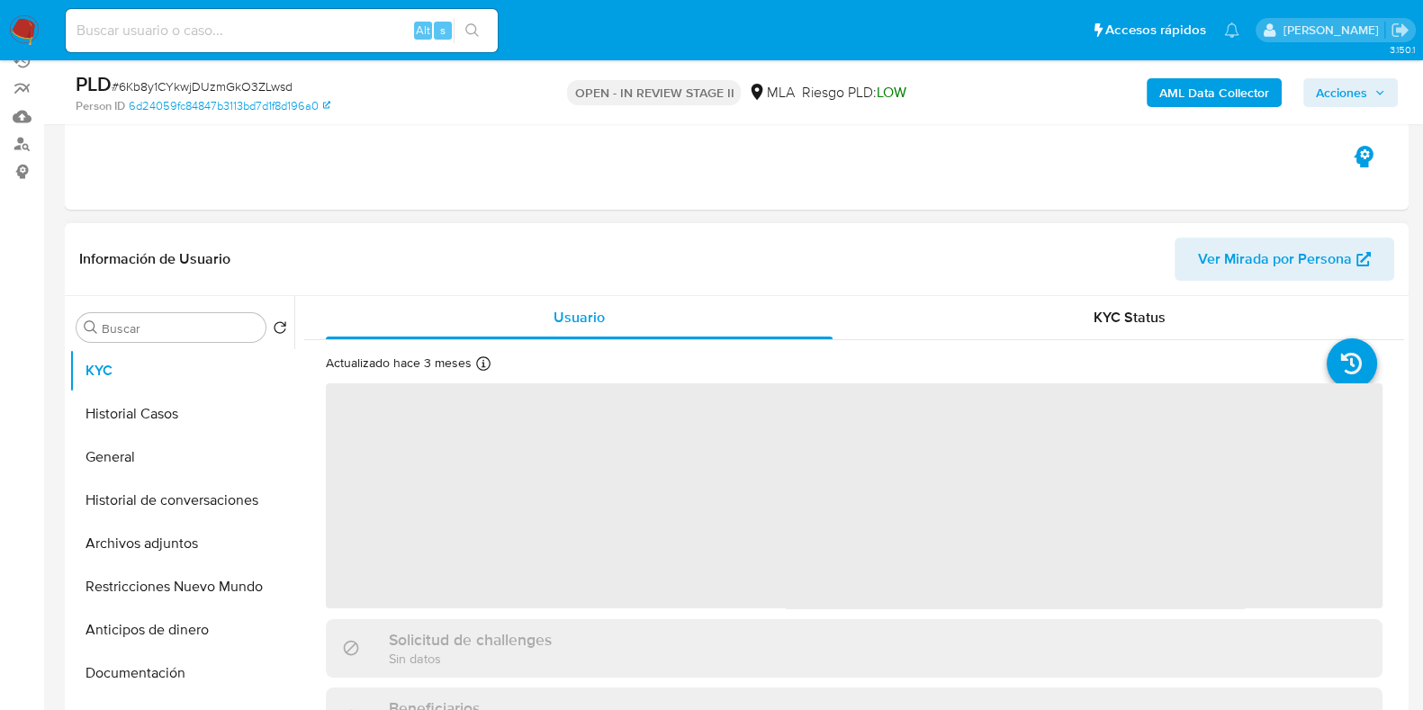
scroll to position [224, 0]
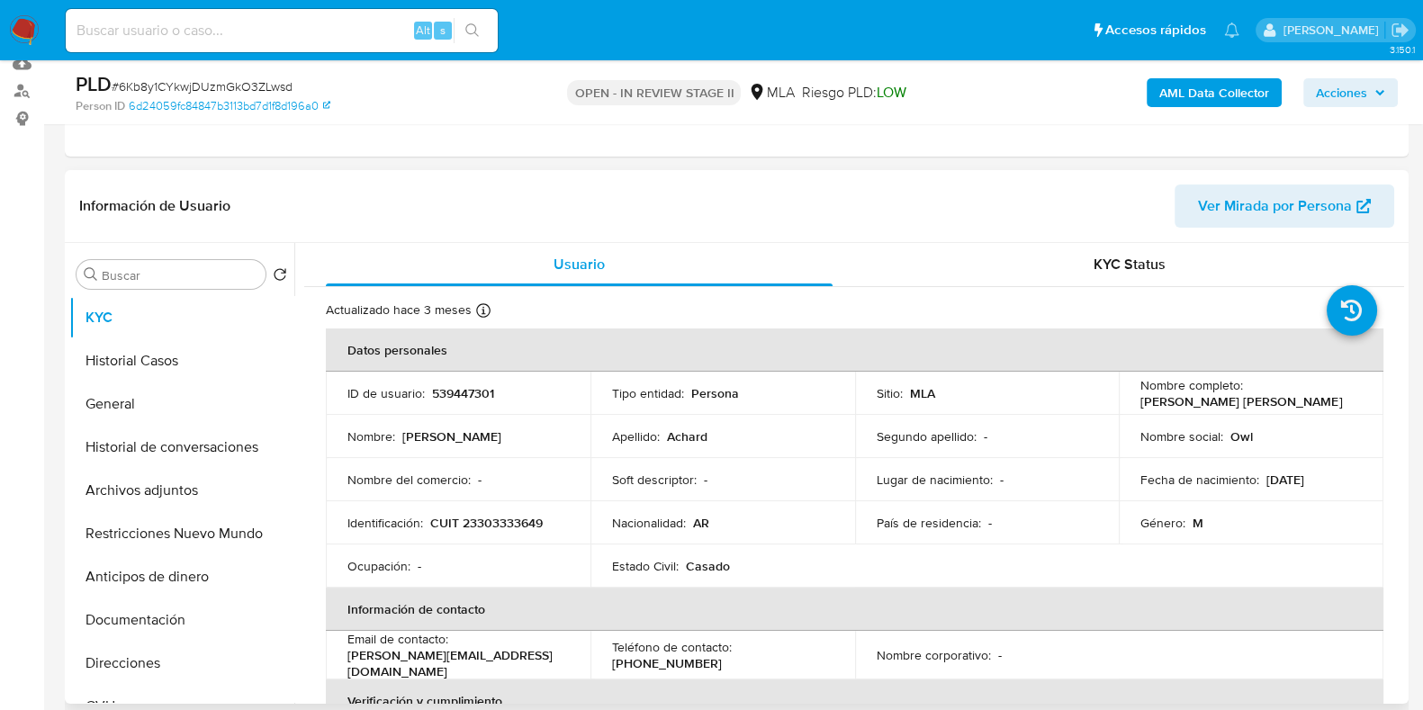
select select "10"
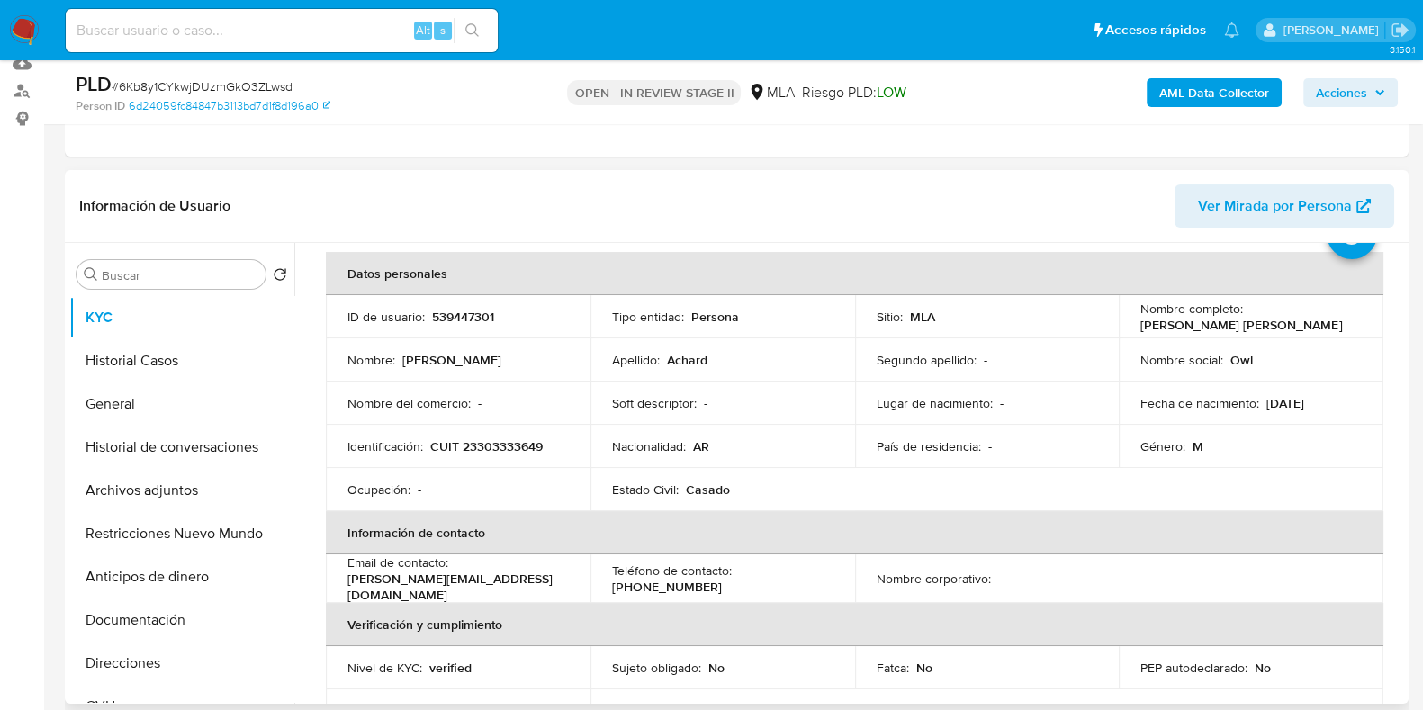
scroll to position [112, 0]
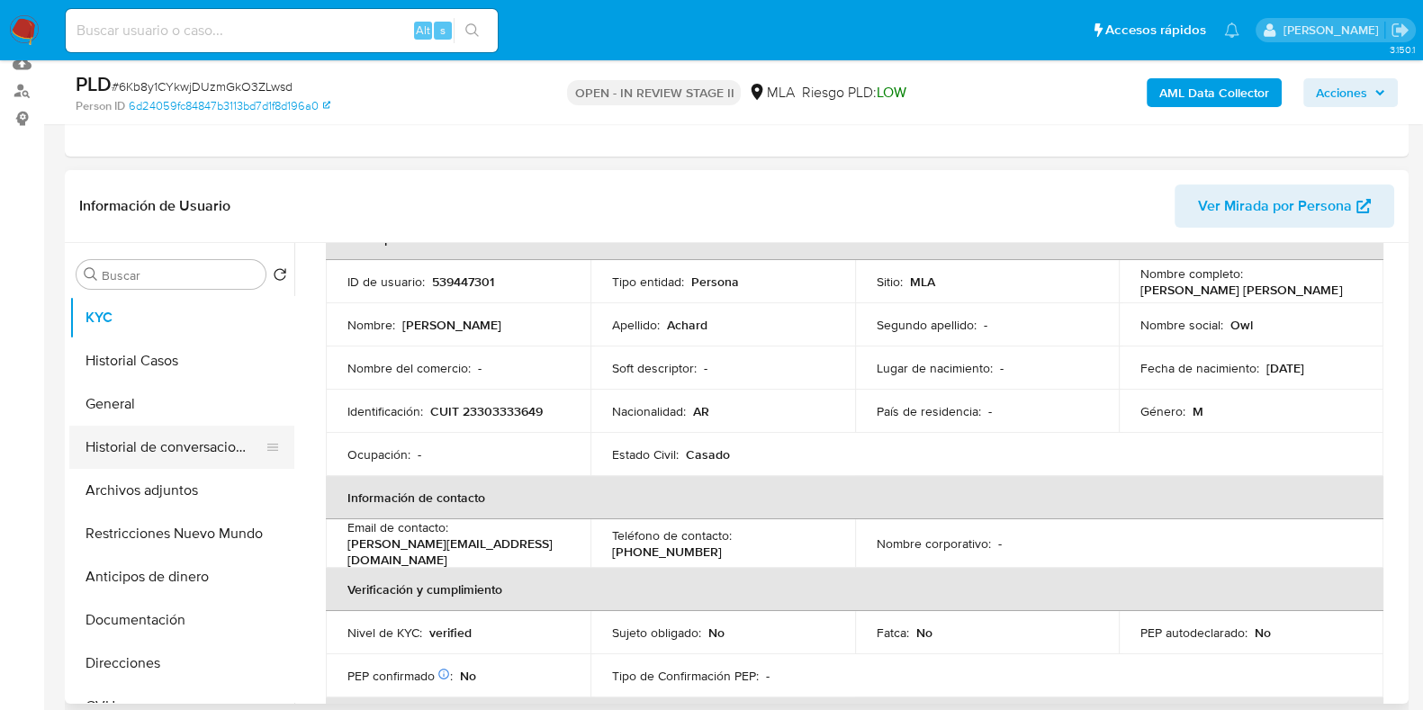
click at [171, 461] on button "Historial de conversaciones" at bounding box center [174, 447] width 211 height 43
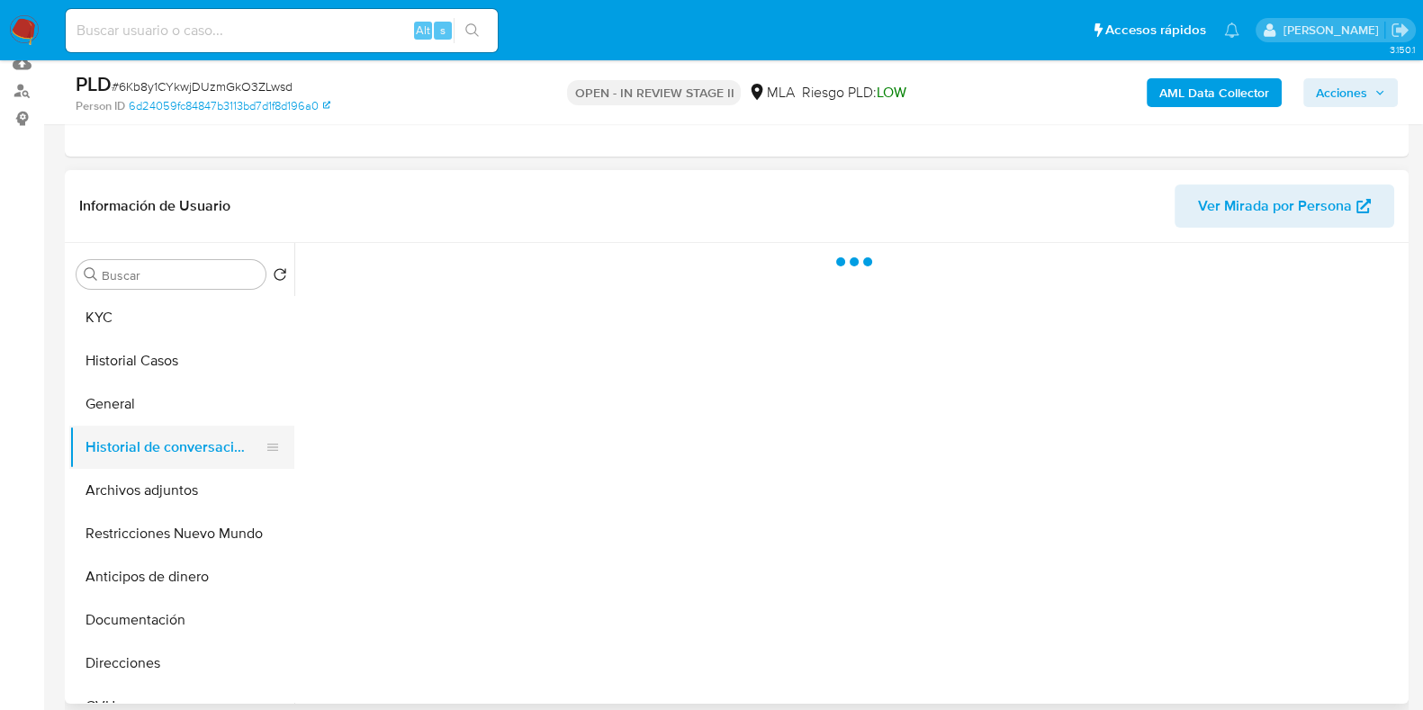
scroll to position [0, 0]
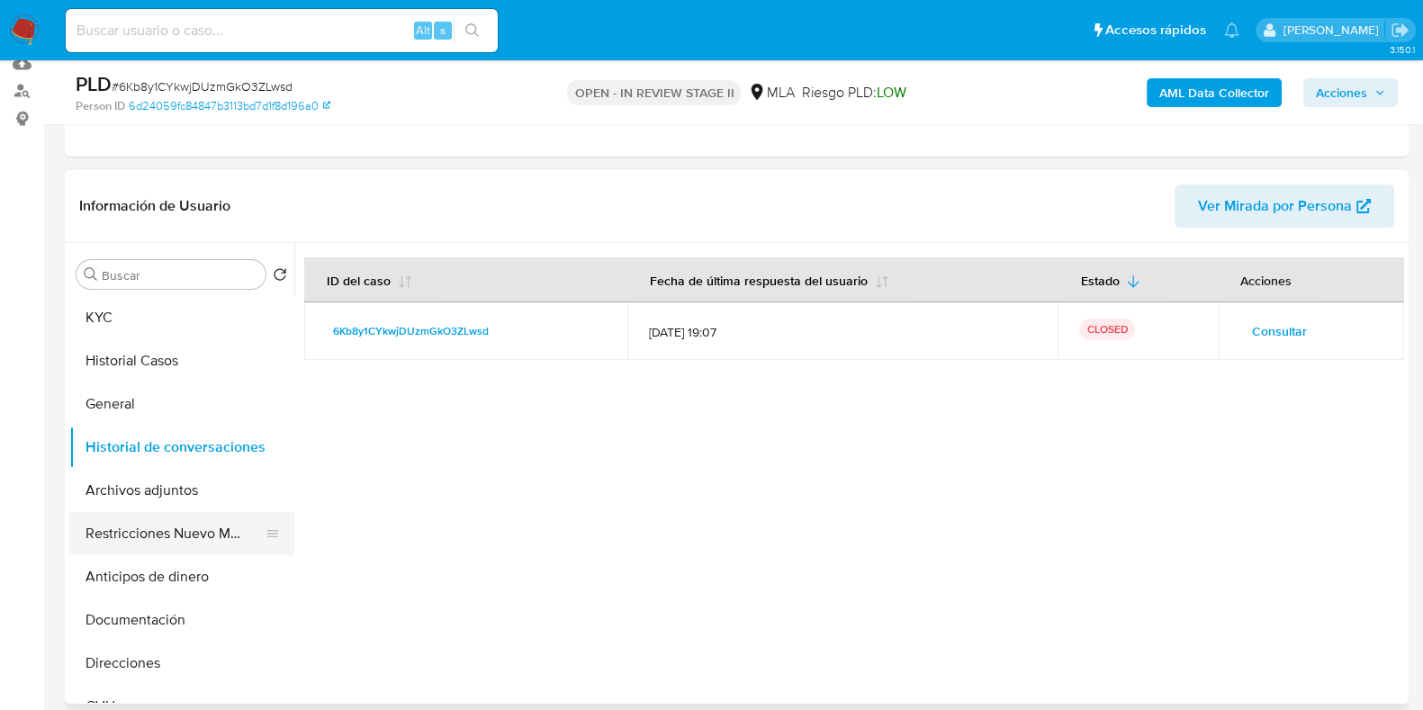
click at [161, 539] on button "Restricciones Nuevo Mundo" at bounding box center [174, 533] width 211 height 43
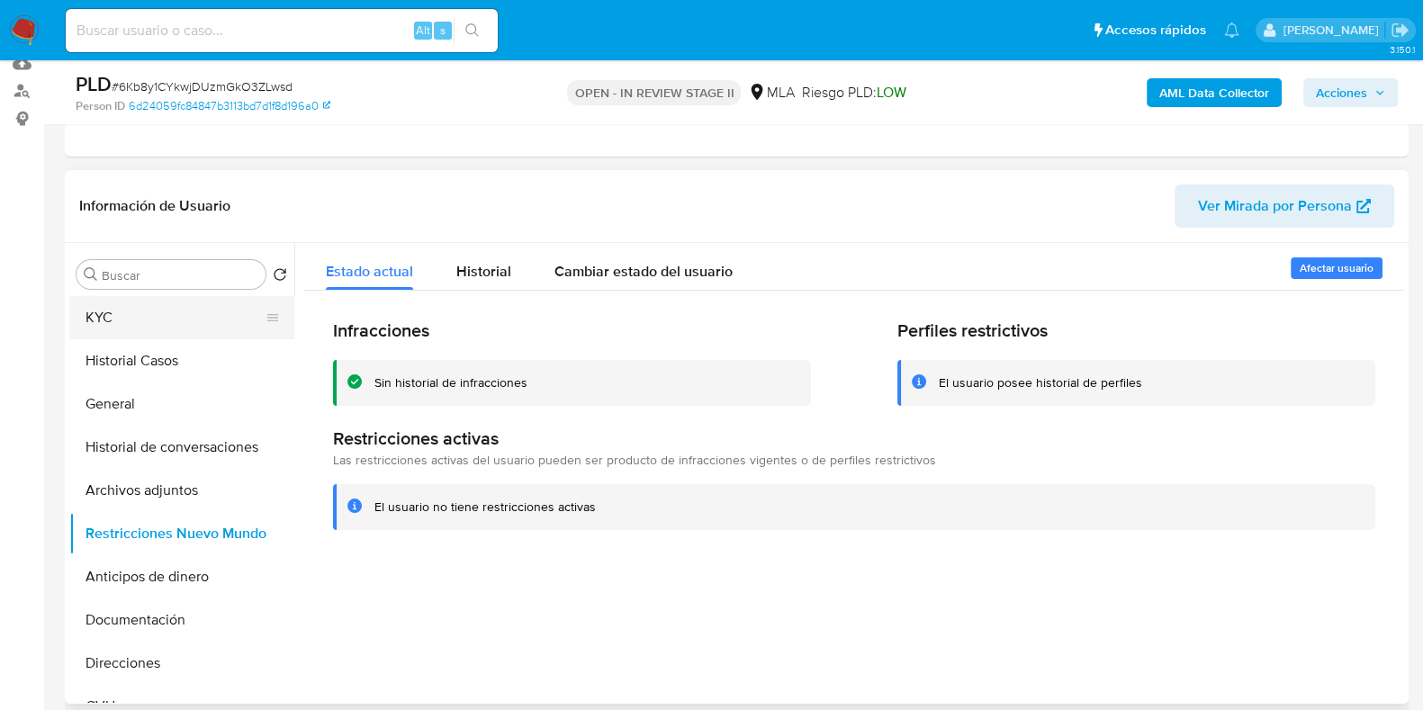
click at [137, 324] on button "KYC" at bounding box center [174, 317] width 211 height 43
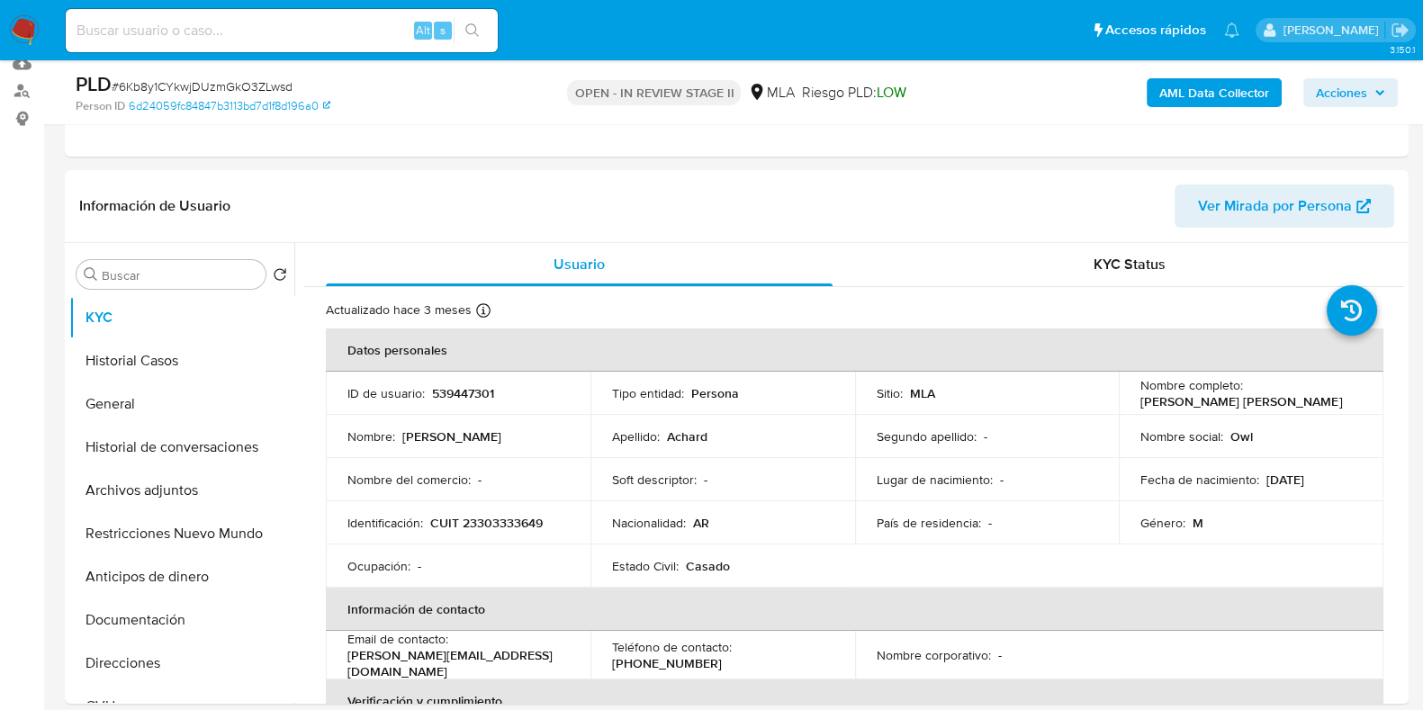
click at [1328, 92] on span "Acciones" at bounding box center [1341, 92] width 51 height 29
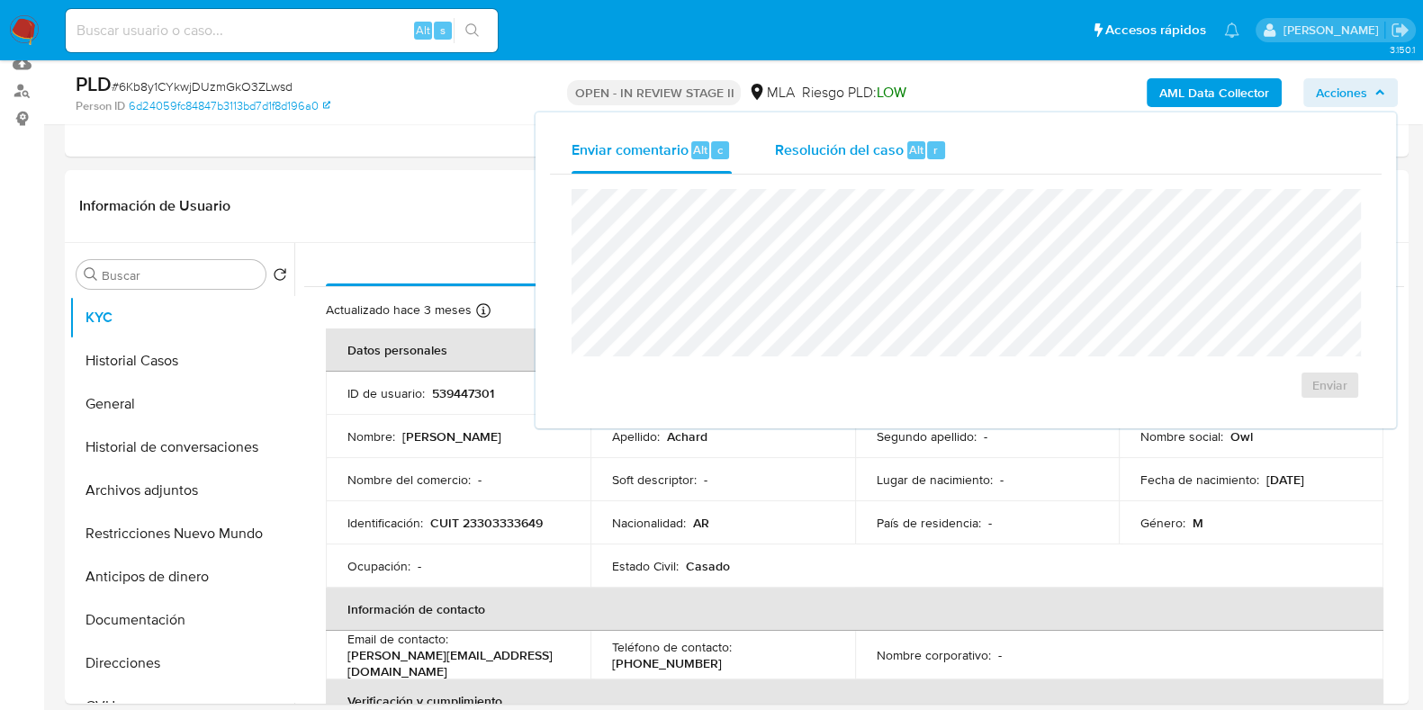
click at [851, 137] on div "Resolución del caso Alt r" at bounding box center [861, 150] width 172 height 47
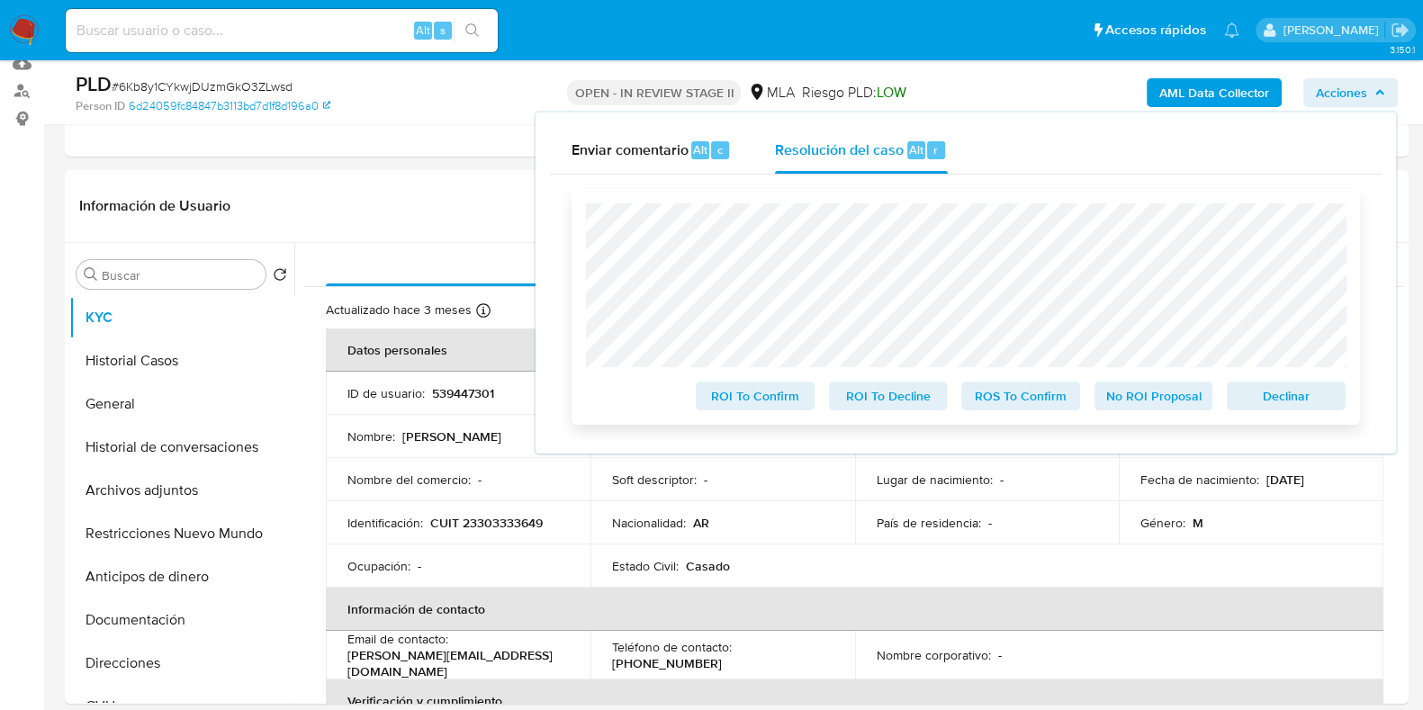
click at [1147, 407] on span "No ROI Proposal" at bounding box center [1154, 395] width 94 height 25
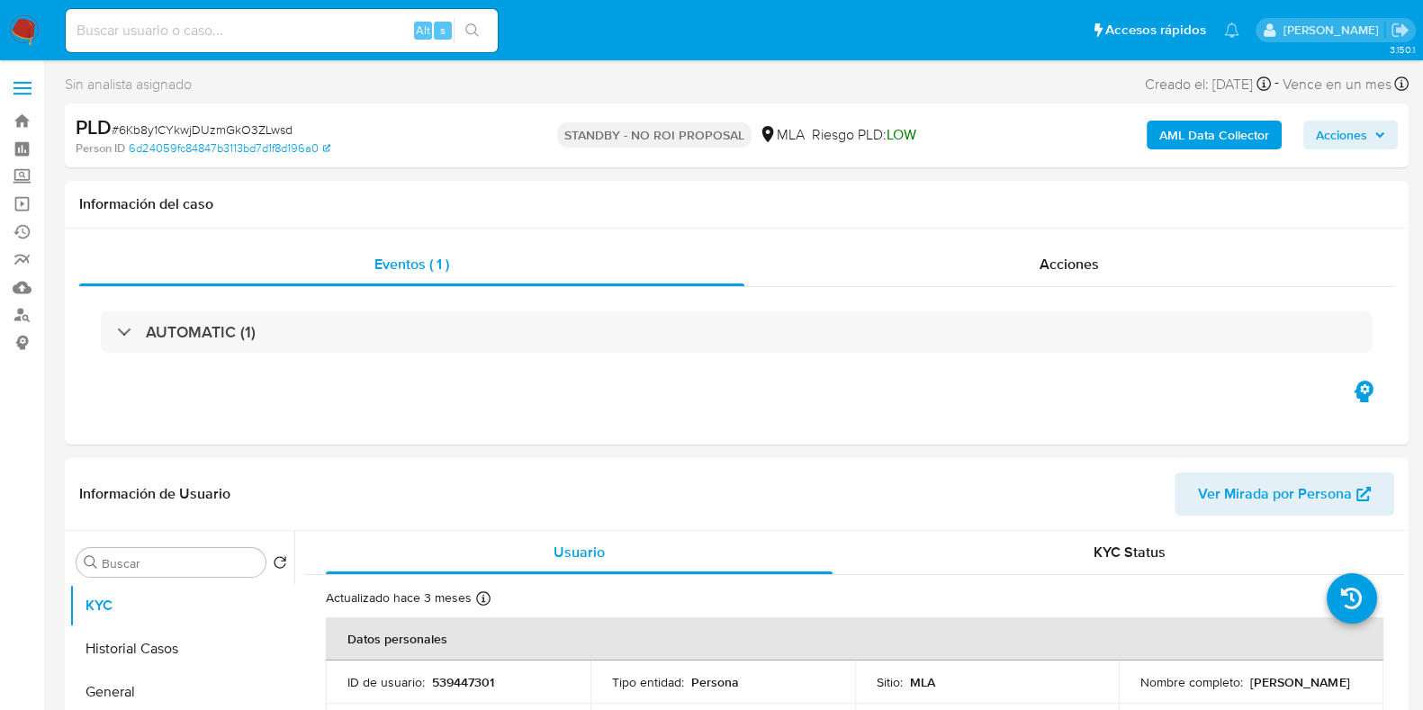
select select "10"
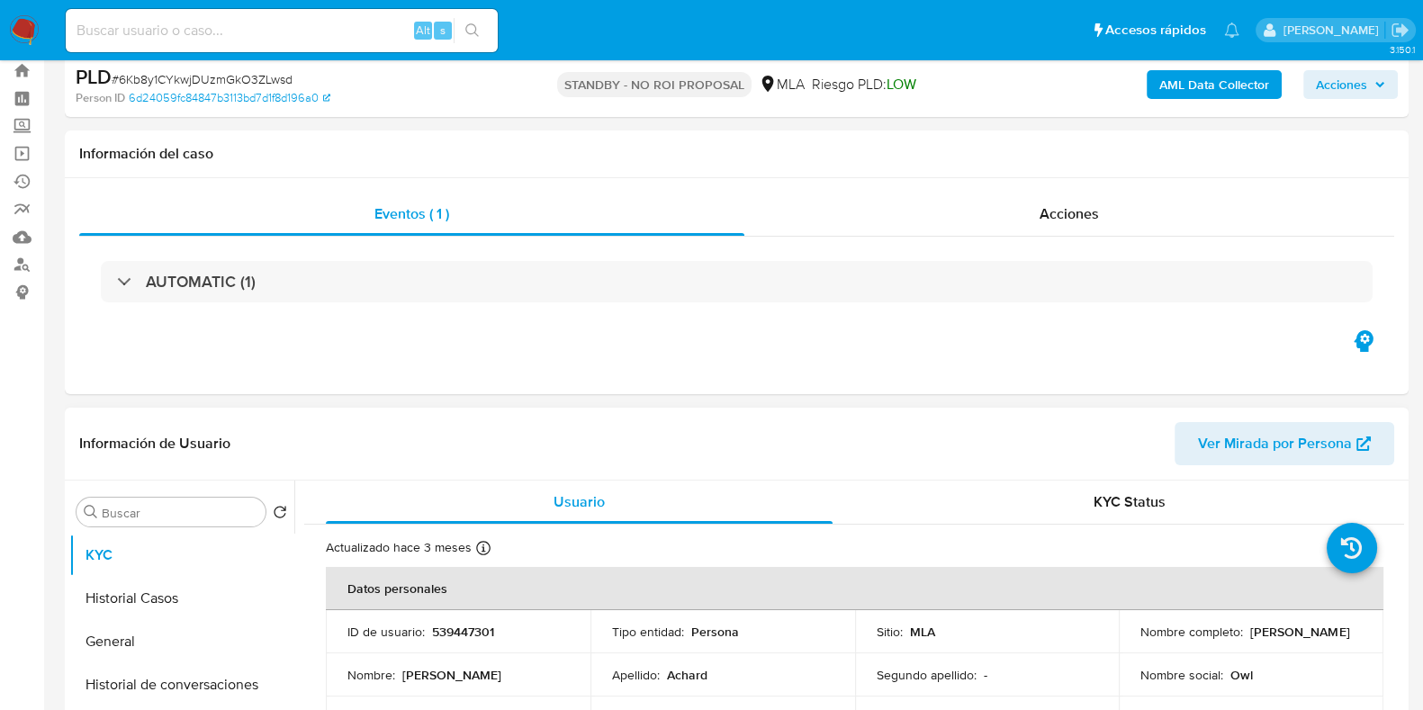
scroll to position [224, 0]
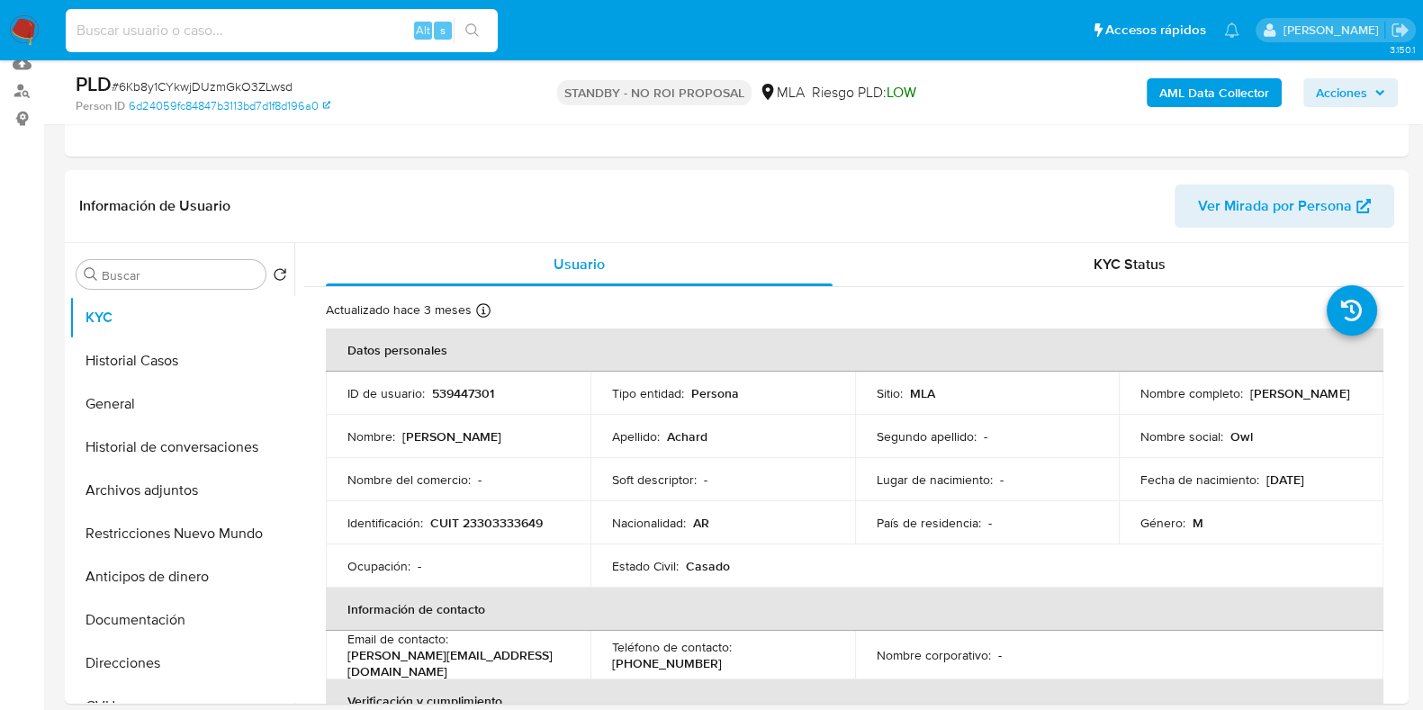
click at [221, 38] on input at bounding box center [282, 30] width 432 height 23
paste input "nl06iXu2AGloOR6wZc1F0qMb"
type input "nl06iXu2AGloOR6wZc1F0qMb"
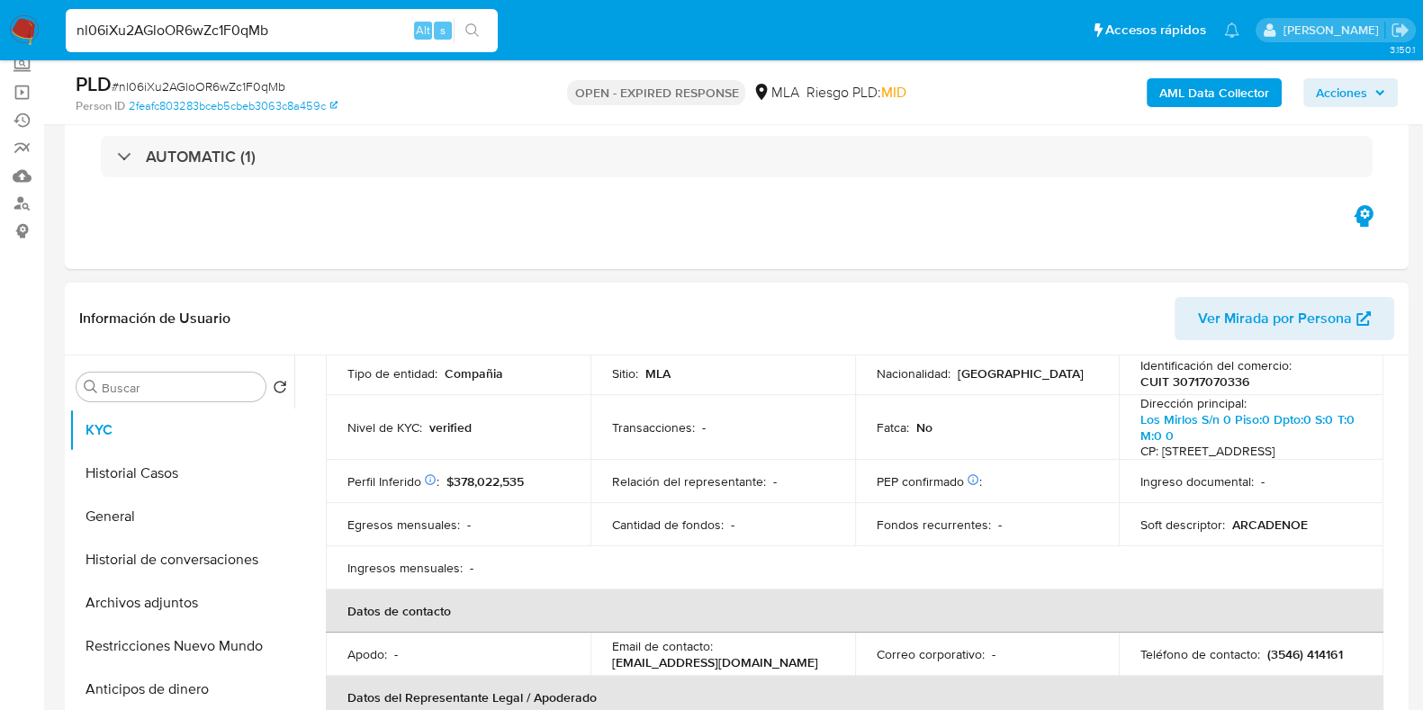
scroll to position [224, 0]
select select "10"
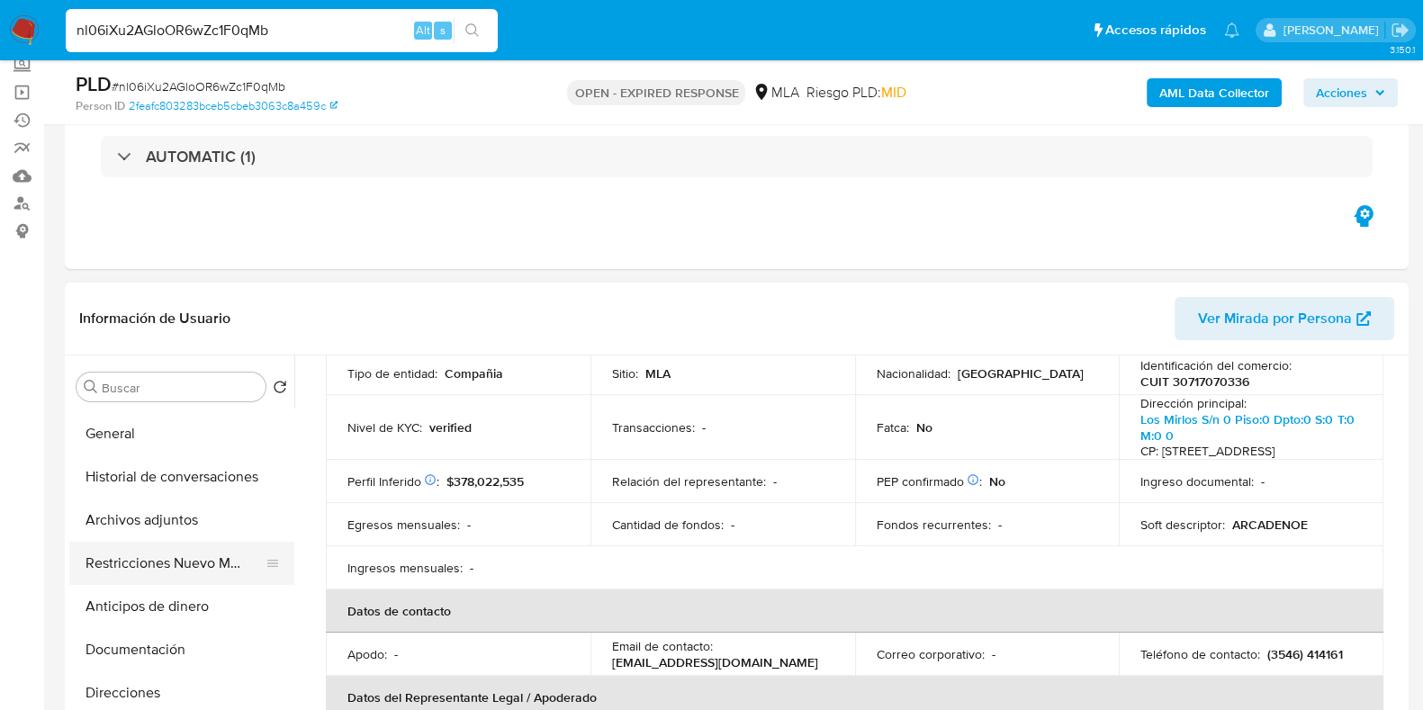
scroll to position [112, 0]
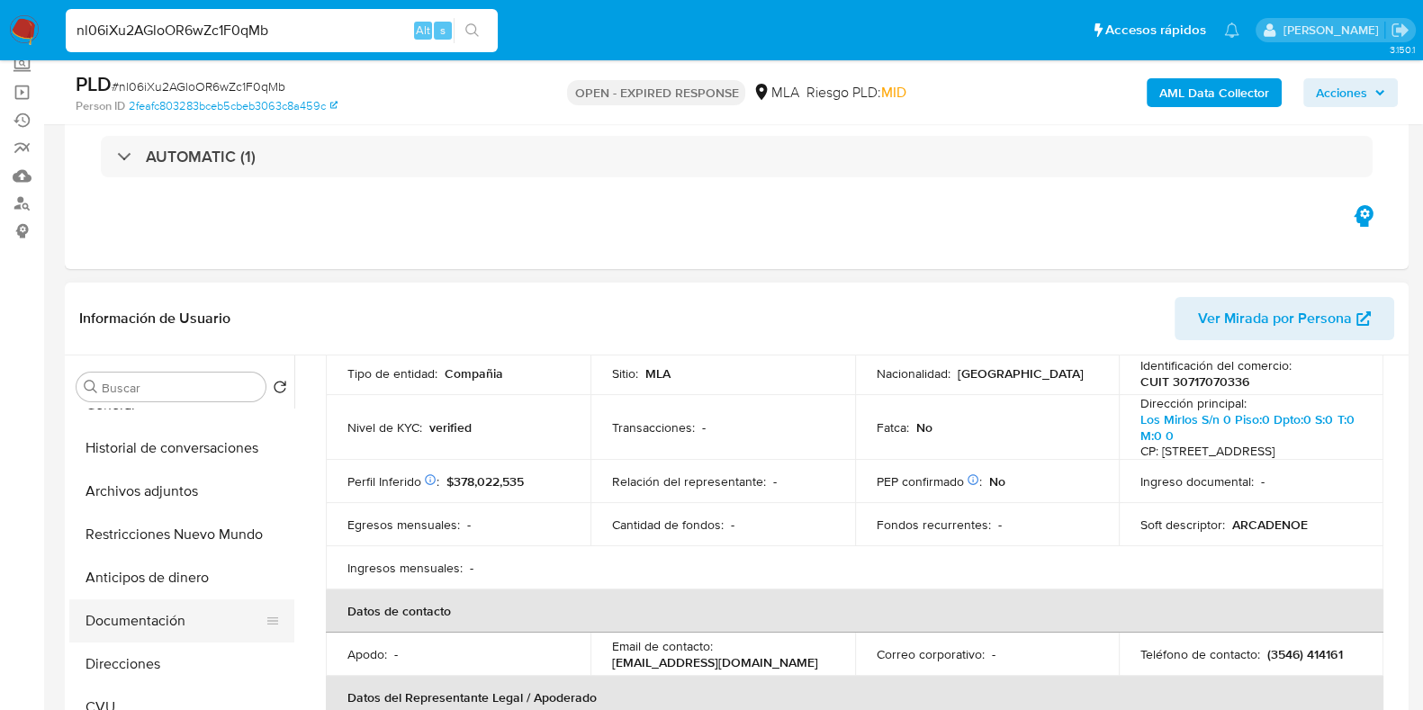
click at [135, 611] on button "Documentación" at bounding box center [174, 620] width 211 height 43
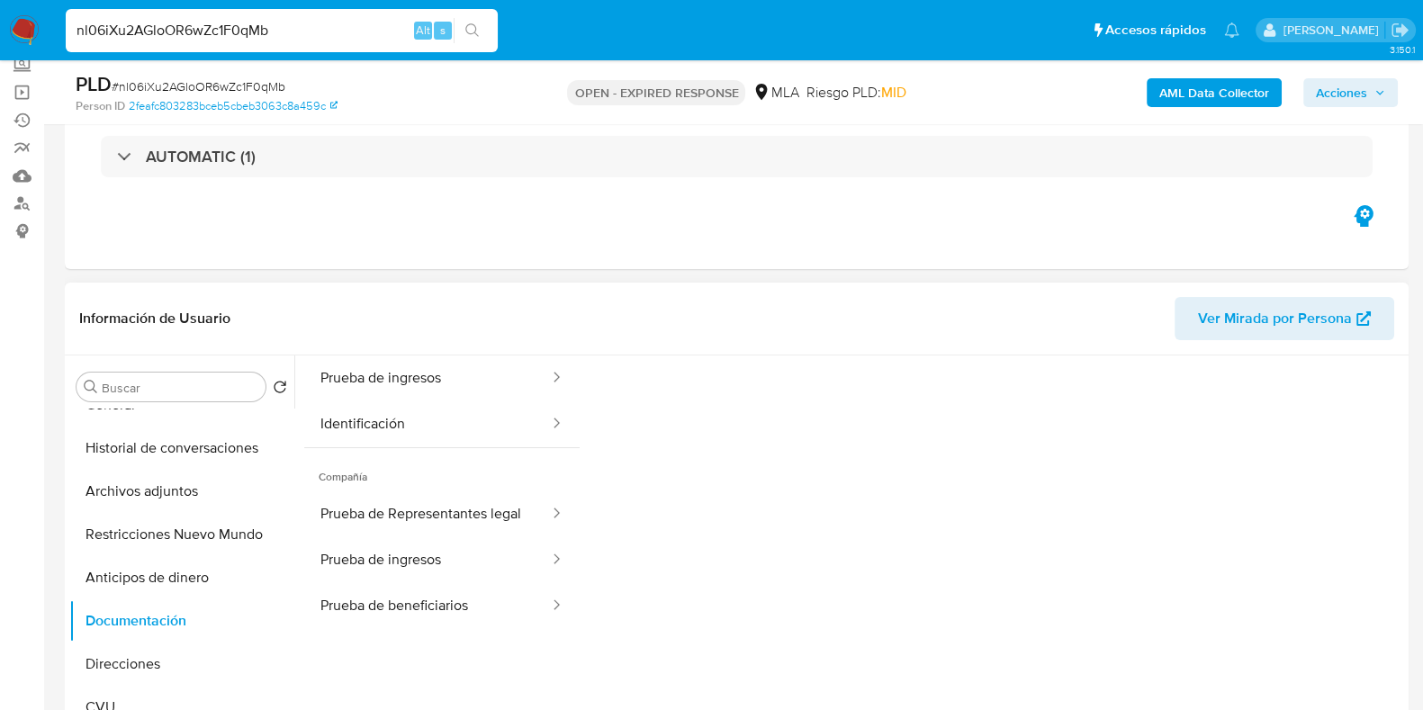
scroll to position [0, 0]
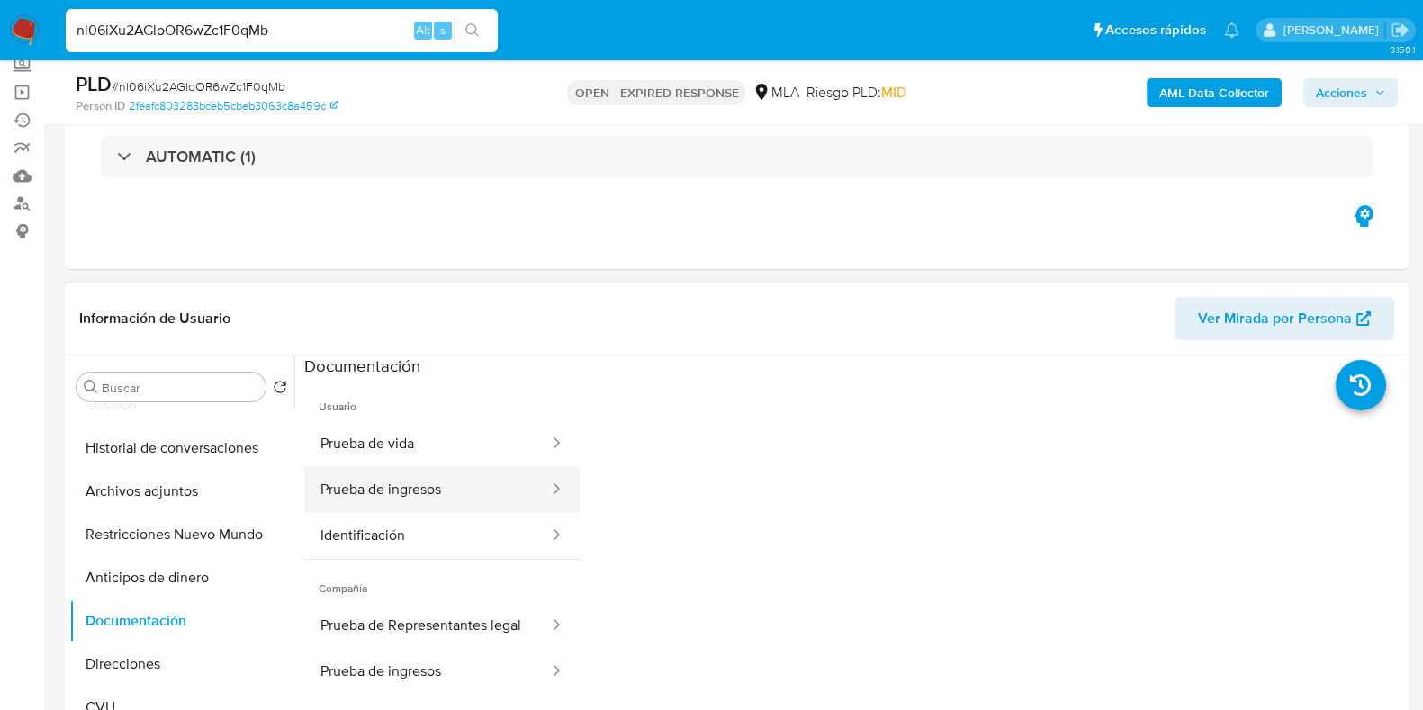
click at [385, 489] on button "Prueba de ingresos" at bounding box center [427, 490] width 247 height 46
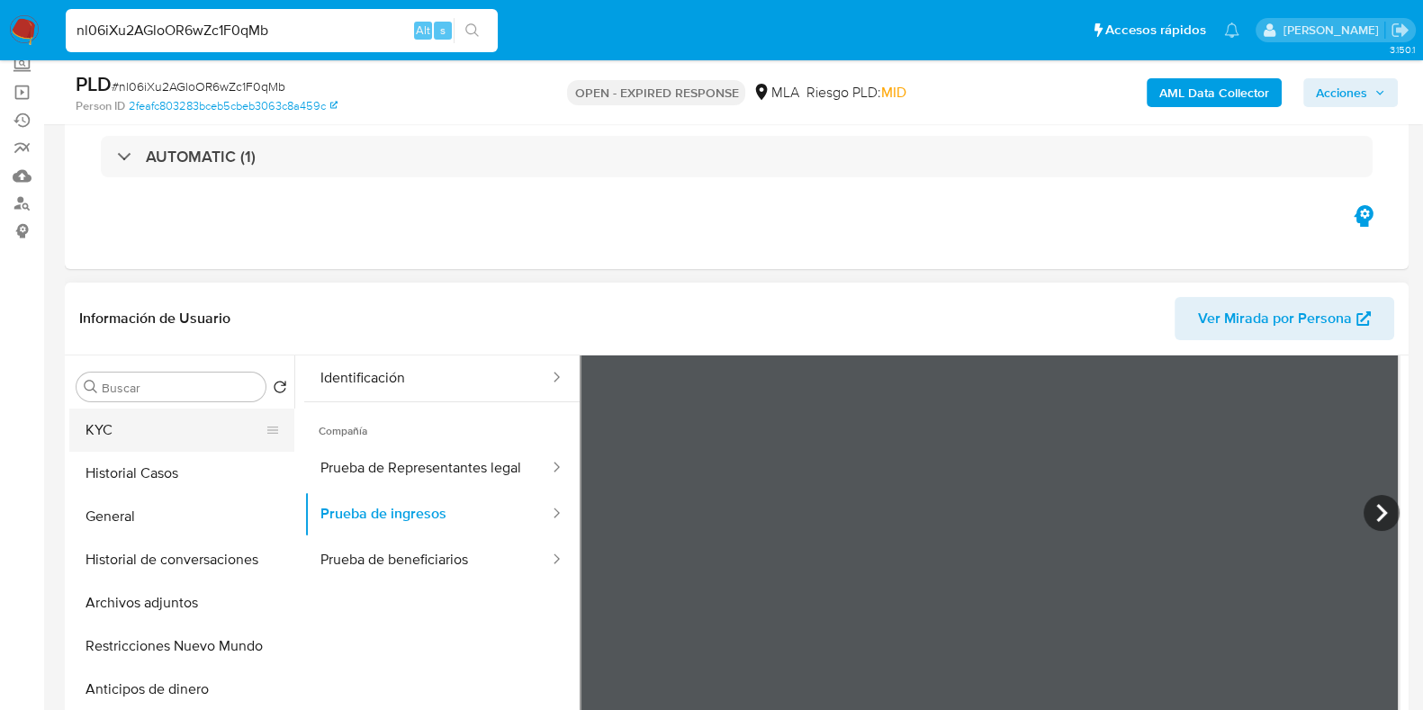
click at [121, 427] on button "KYC" at bounding box center [174, 430] width 211 height 43
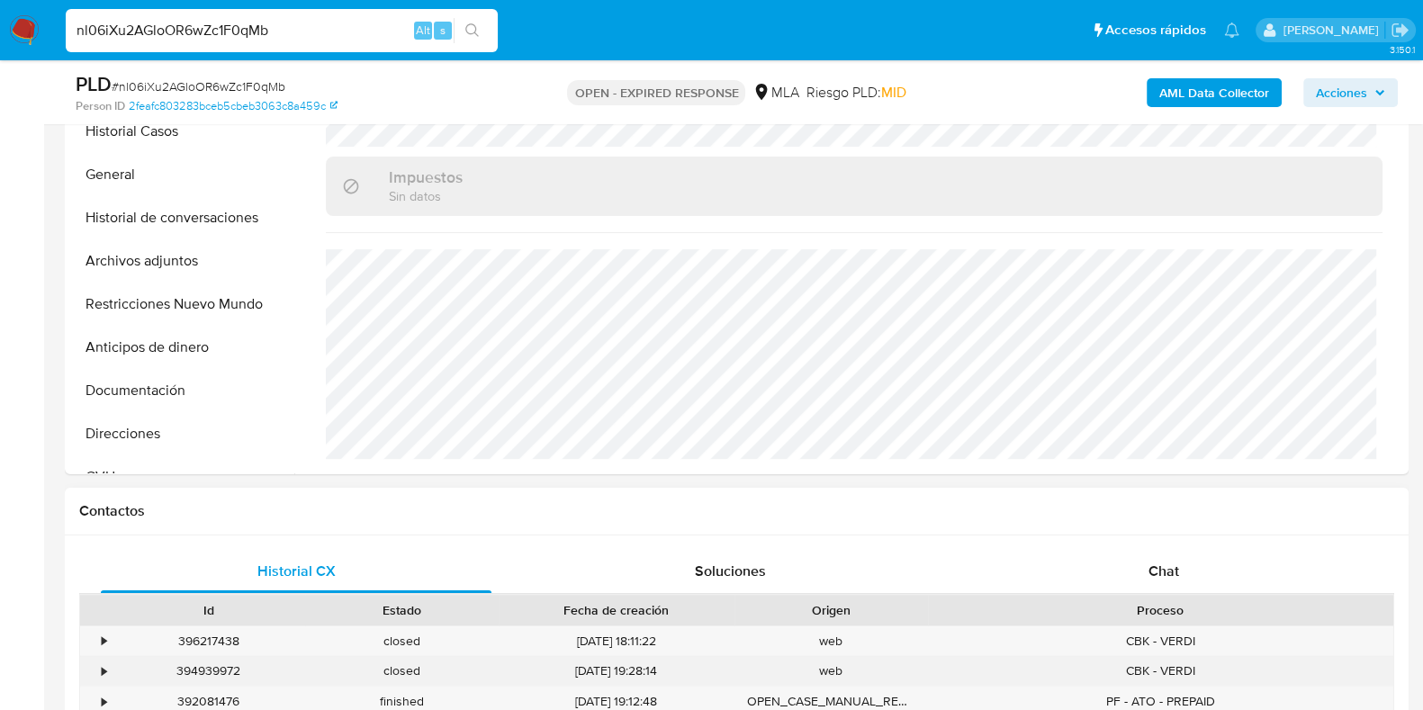
scroll to position [563, 0]
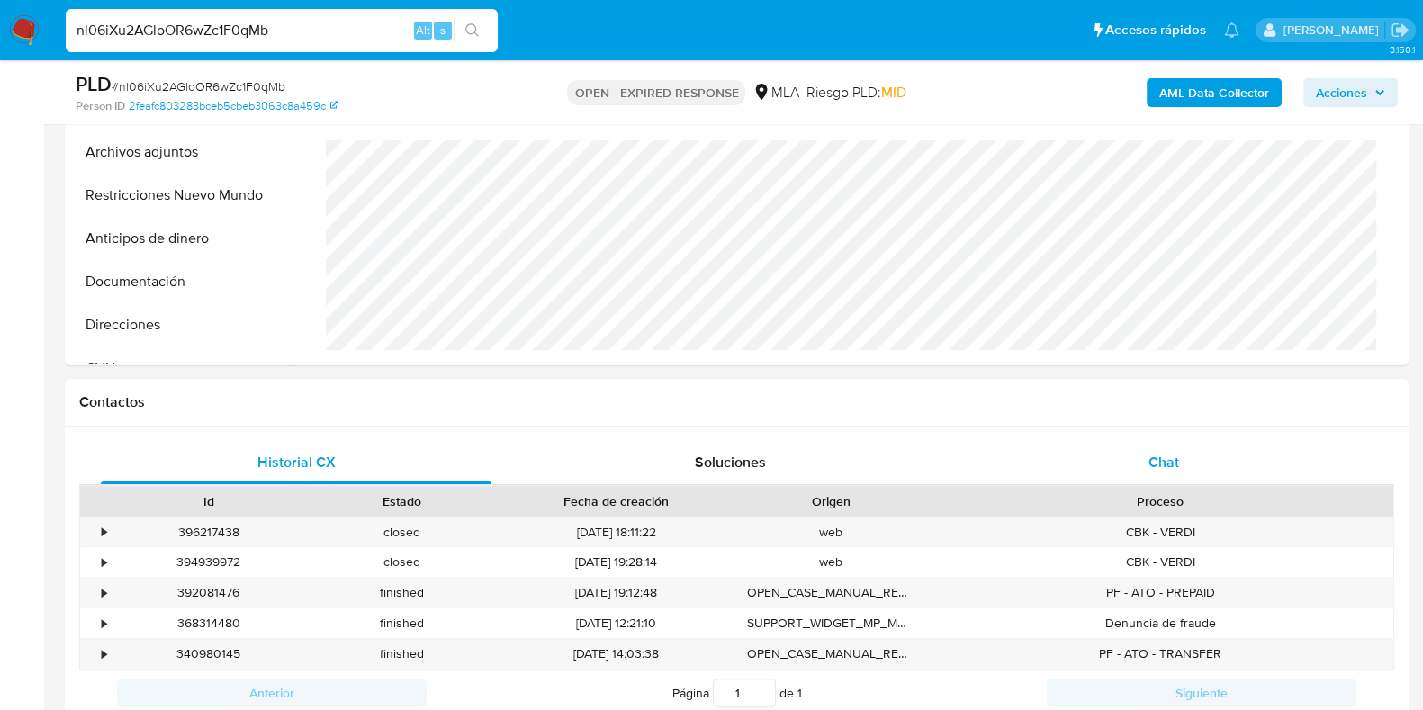
click at [1157, 452] on span "Chat" at bounding box center [1163, 462] width 31 height 21
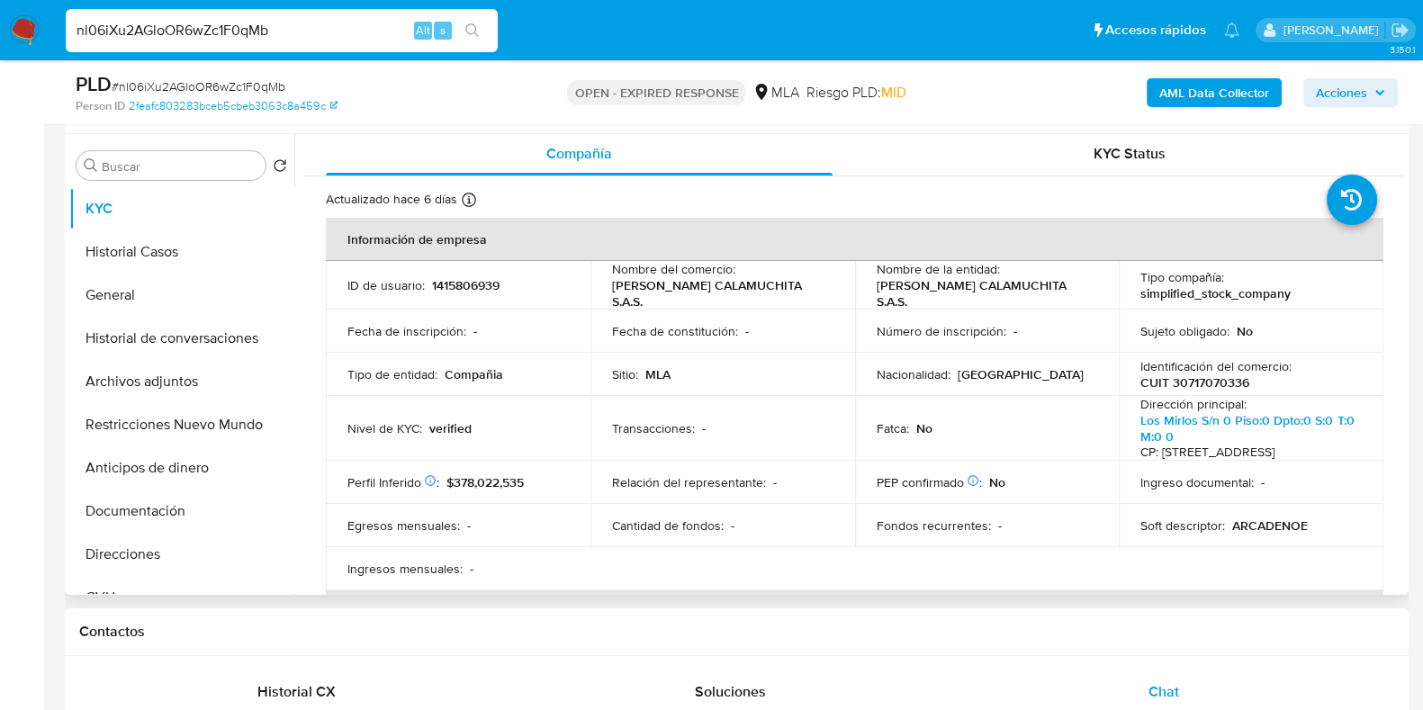
scroll to position [0, 0]
click at [1038, 291] on p "[PERSON_NAME] CALAMUCHITA S.A.S." at bounding box center [984, 295] width 214 height 32
drag, startPoint x: 1044, startPoint y: 293, endPoint x: 864, endPoint y: 285, distance: 180.2
click at [864, 285] on td "Nombre de la entidad : [PERSON_NAME] CALAMUCHITA S.A.S." at bounding box center [987, 287] width 265 height 49
copy p "[PERSON_NAME]"
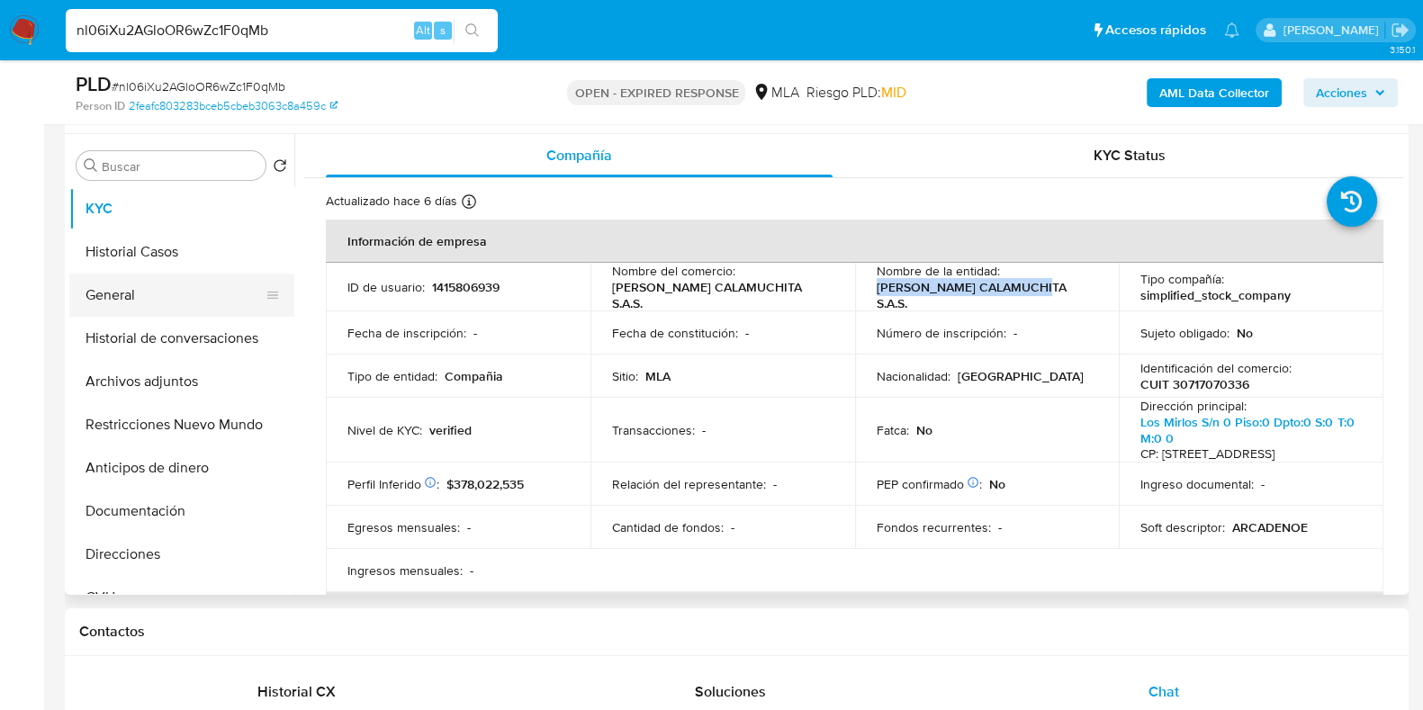
click at [117, 299] on button "General" at bounding box center [174, 295] width 211 height 43
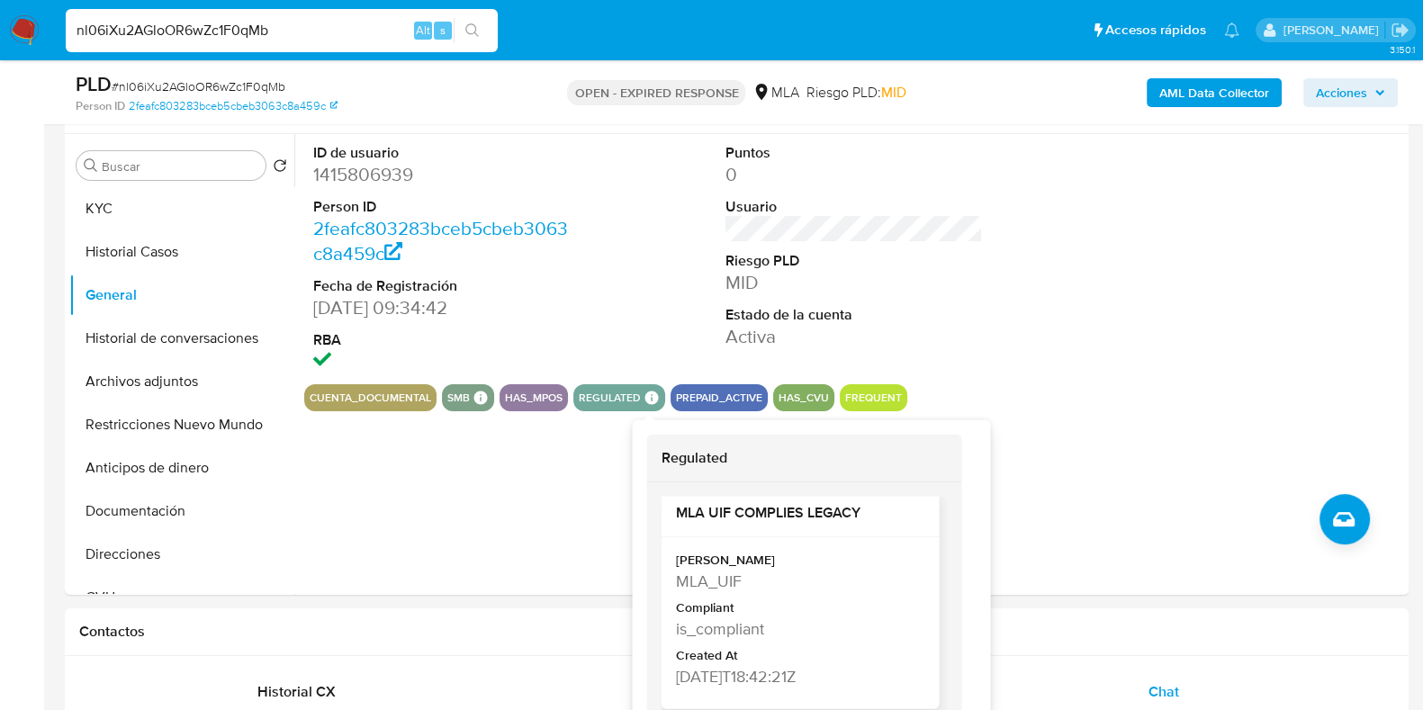
scroll to position [14, 0]
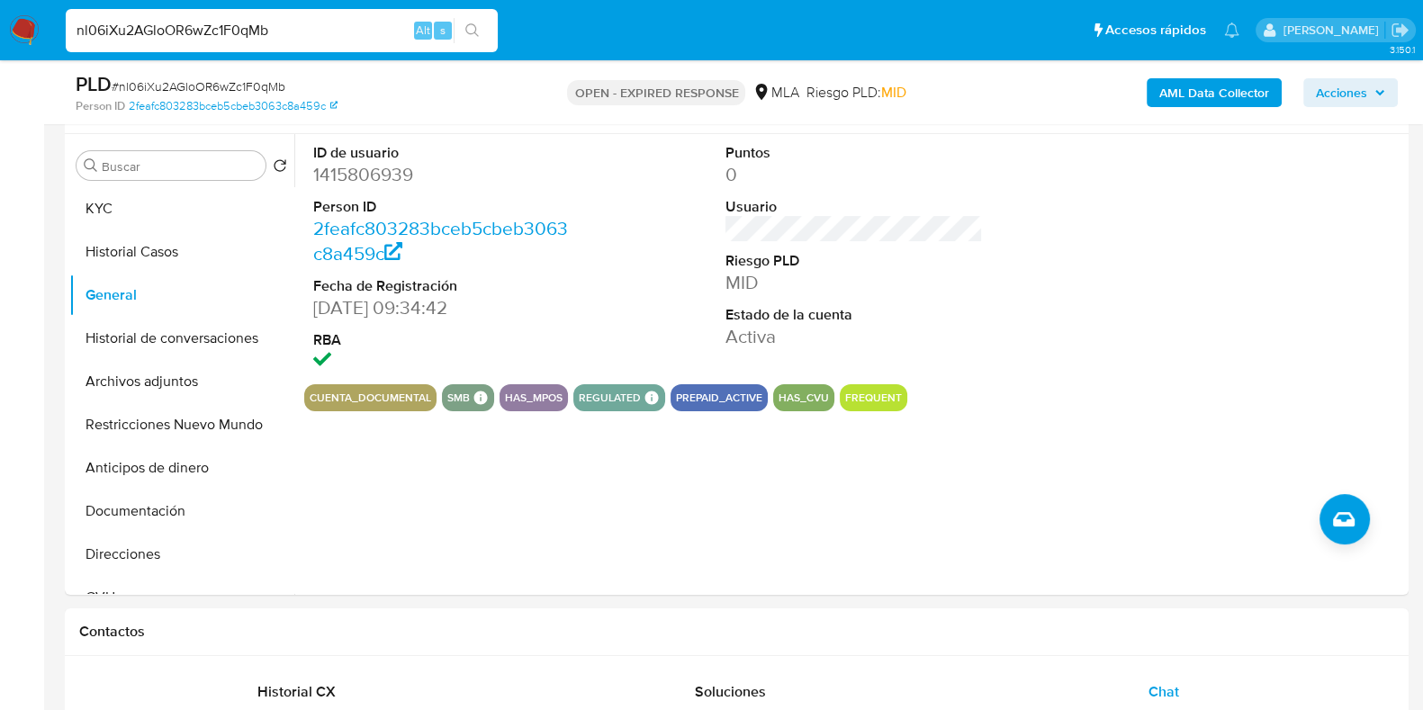
click at [204, 41] on input "nl06iXu2AGloOR6wZc1F0qMb" at bounding box center [282, 30] width 432 height 23
paste input "SnOCtoj5riTLOQJMfh6aHWzj"
type input "SnOCtoj5riTLOQJMfh6aHWzj"
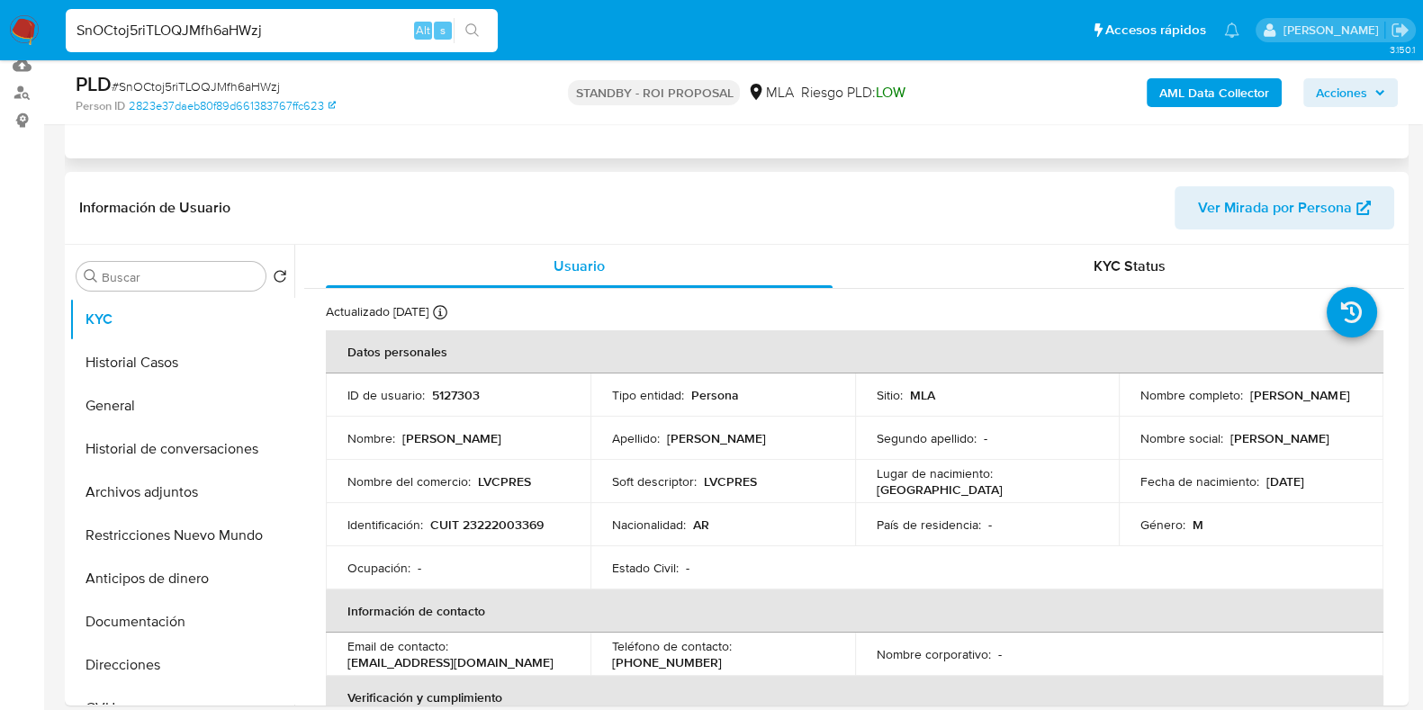
scroll to position [224, 0]
select select "10"
click at [149, 26] on input "SnOCtoj5riTLOQJMfh6aHWzj" at bounding box center [282, 30] width 432 height 23
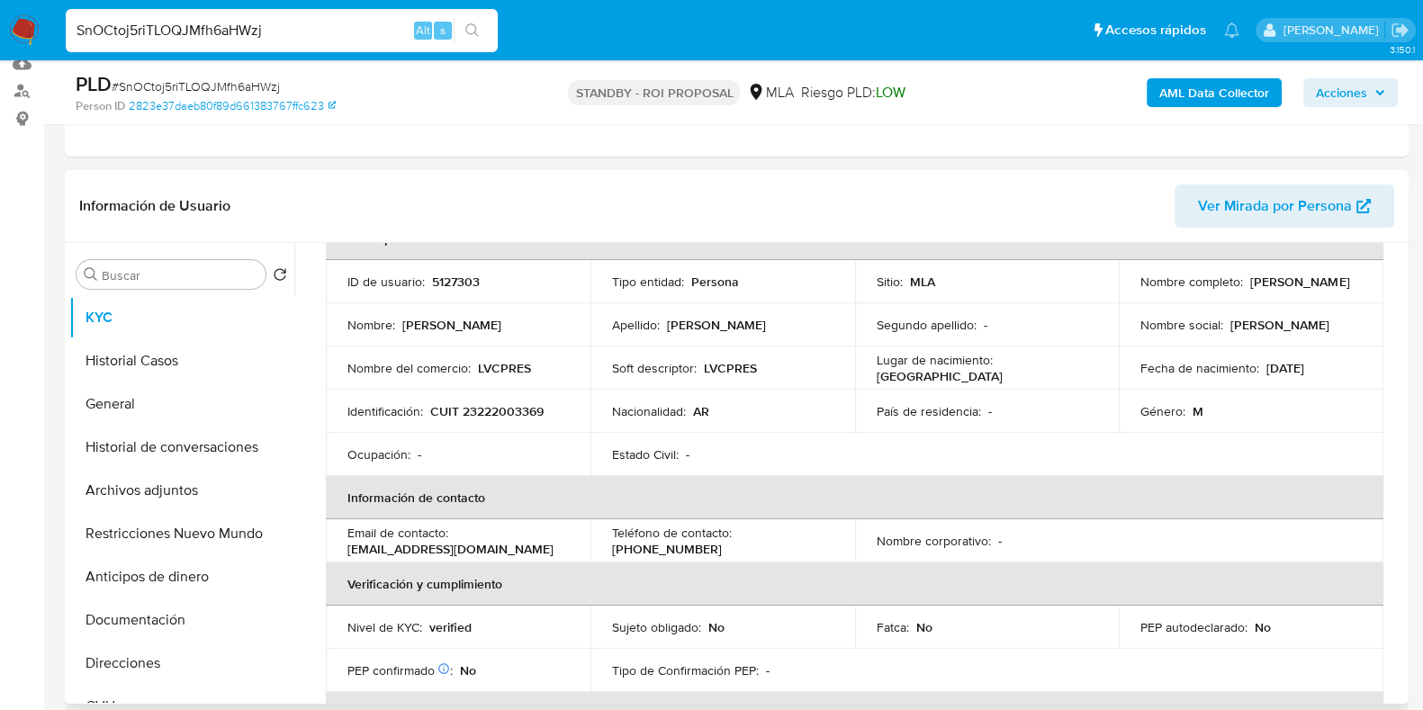
scroll to position [0, 0]
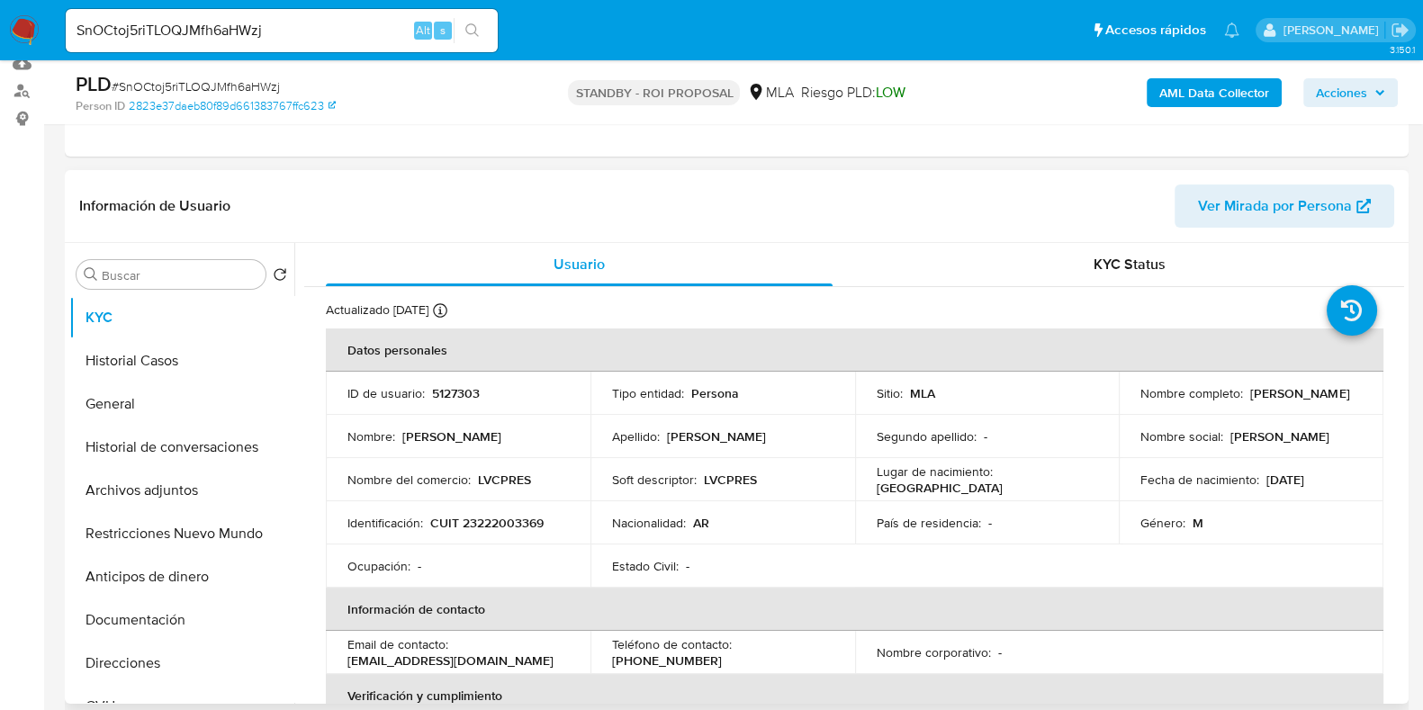
drag, startPoint x: 1132, startPoint y: 402, endPoint x: 1330, endPoint y: 402, distance: 198.0
click at [1330, 402] on td "Nombre completo : Leonardo Vicente Conrado Prestia" at bounding box center [1251, 393] width 265 height 43
copy p "Leonardo Vicente Conrado Prestia"
click at [131, 495] on button "Archivos adjuntos" at bounding box center [174, 490] width 211 height 43
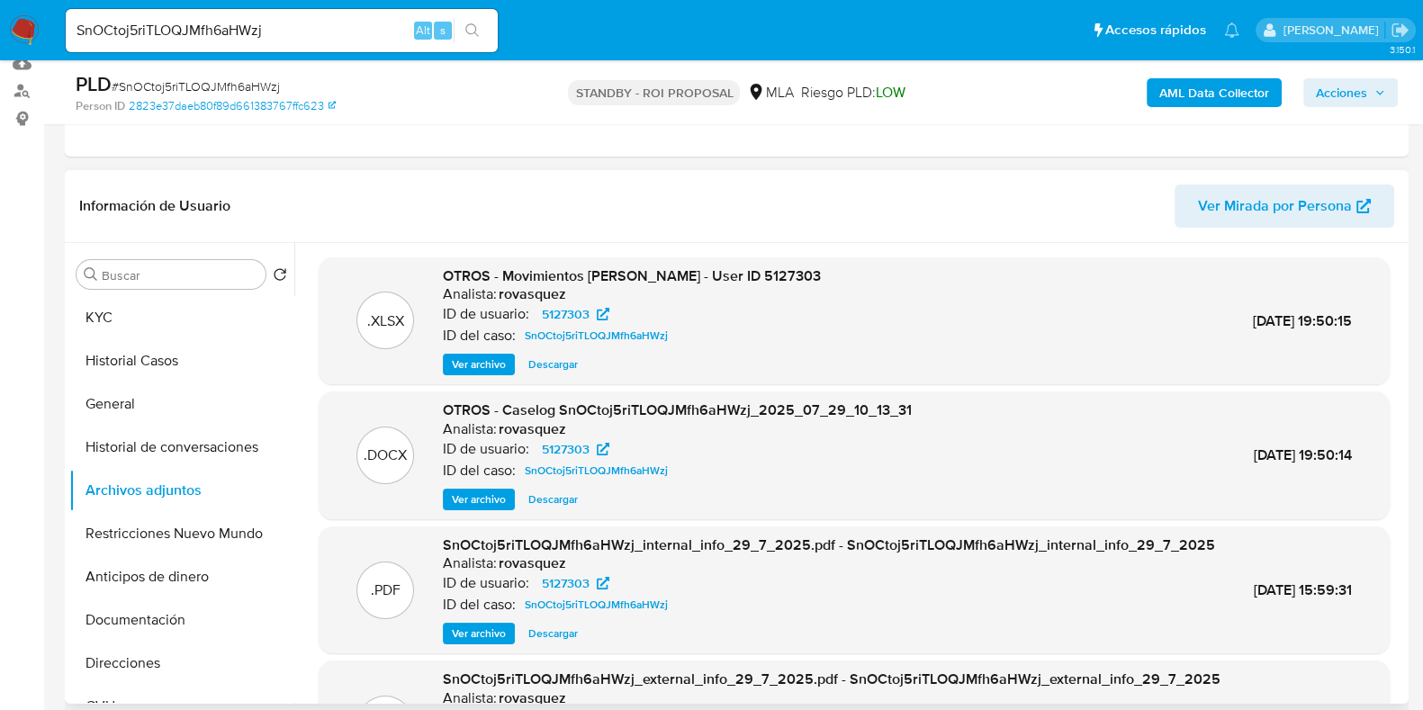
click at [553, 363] on span "Descargar" at bounding box center [553, 365] width 50 height 18
click at [562, 505] on span "Descargar" at bounding box center [553, 500] width 50 height 18
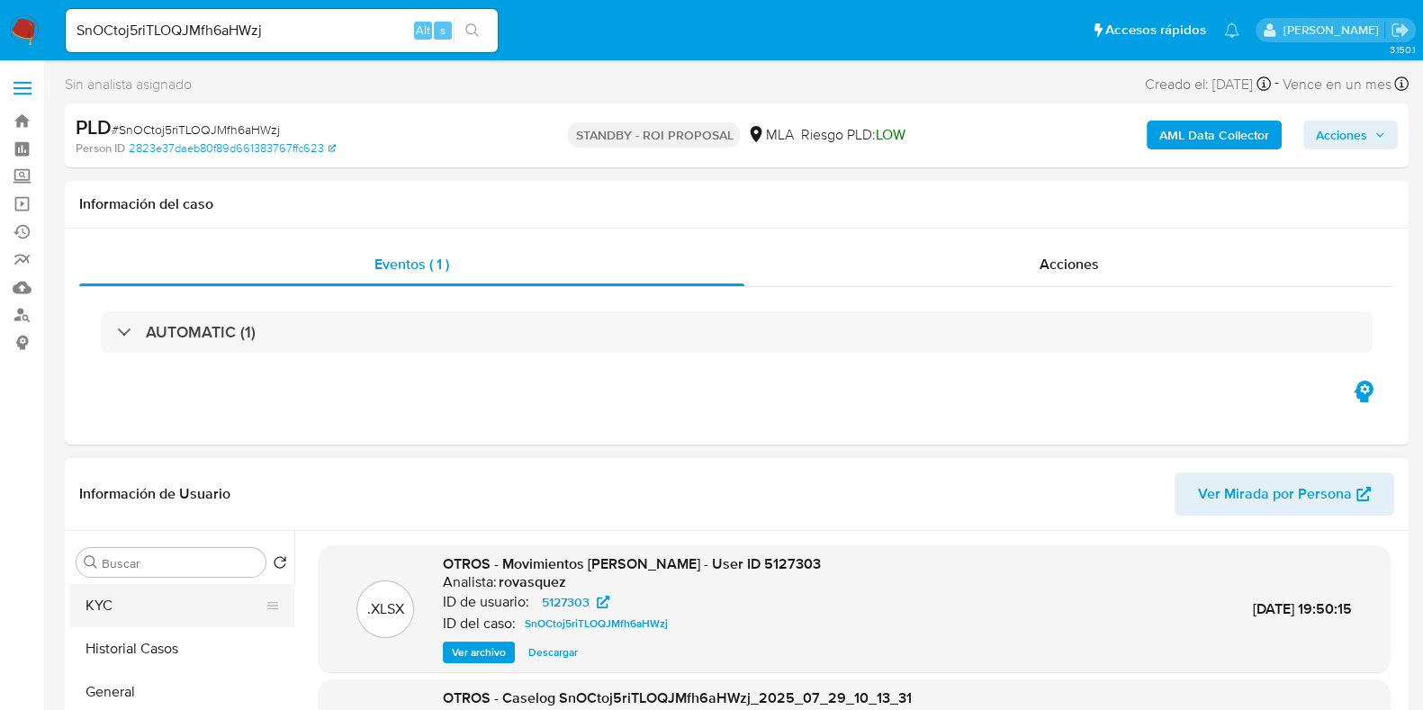
click at [152, 596] on button "KYC" at bounding box center [174, 605] width 211 height 43
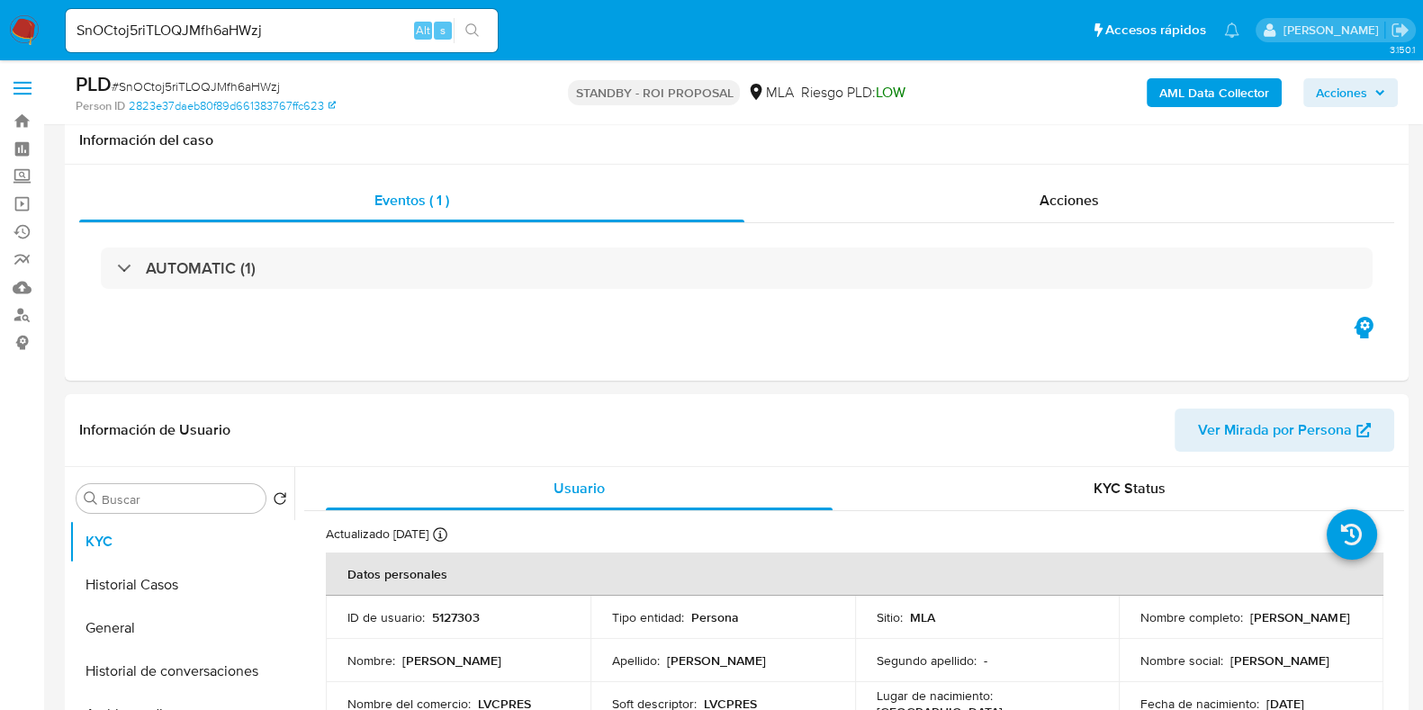
scroll to position [224, 0]
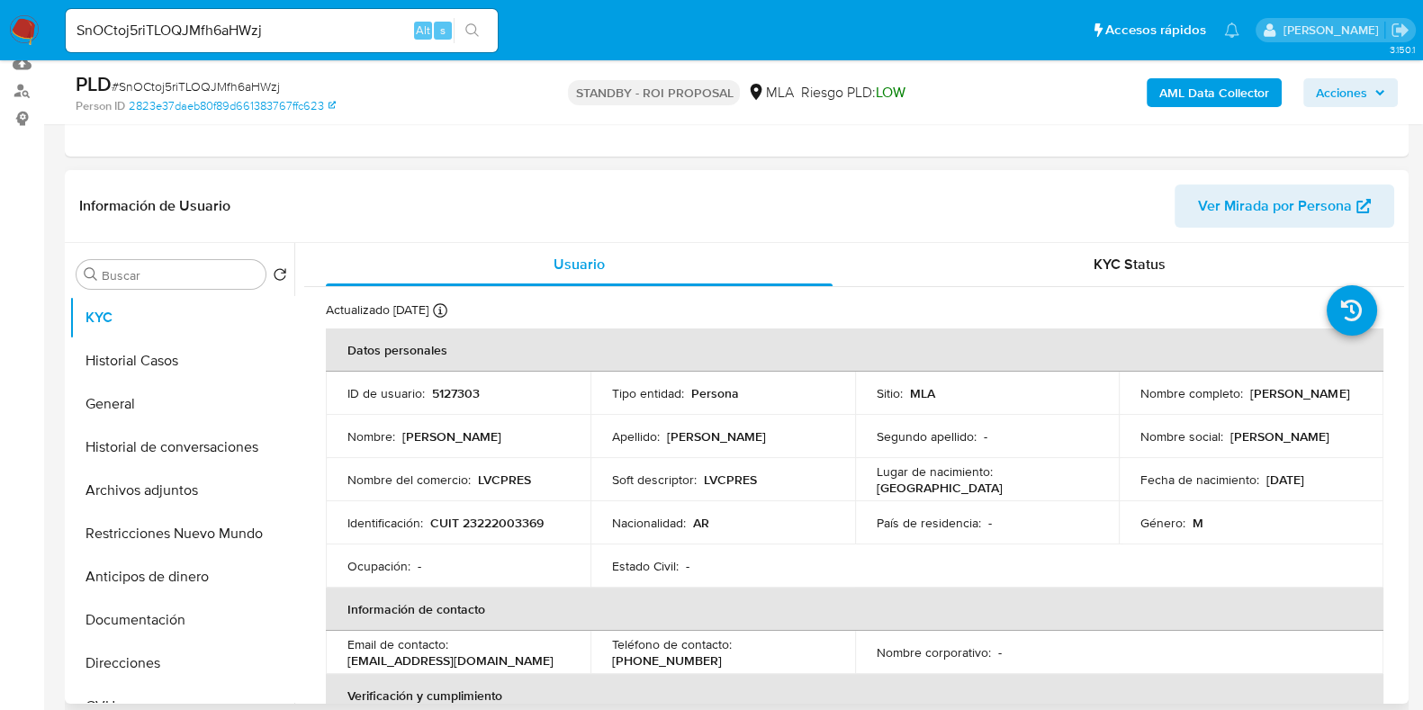
click at [462, 396] on p "5127303" at bounding box center [456, 393] width 48 height 16
copy p "5127303"
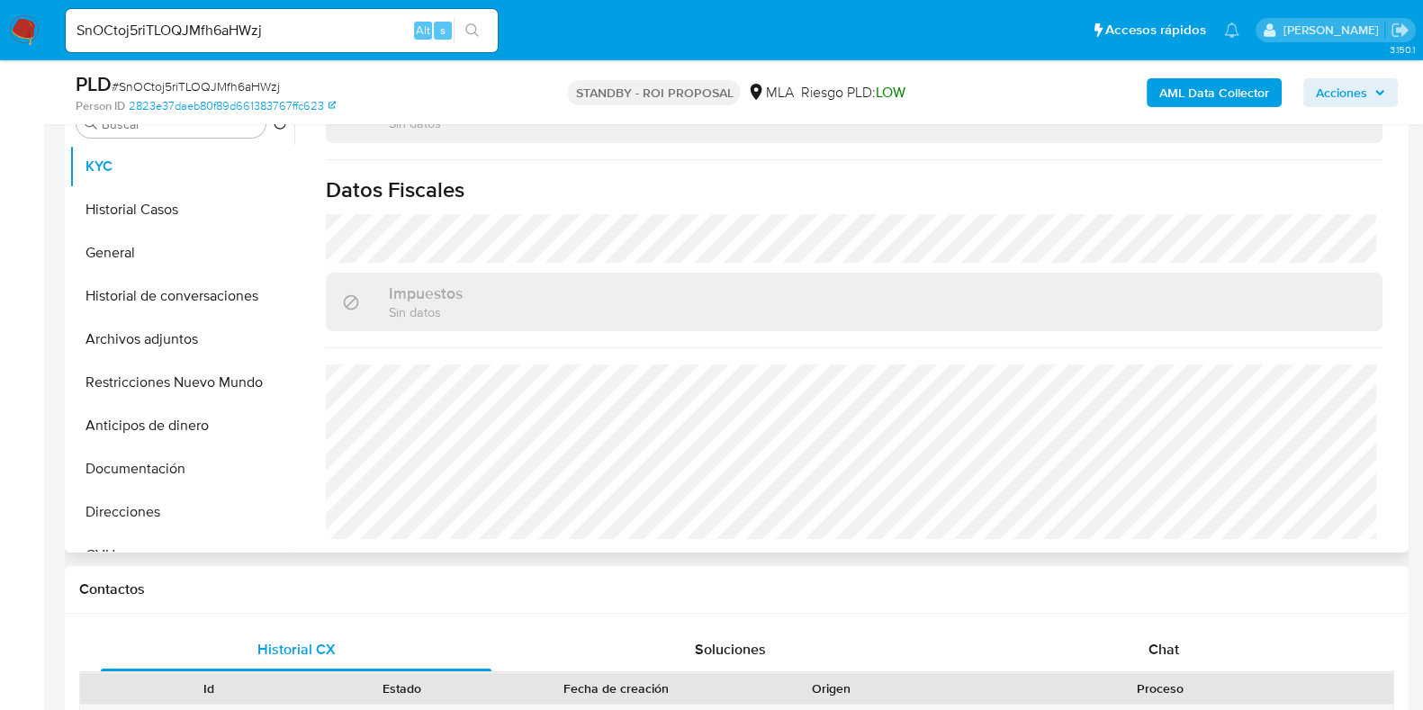
scroll to position [563, 0]
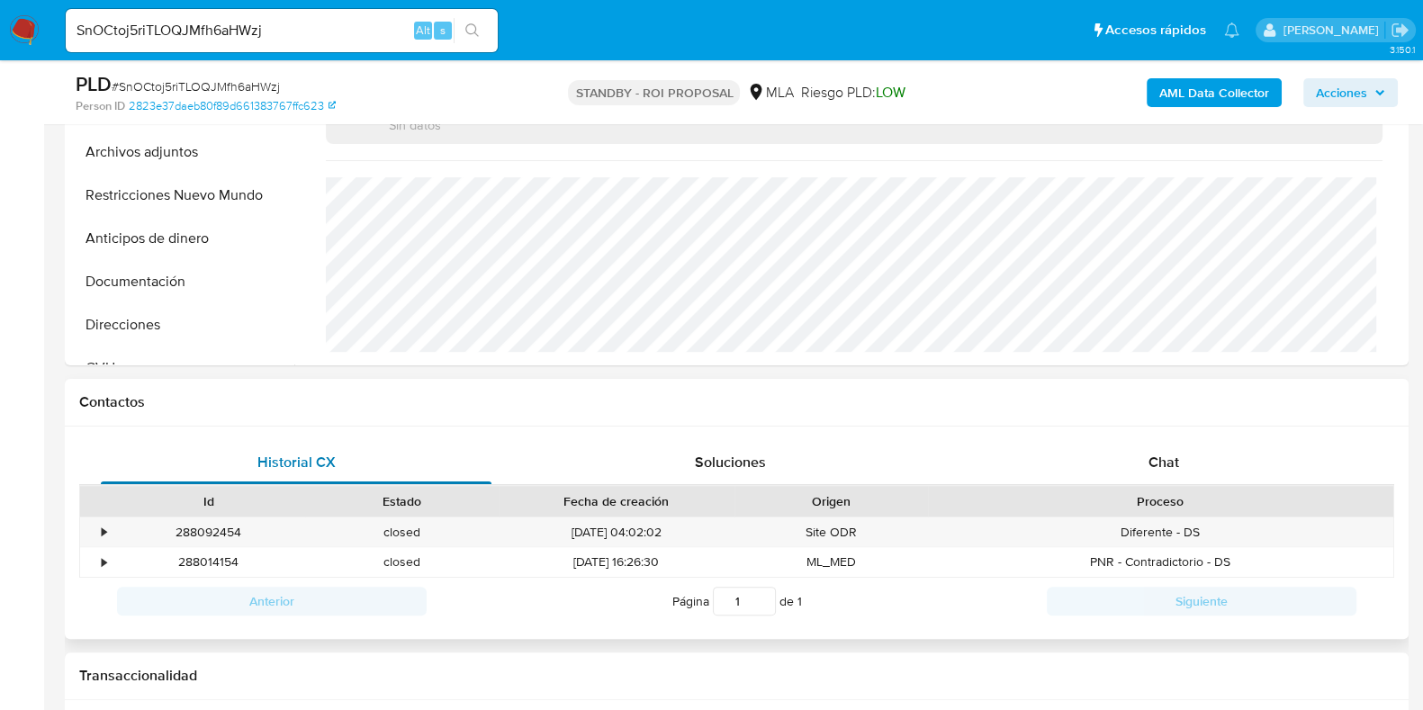
click at [266, 465] on span "Historial CX" at bounding box center [296, 462] width 78 height 21
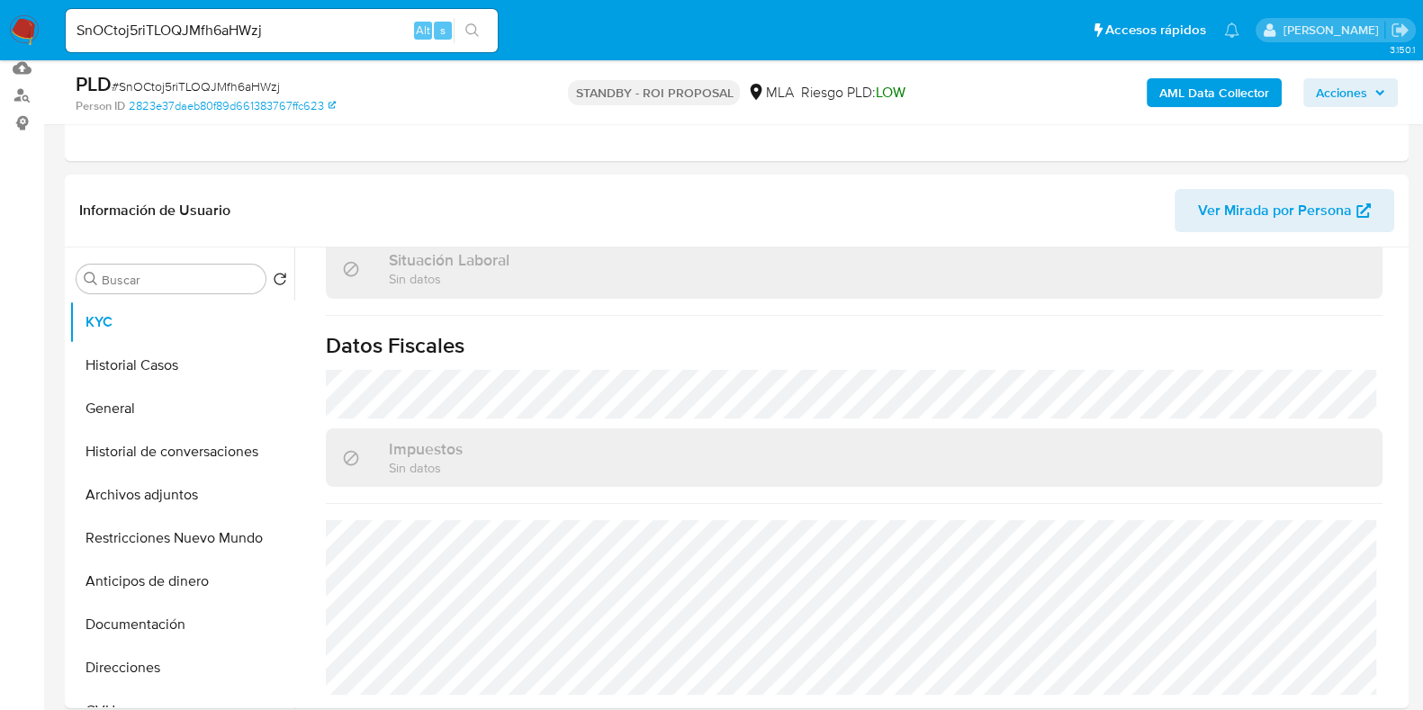
scroll to position [338, 0]
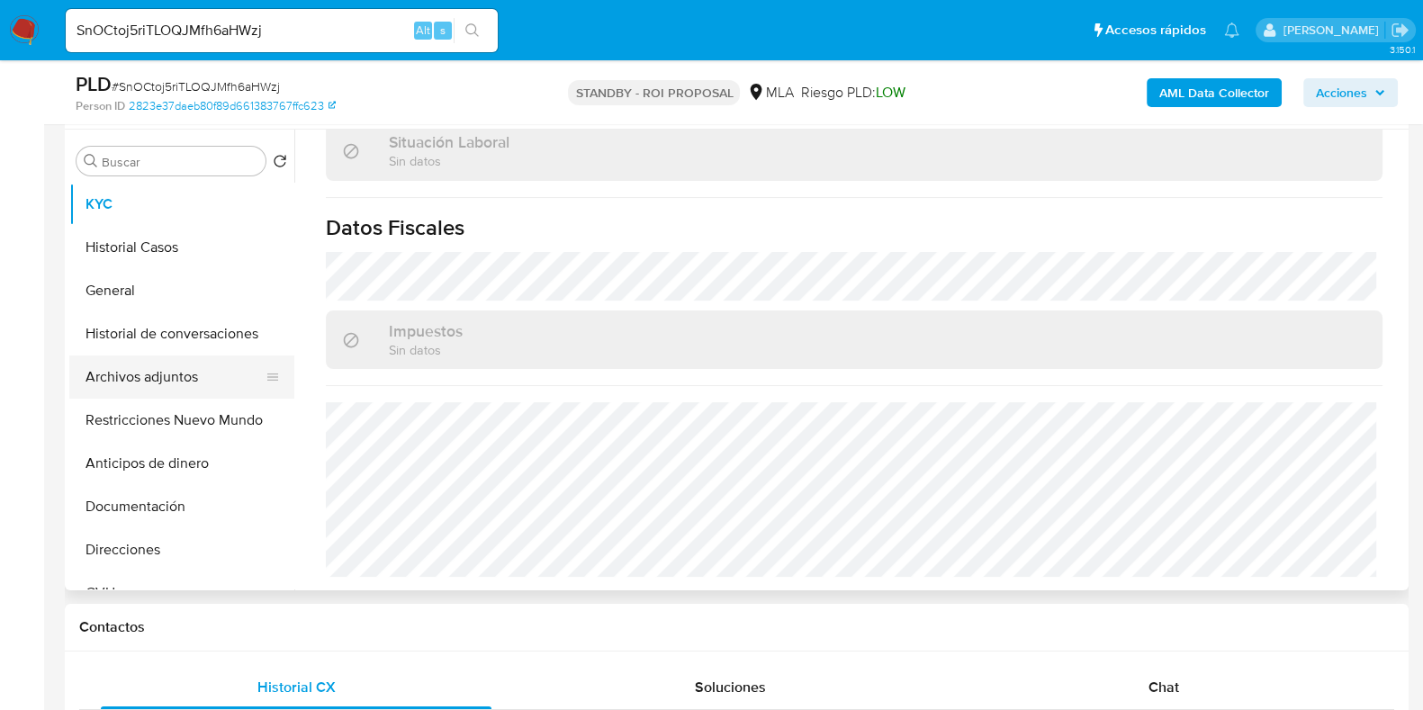
click at [181, 360] on button "Archivos adjuntos" at bounding box center [174, 377] width 211 height 43
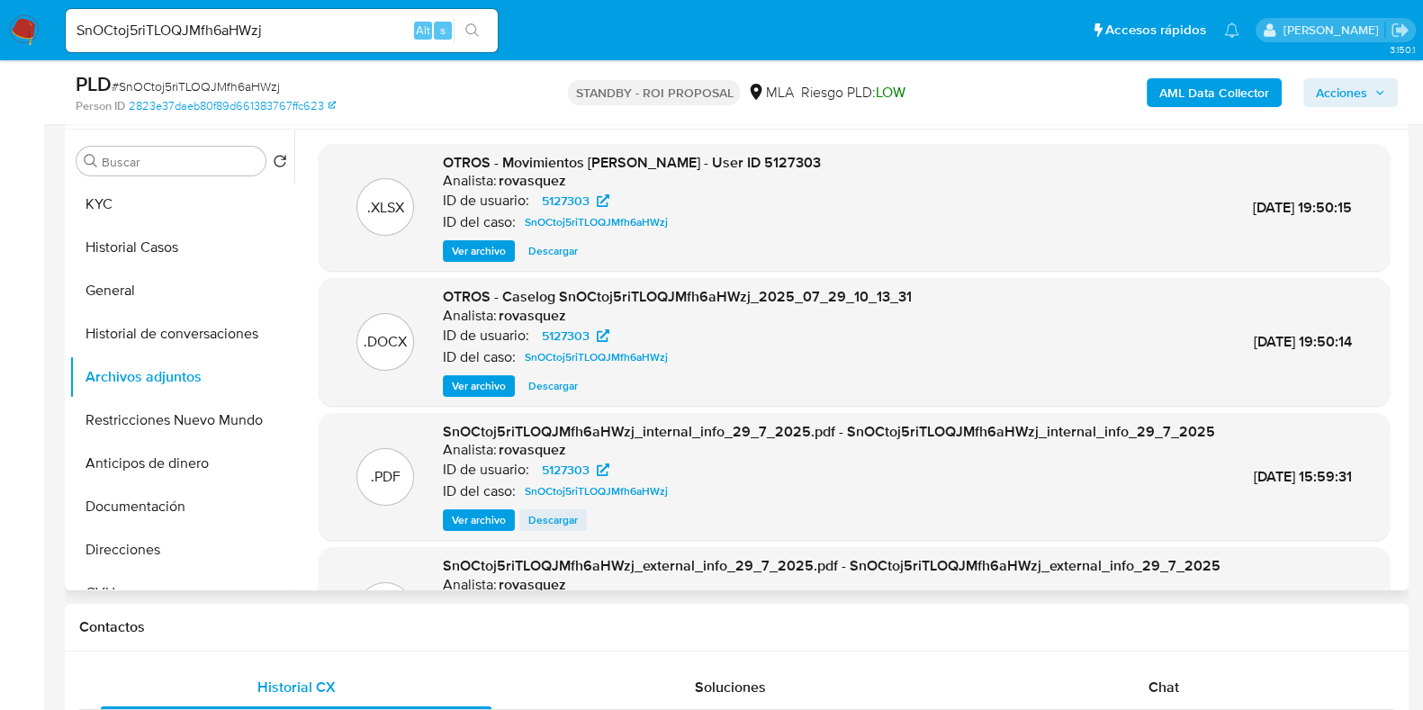
scroll to position [0, 0]
click at [91, 190] on button "KYC" at bounding box center [174, 204] width 211 height 43
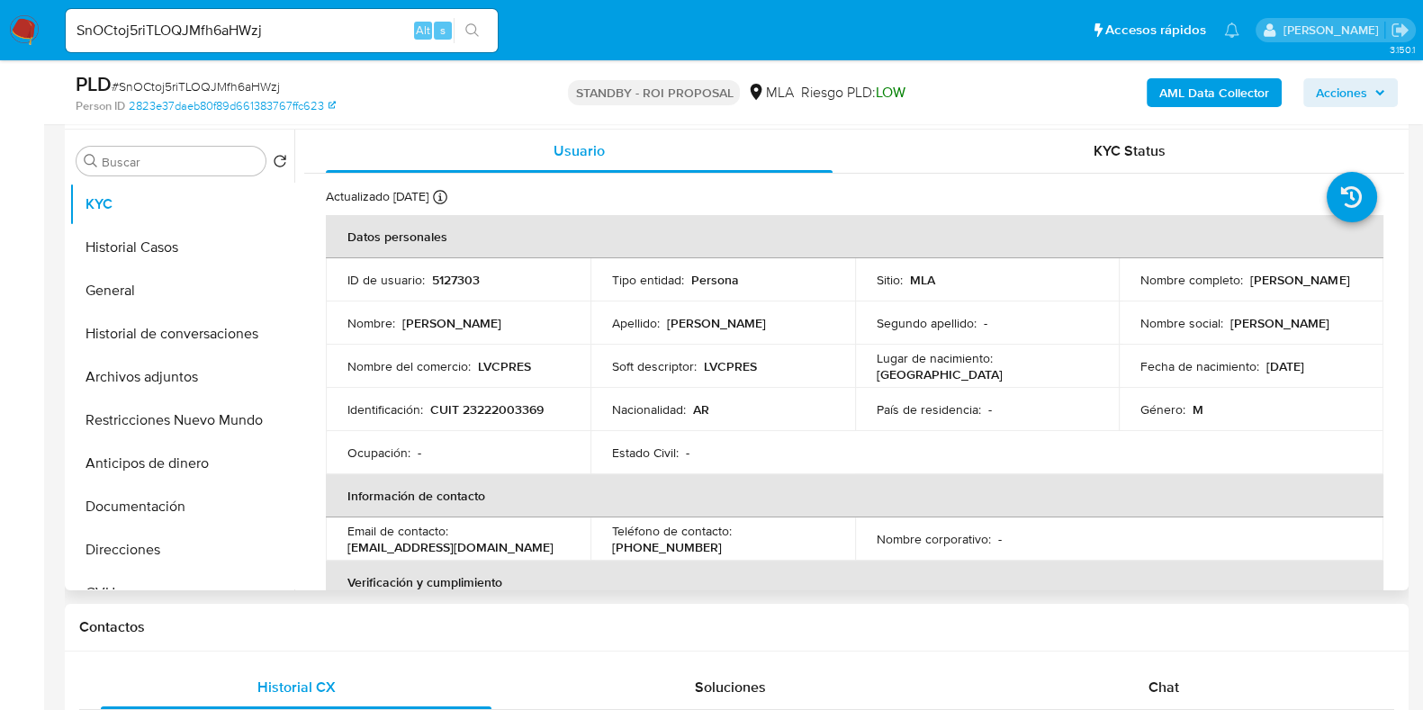
click at [502, 410] on p "CUIT 23222003369" at bounding box center [486, 409] width 113 height 16
copy p "23222003369"
click at [167, 247] on button "Historial Casos" at bounding box center [174, 247] width 211 height 43
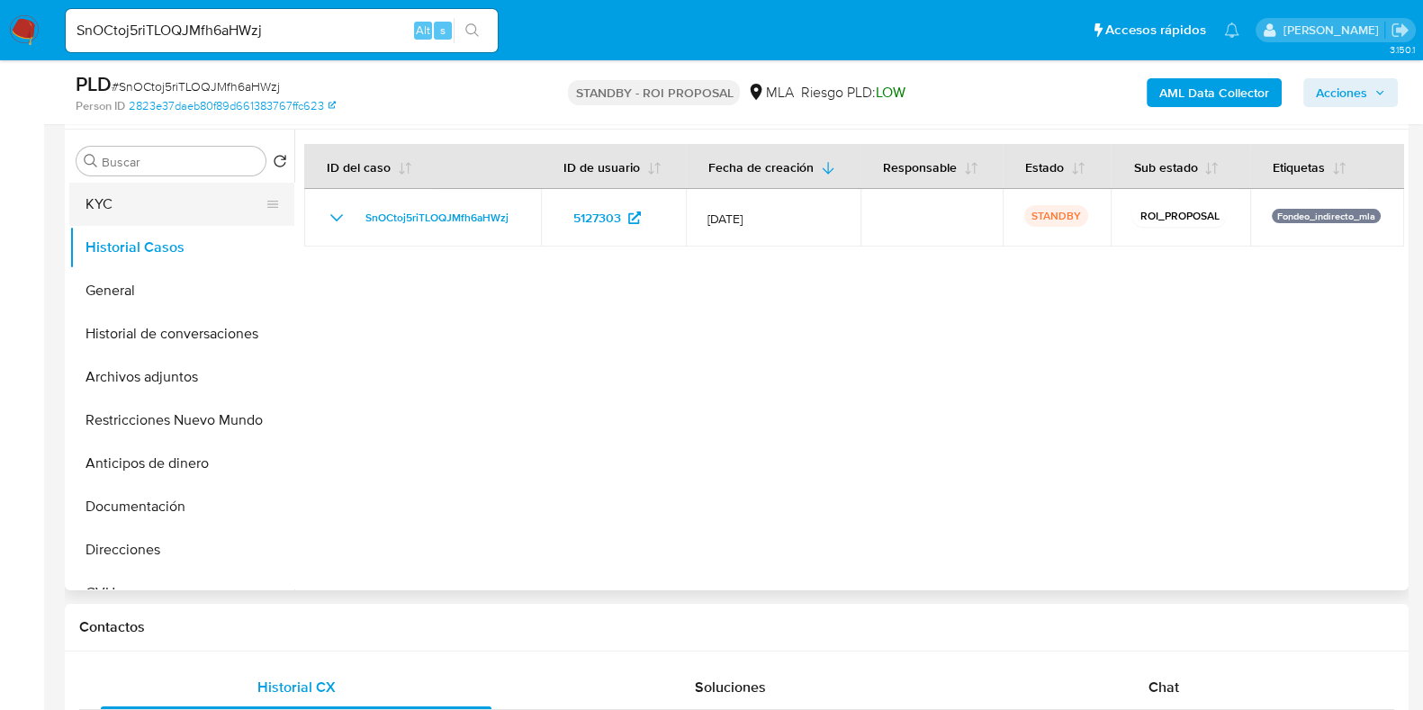
click at [161, 213] on button "KYC" at bounding box center [174, 204] width 211 height 43
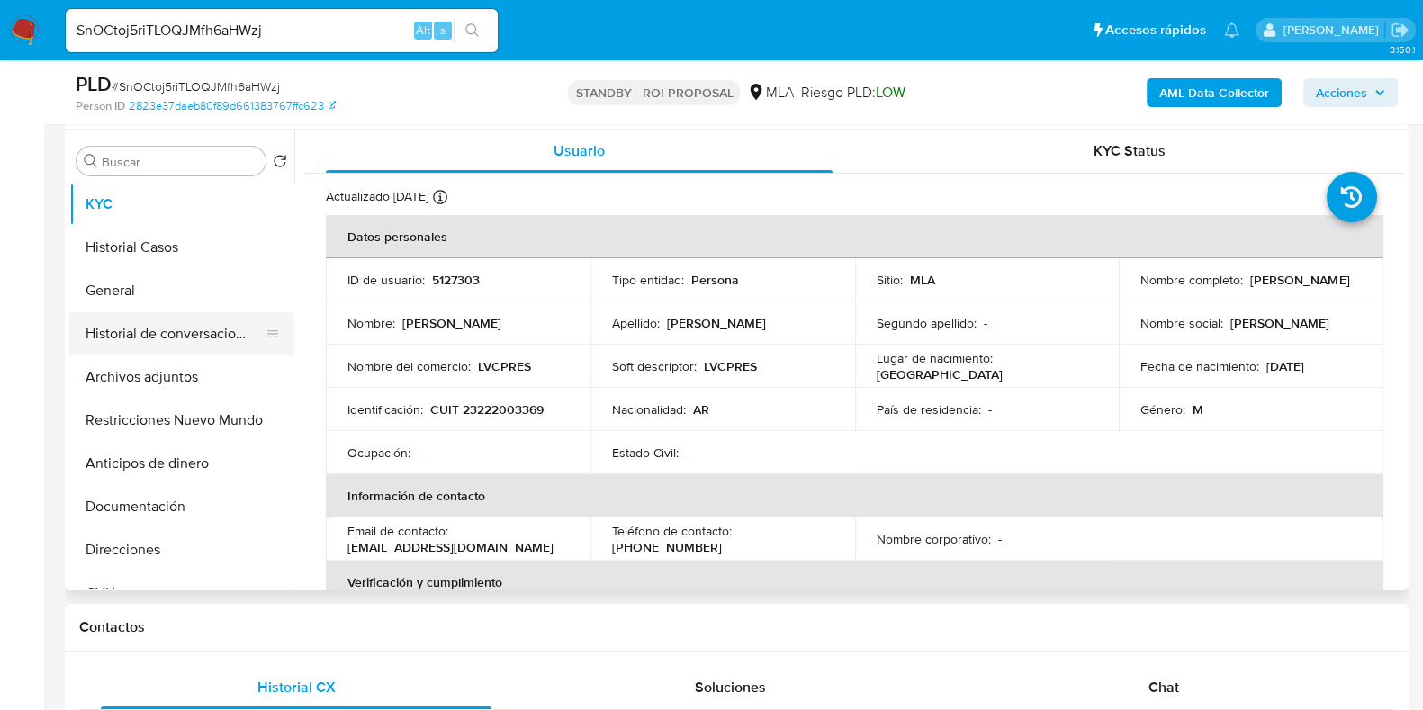
click at [149, 334] on button "Historial de conversaciones" at bounding box center [174, 333] width 211 height 43
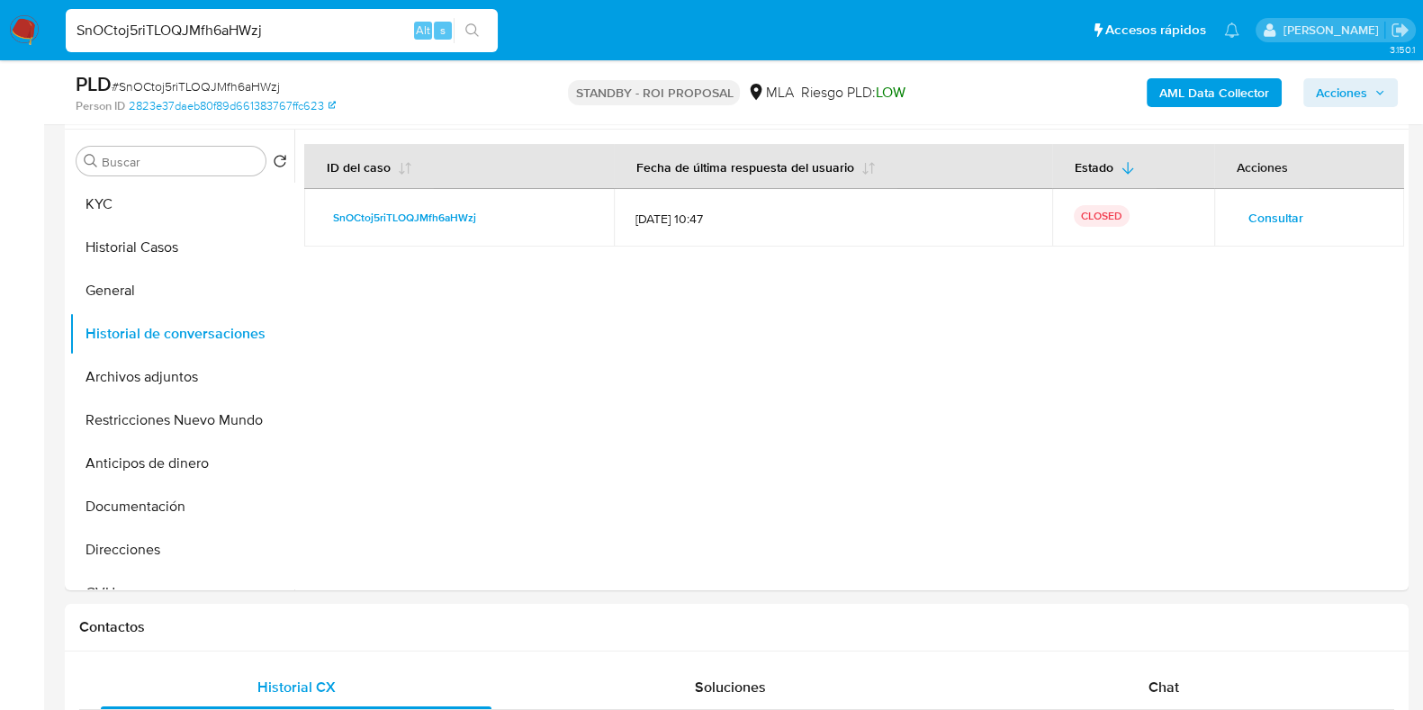
click at [211, 30] on input "SnOCtoj5riTLOQJMfh6aHWzj" at bounding box center [282, 30] width 432 height 23
paste input "ImhmqiNlU4cGgEL0MU5HYcm8"
type input "ImhmqiNlU4cGgEL0MU5HYcm8"
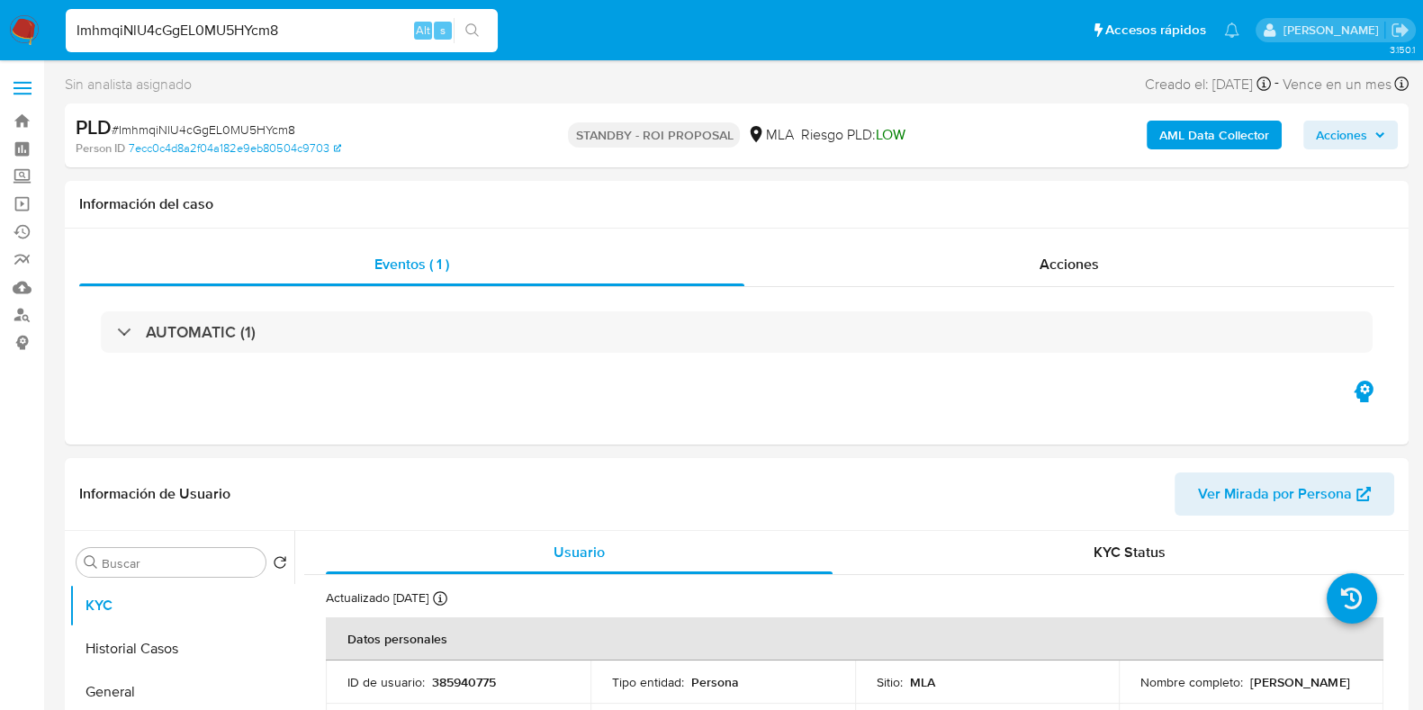
select select "10"
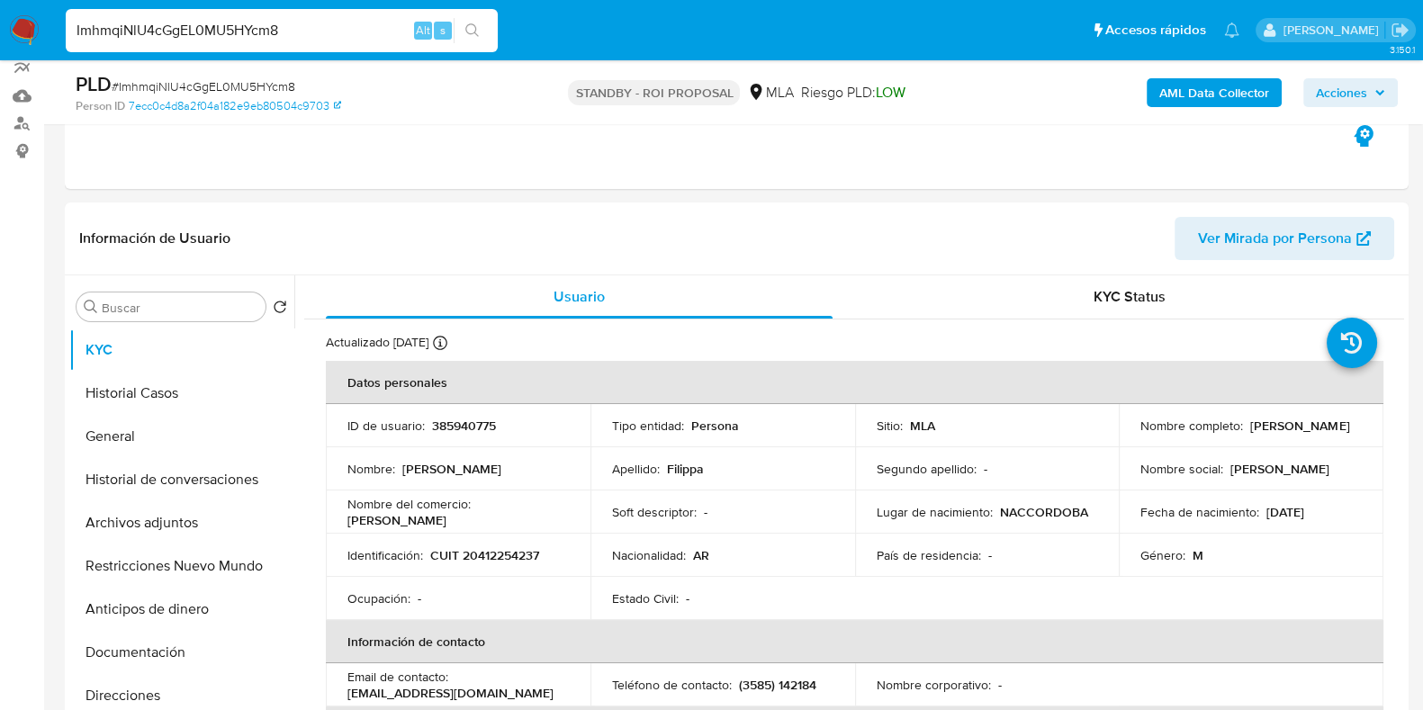
scroll to position [224, 0]
